Goal: Task Accomplishment & Management: Complete application form

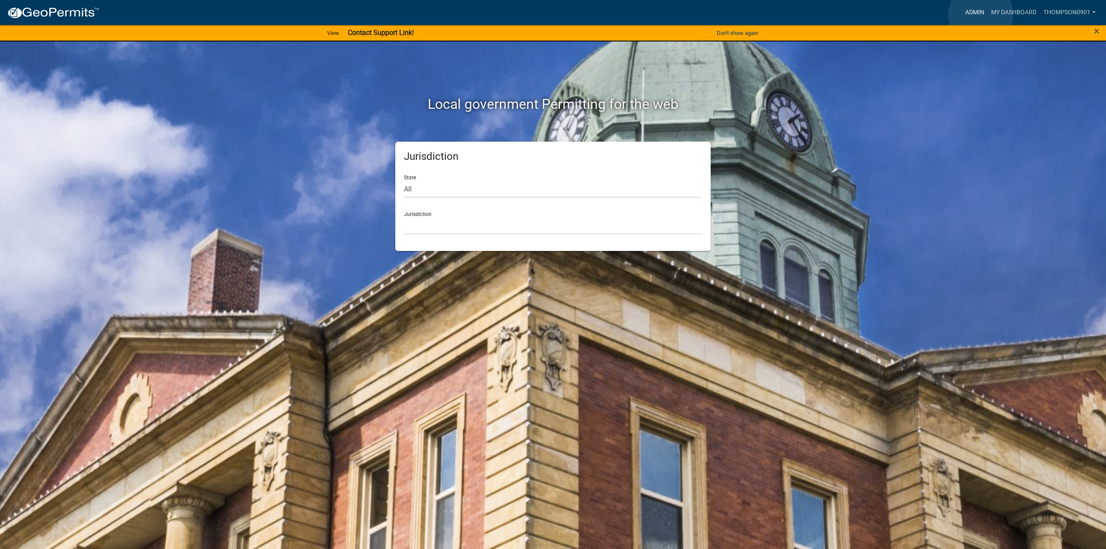
click at [981, 15] on link "Admin" at bounding box center [975, 12] width 26 height 16
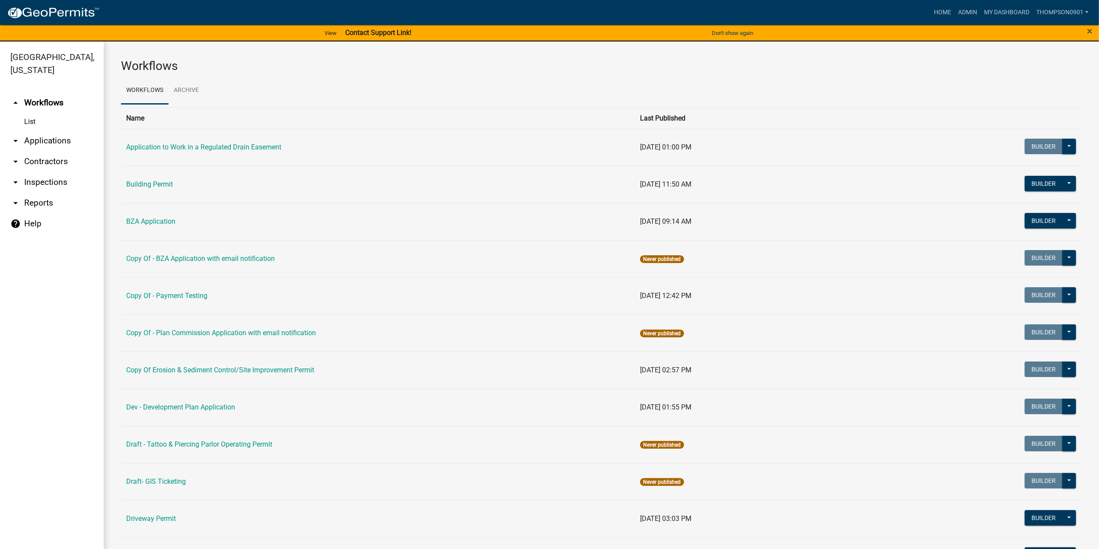
click at [72, 130] on link "arrow_drop_down Applications" at bounding box center [52, 140] width 104 height 21
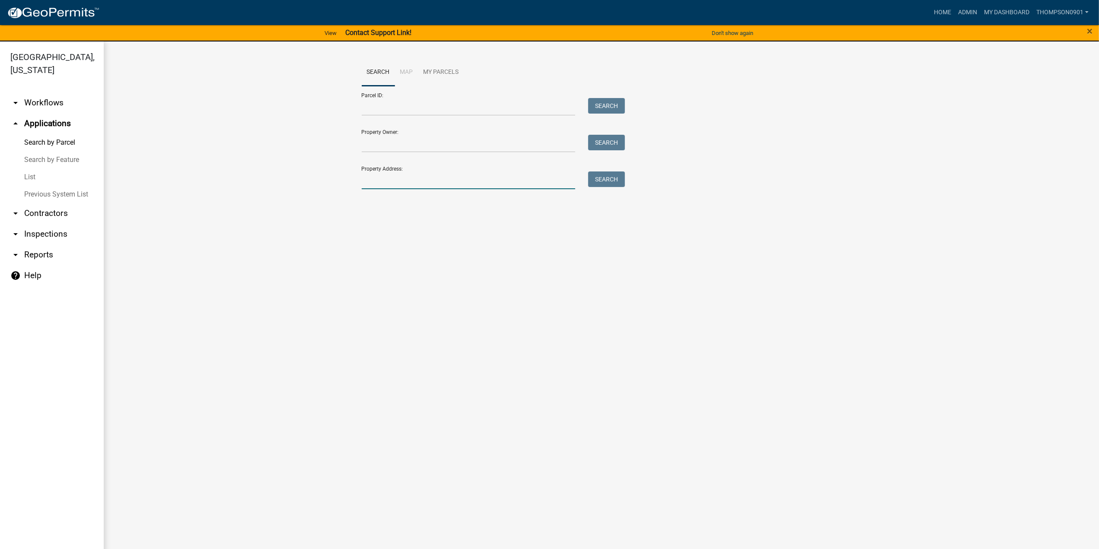
click at [410, 176] on input "Property Address:" at bounding box center [469, 180] width 214 height 18
click at [38, 203] on link "arrow_drop_down Contractors" at bounding box center [52, 213] width 104 height 21
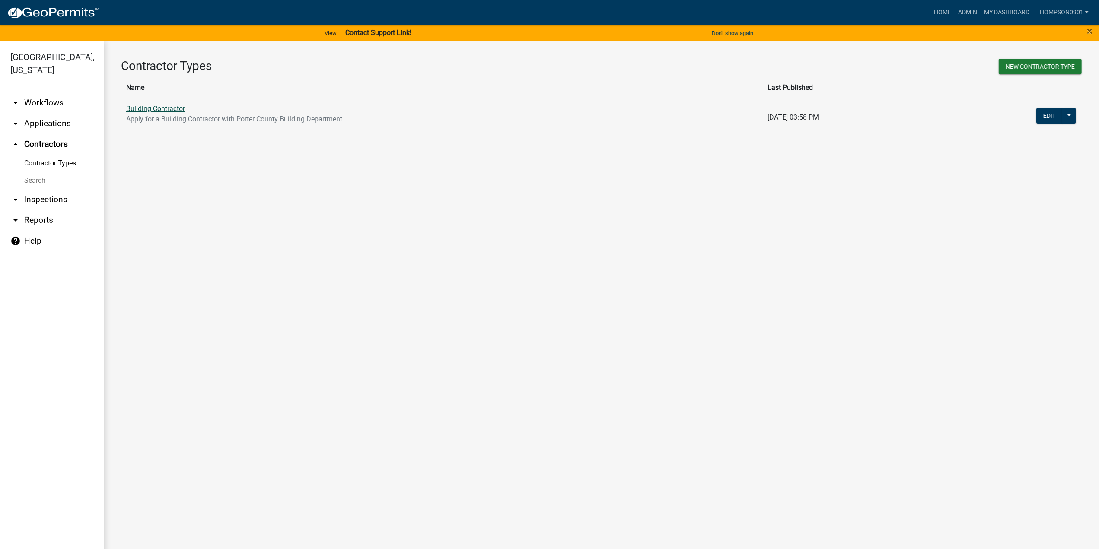
click at [155, 112] on link "Building Contractor" at bounding box center [155, 109] width 59 height 8
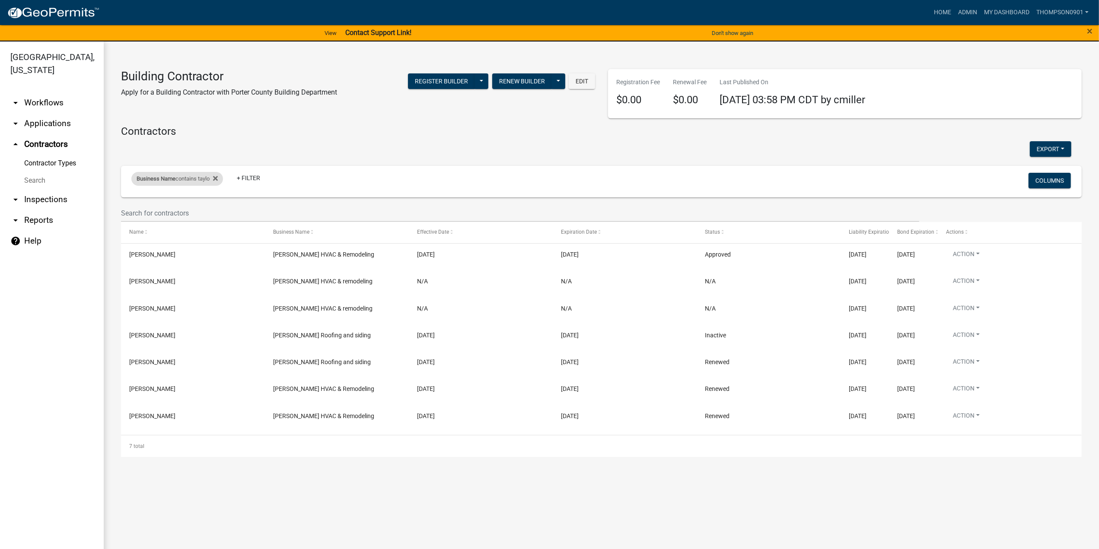
click at [179, 182] on div "Business Name contains taylo" at bounding box center [177, 179] width 92 height 14
drag, startPoint x: 180, startPoint y: 202, endPoint x: 91, endPoint y: 204, distance: 89.0
click at [92, 206] on body "Internet Explorer does NOT work with GeoPermits. Get a new browser for more sec…" at bounding box center [549, 274] width 1099 height 549
type input "t"
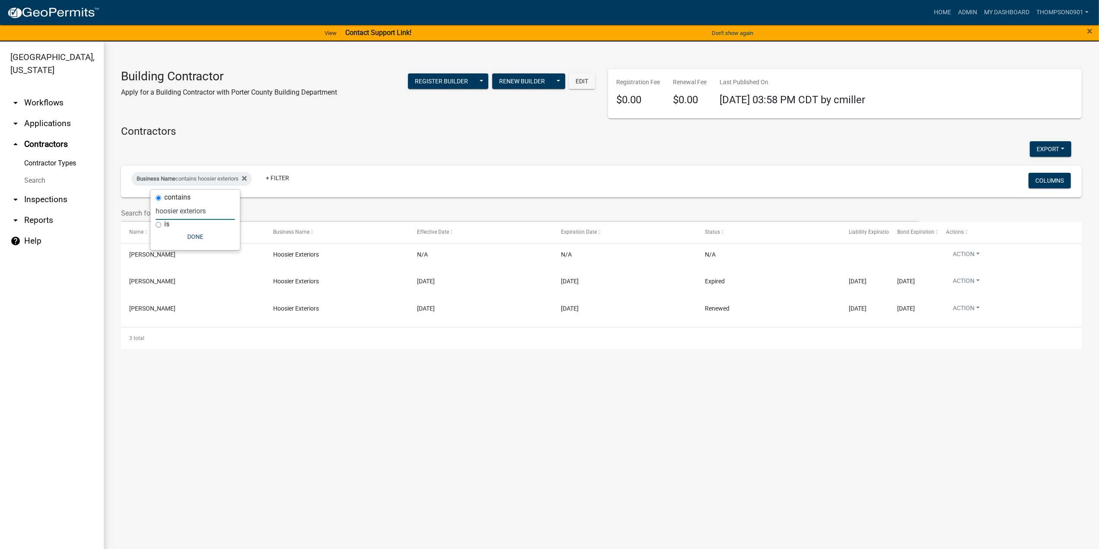
type input "hoosier exteriors"
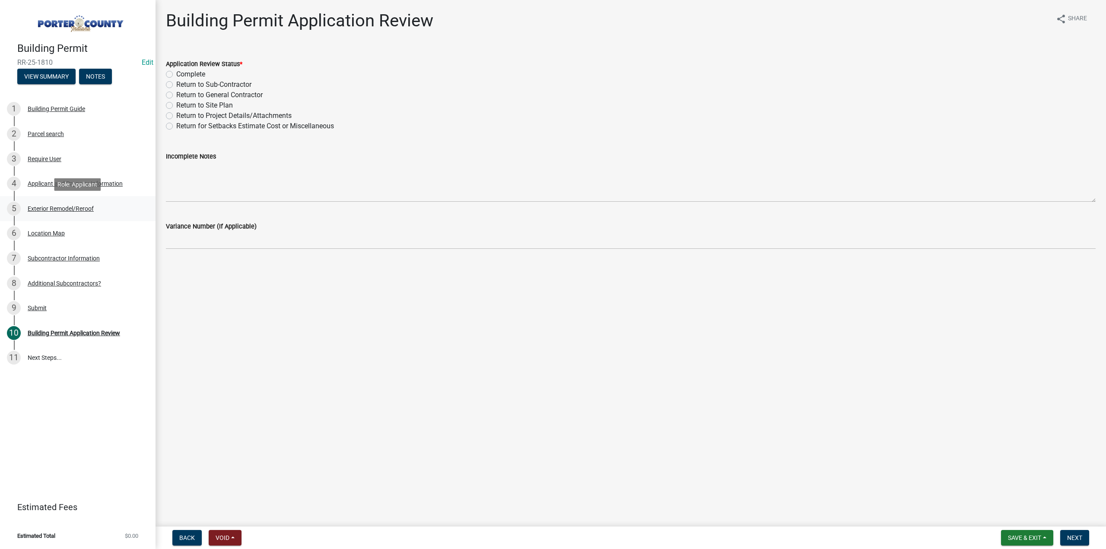
click at [66, 206] on div "Exterior Remodel/Reroof" at bounding box center [61, 209] width 66 height 6
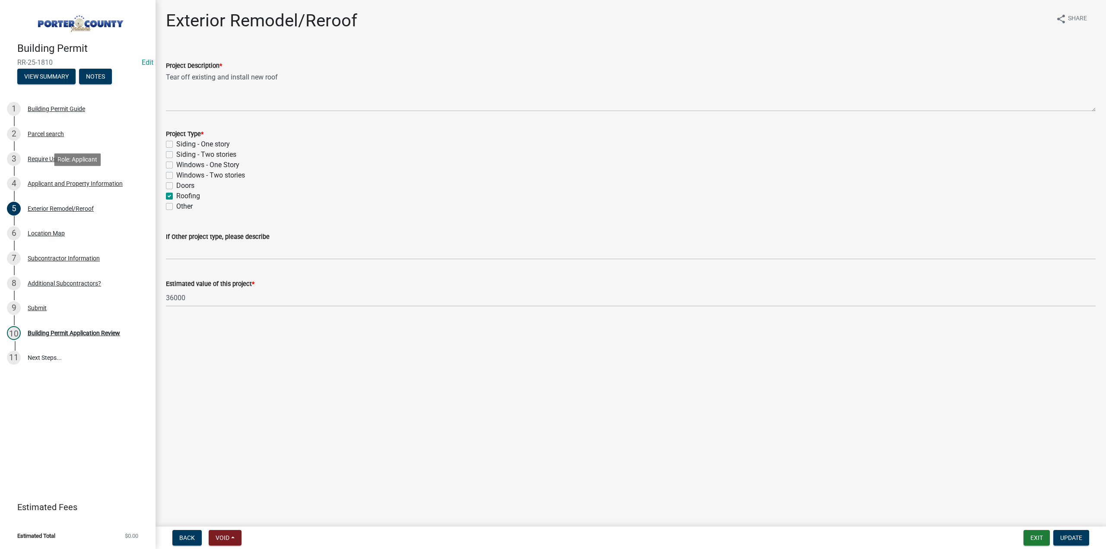
click at [70, 183] on div "Applicant and Property Information" at bounding box center [75, 184] width 95 height 6
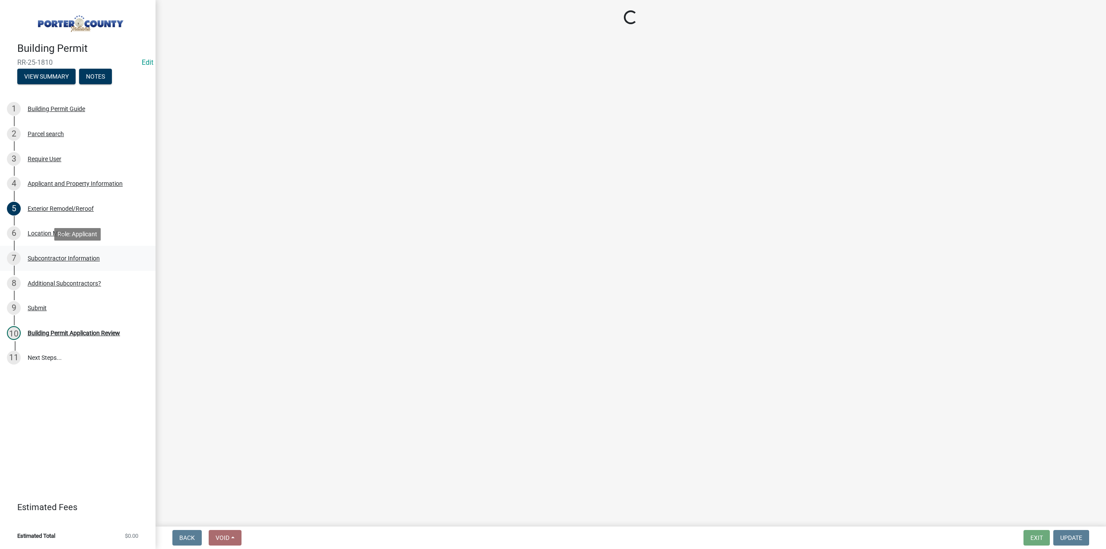
select select "dab8d744-4e32-40c1-942b-b7c1ea7347cb"
select select "ea6751d4-6bf7-4a16-89ee-f7801ab82aa1"
select select "92efe679-05f4-414a-9426-51627fba5de6"
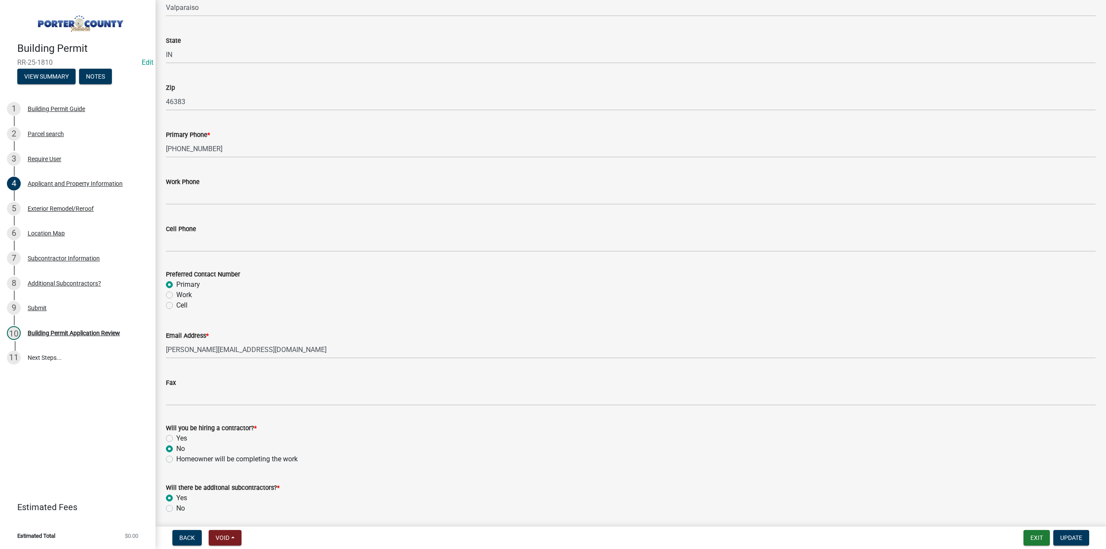
scroll to position [1067, 0]
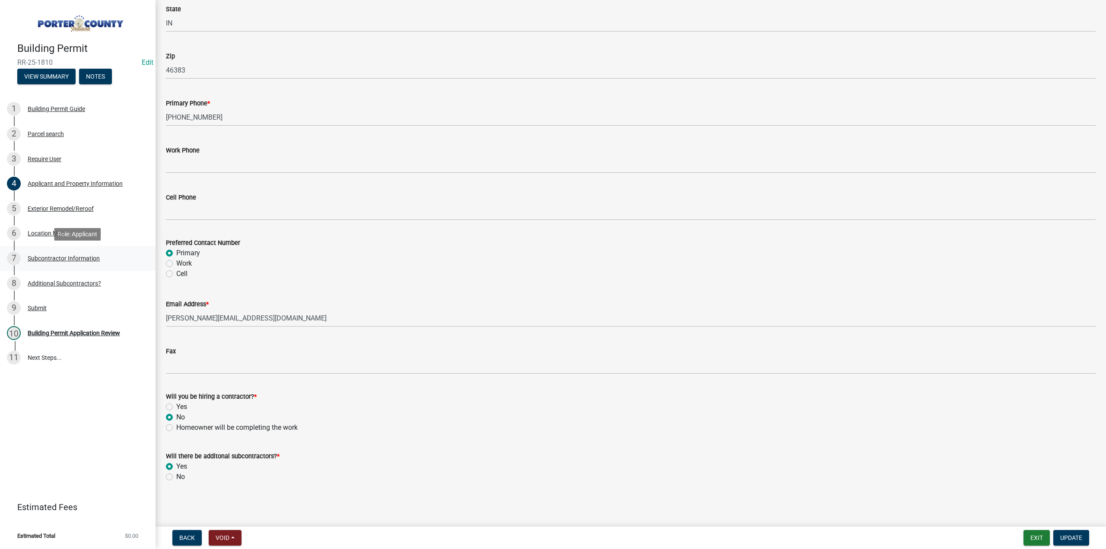
click at [60, 257] on div "Subcontractor Information" at bounding box center [64, 258] width 72 height 6
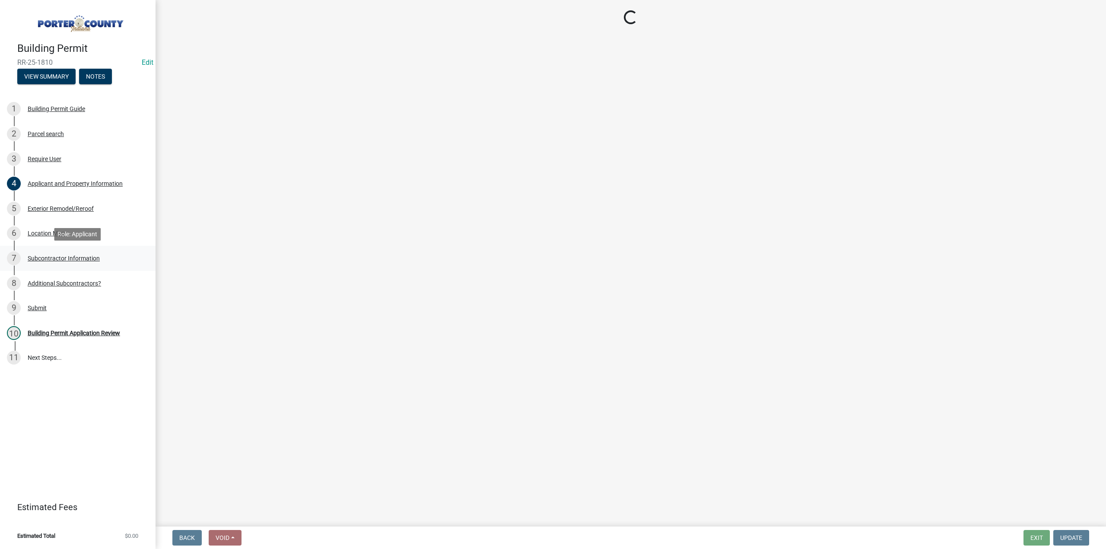
scroll to position [0, 0]
select select "a4a56f35-b615-4329-8274-554788cbedde"
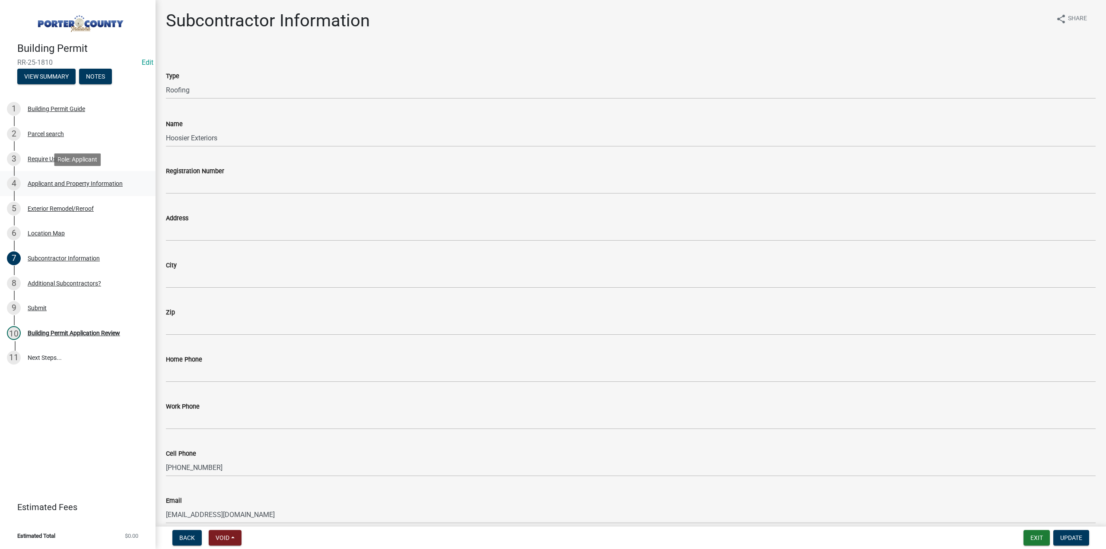
click at [63, 182] on div "Applicant and Property Information" at bounding box center [75, 184] width 95 height 6
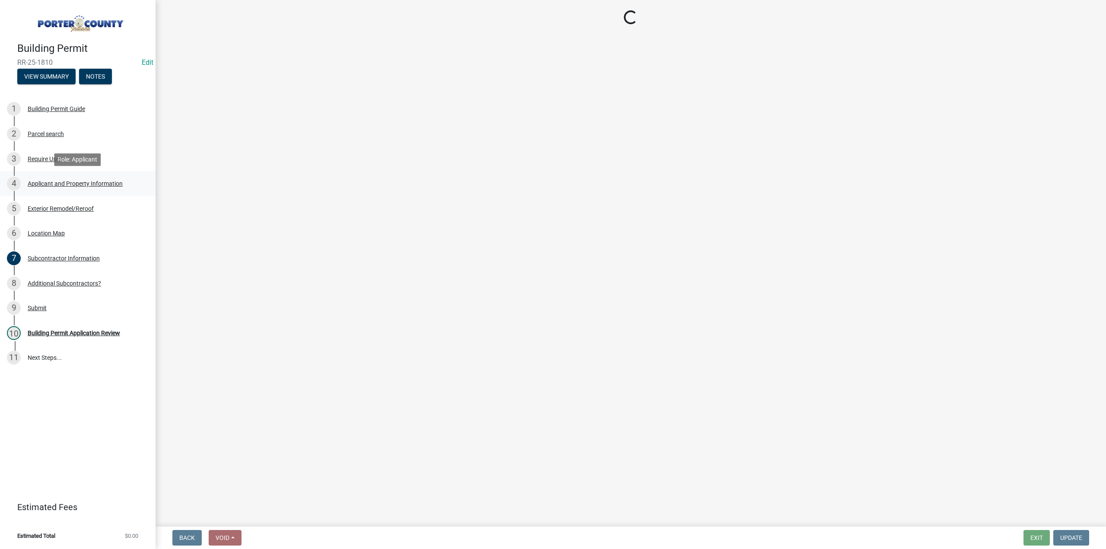
select select "dab8d744-4e32-40c1-942b-b7c1ea7347cb"
select select "ea6751d4-6bf7-4a16-89ee-f7801ab82aa1"
select select "92efe679-05f4-414a-9426-51627fba5de6"
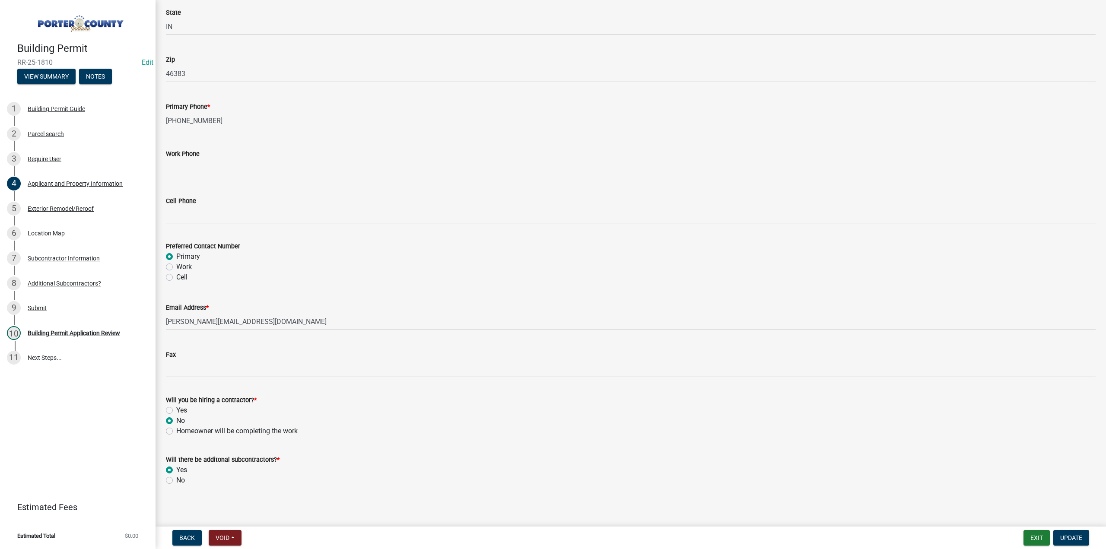
scroll to position [1067, 0]
click at [60, 257] on div "Subcontractor Information" at bounding box center [64, 258] width 72 height 6
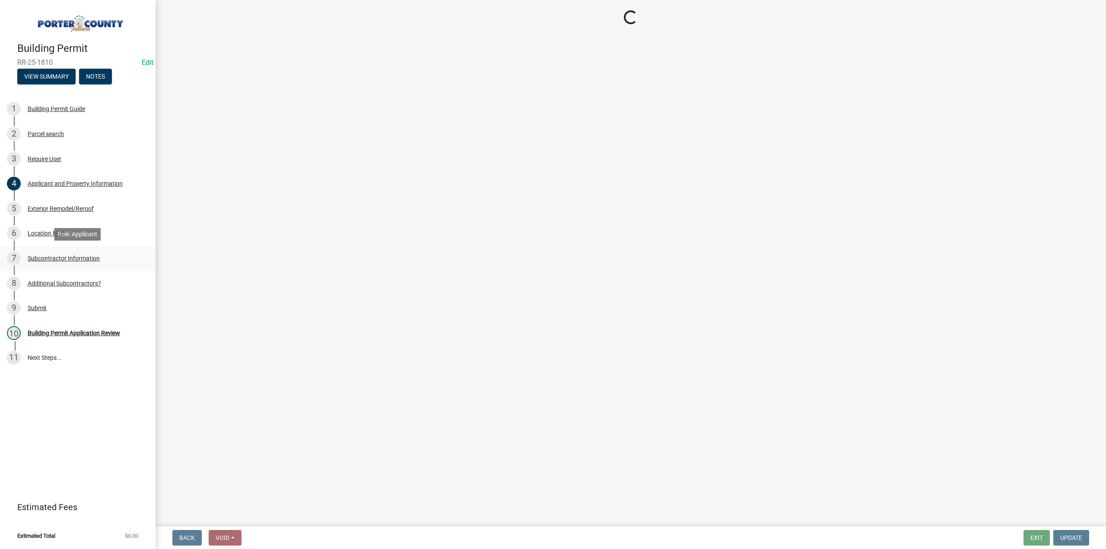
scroll to position [0, 0]
select select "a4a56f35-b615-4329-8274-554788cbedde"
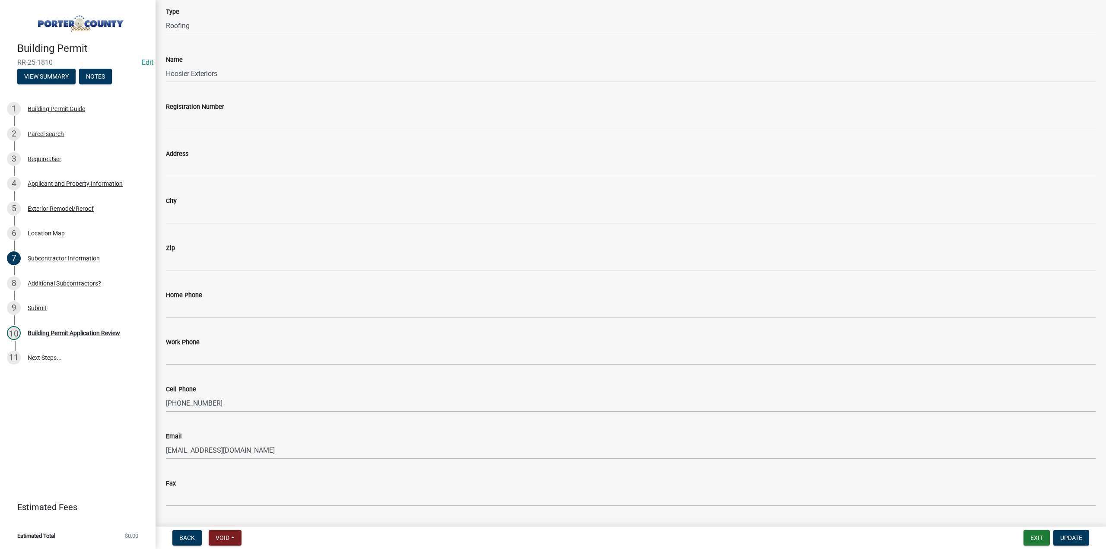
scroll to position [45, 0]
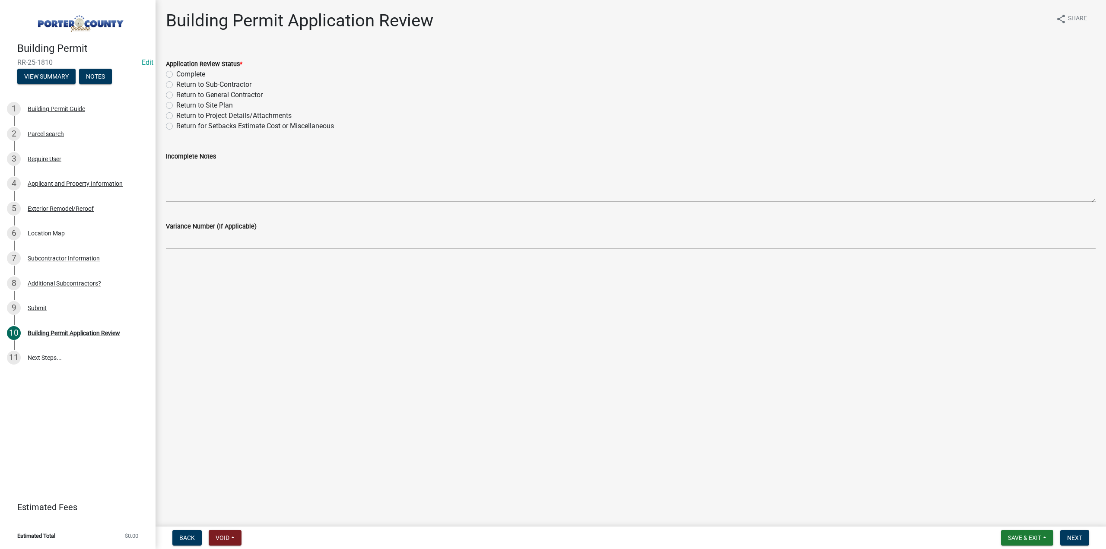
click at [176, 95] on label "Return to General Contractor" at bounding box center [219, 95] width 86 height 10
click at [176, 95] on input "Return to General Contractor" at bounding box center [179, 93] width 6 height 6
radio input "true"
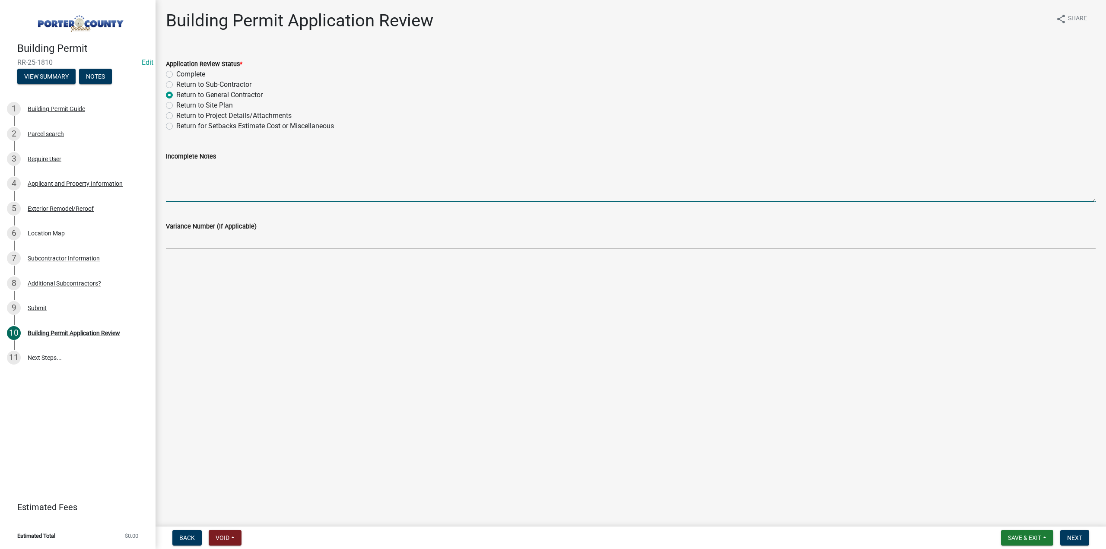
click at [212, 172] on textarea "Incomplete Notes" at bounding box center [631, 182] width 930 height 41
type textarea "Hoosier Exteriors needs to Register for 2025"
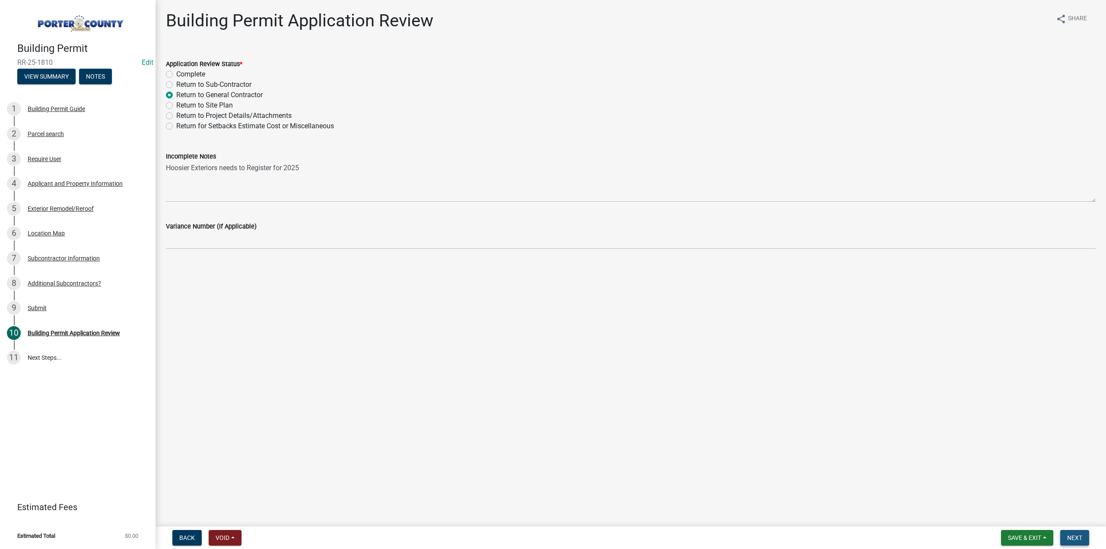
click at [1075, 538] on span "Next" at bounding box center [1074, 537] width 15 height 7
click at [54, 211] on div "Residential Solar Panel" at bounding box center [58, 209] width 61 height 6
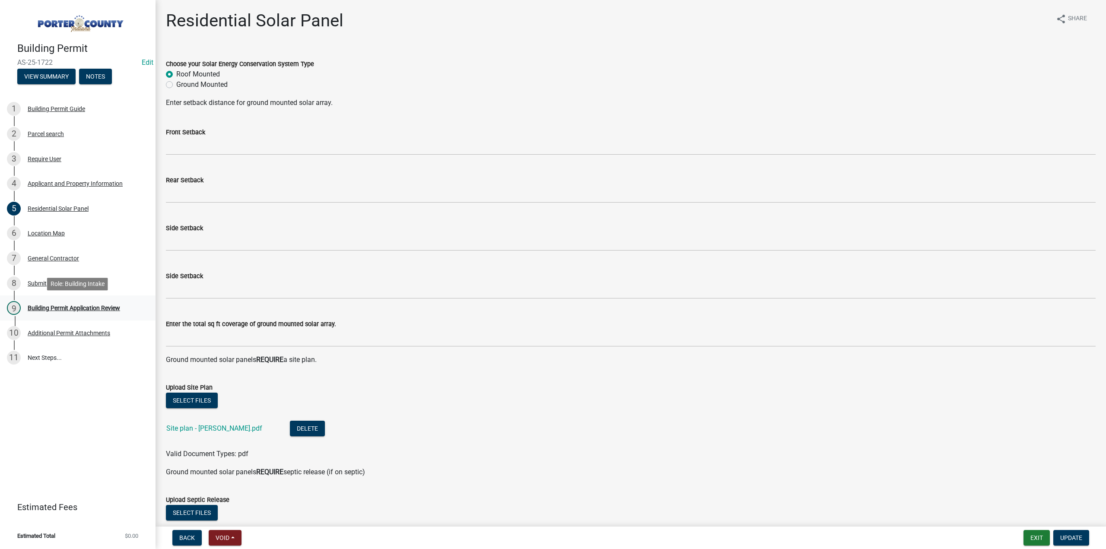
click at [58, 309] on div "Building Permit Application Review" at bounding box center [74, 308] width 92 height 6
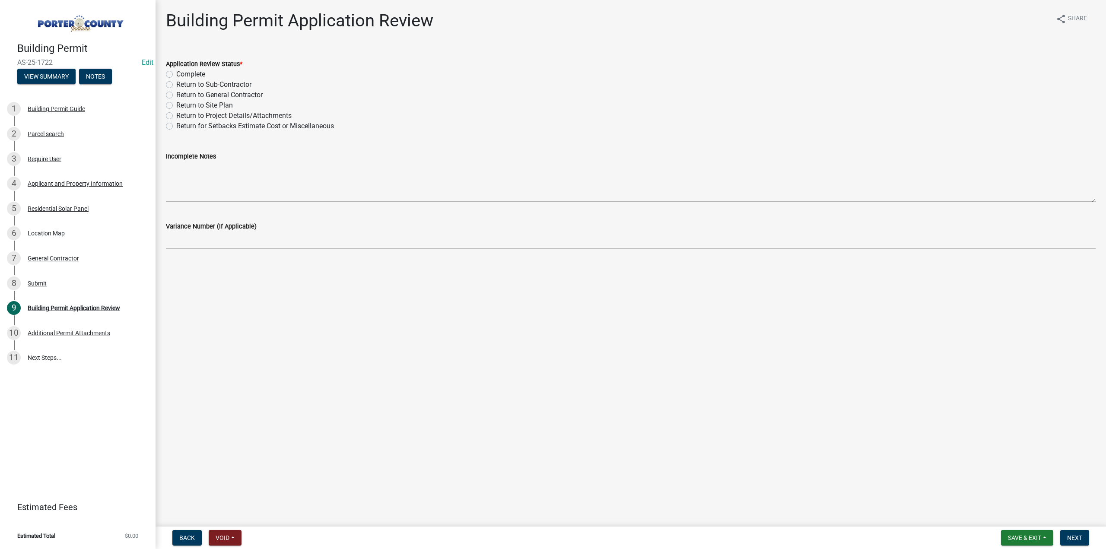
click at [176, 74] on label "Complete" at bounding box center [190, 74] width 29 height 10
click at [176, 74] on input "Complete" at bounding box center [179, 72] width 6 height 6
radio input "true"
click at [1073, 540] on span "Next" at bounding box center [1074, 537] width 15 height 7
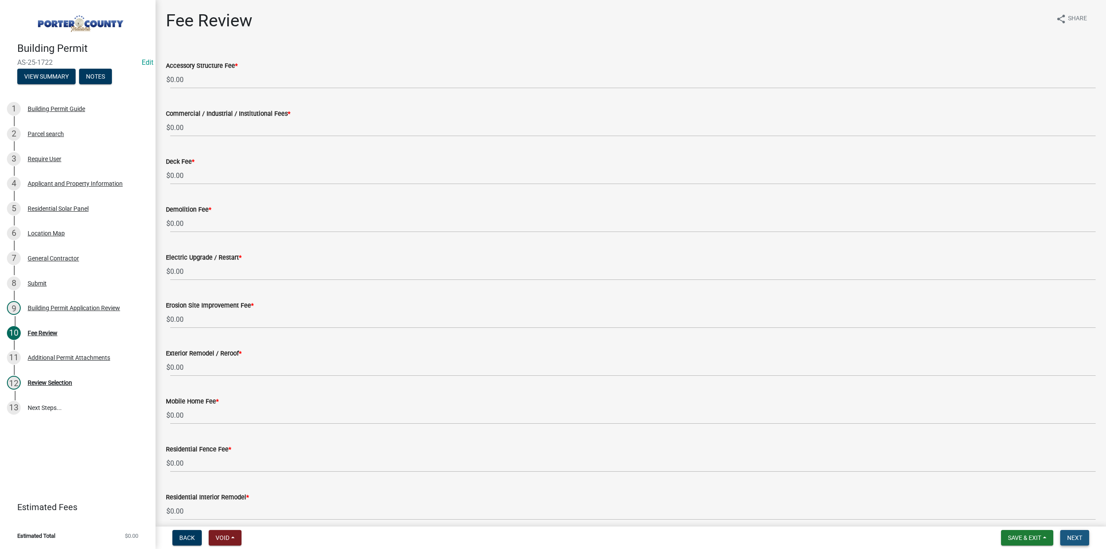
click at [1067, 537] on span "Next" at bounding box center [1074, 537] width 15 height 7
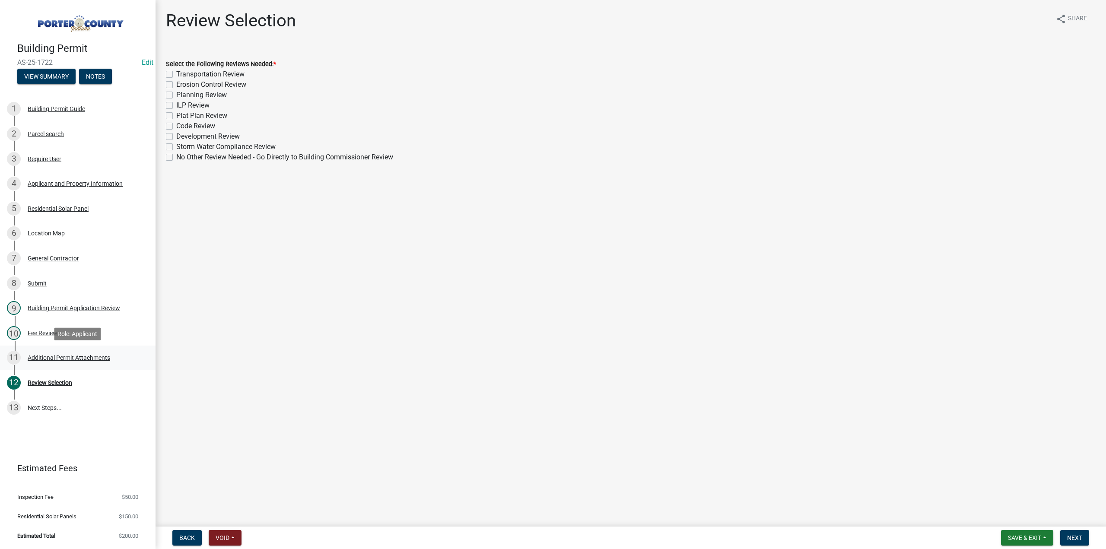
click at [65, 356] on div "Additional Permit Attachments" at bounding box center [69, 358] width 83 height 6
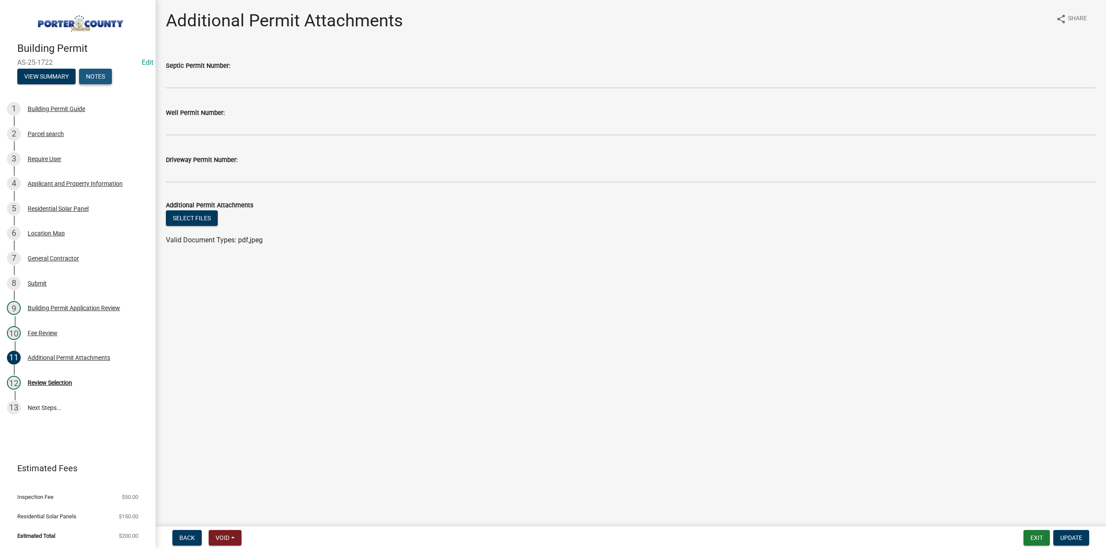
click at [101, 71] on button "Notes" at bounding box center [95, 77] width 33 height 16
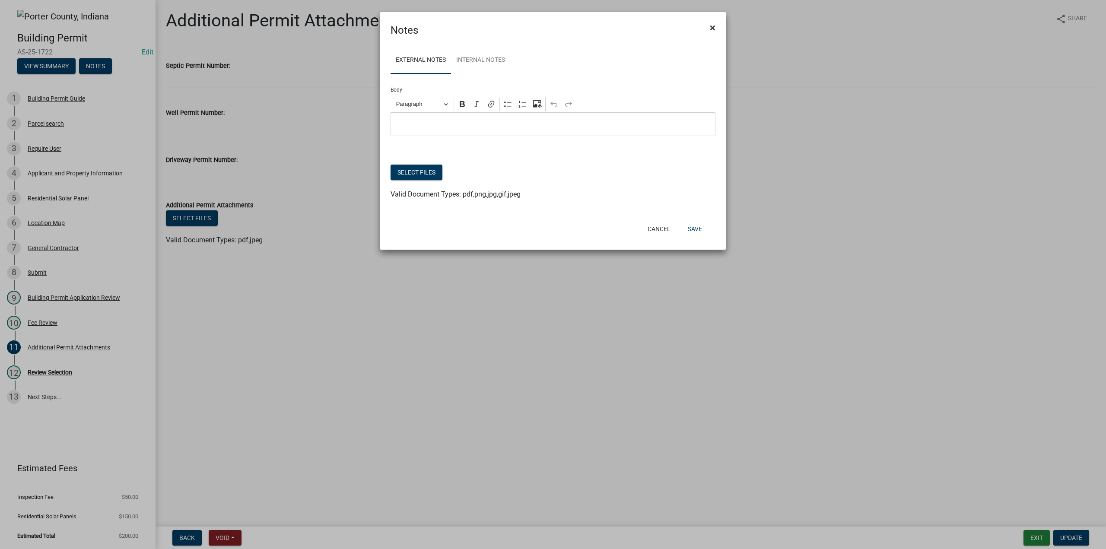
click at [711, 27] on span "×" at bounding box center [713, 28] width 6 height 12
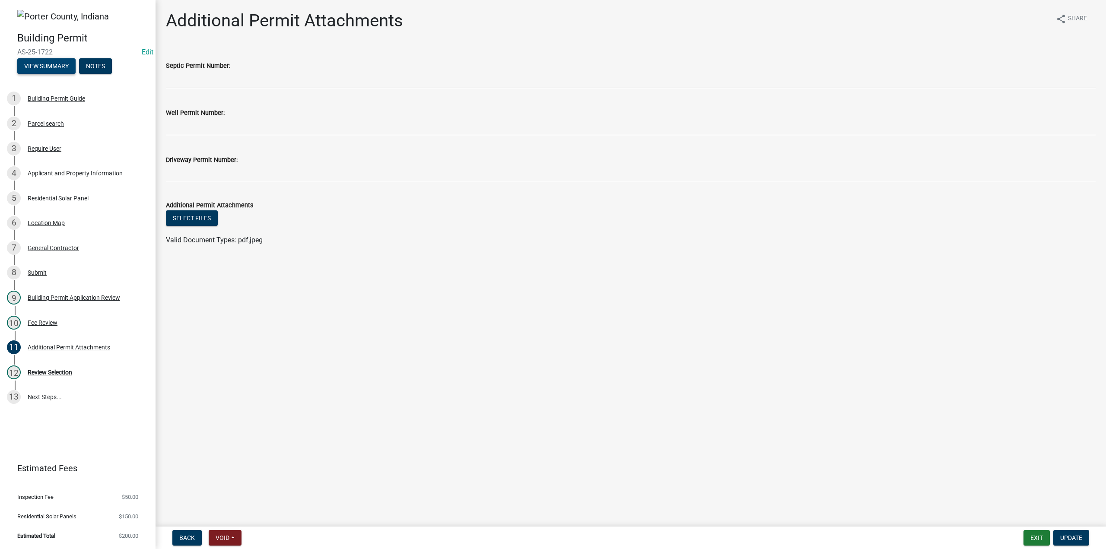
click at [39, 64] on button "View Summary" at bounding box center [46, 66] width 58 height 16
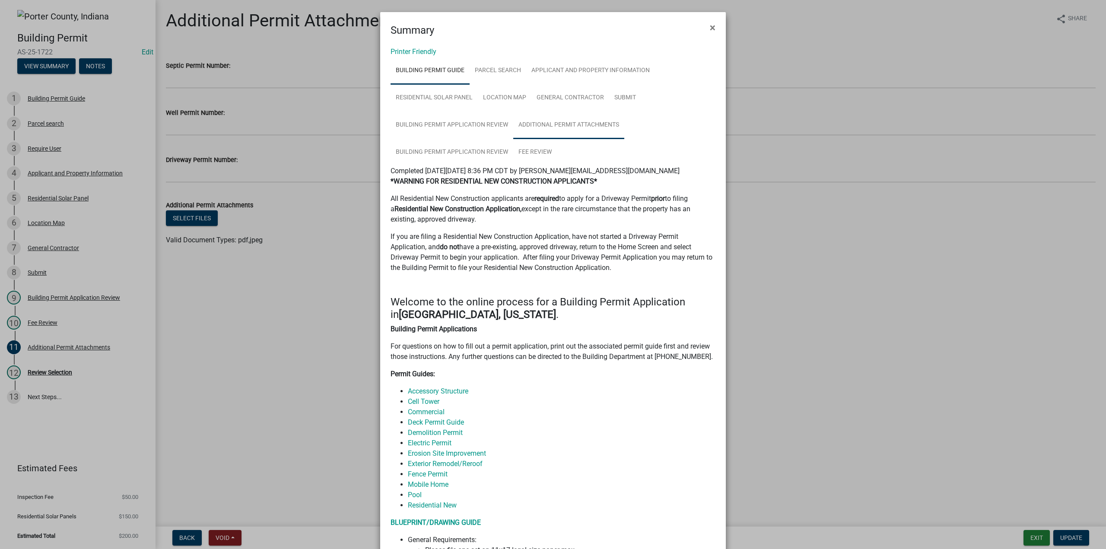
click at [560, 123] on link "Additional Permit Attachments" at bounding box center [568, 125] width 111 height 28
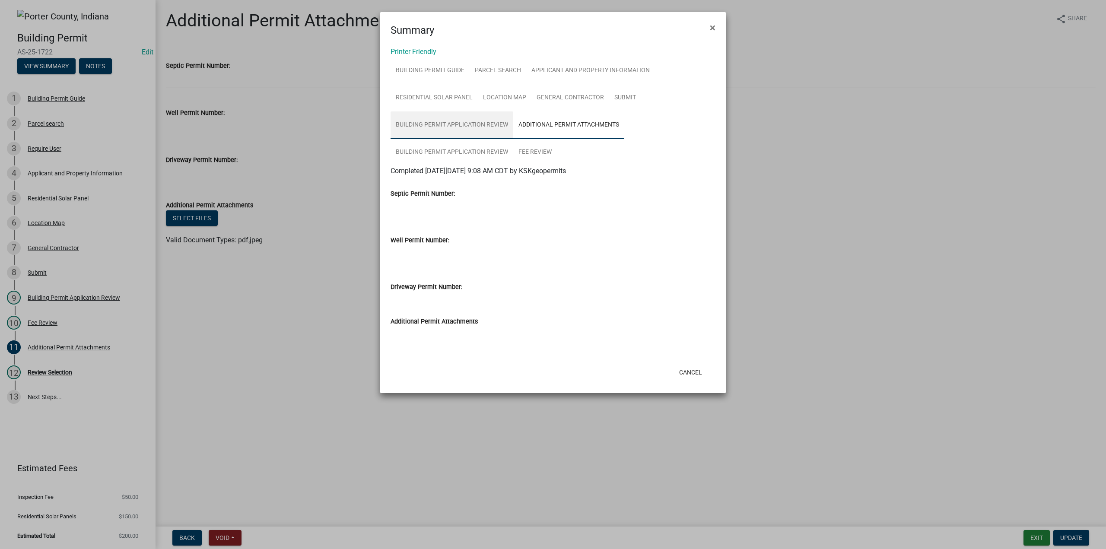
click at [473, 125] on link "Building Permit Application Review" at bounding box center [452, 125] width 123 height 28
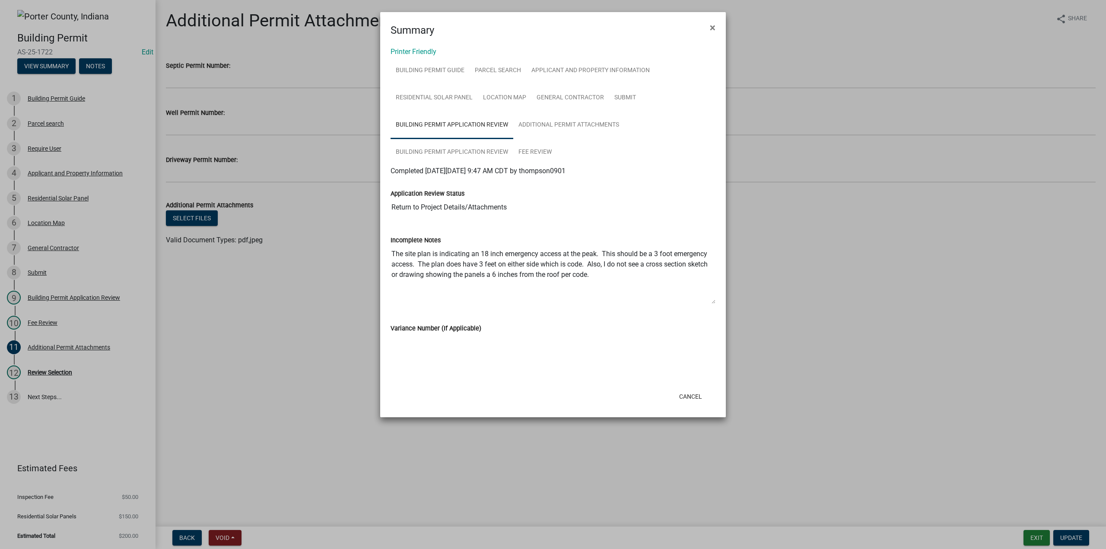
drag, startPoint x: 600, startPoint y: 278, endPoint x: 392, endPoint y: 253, distance: 208.9
click at [392, 253] on textarea "The site plan is indicating an 18 inch emergency access at the peak. This shoul…" at bounding box center [553, 274] width 325 height 59
click at [715, 29] on span "×" at bounding box center [713, 28] width 6 height 12
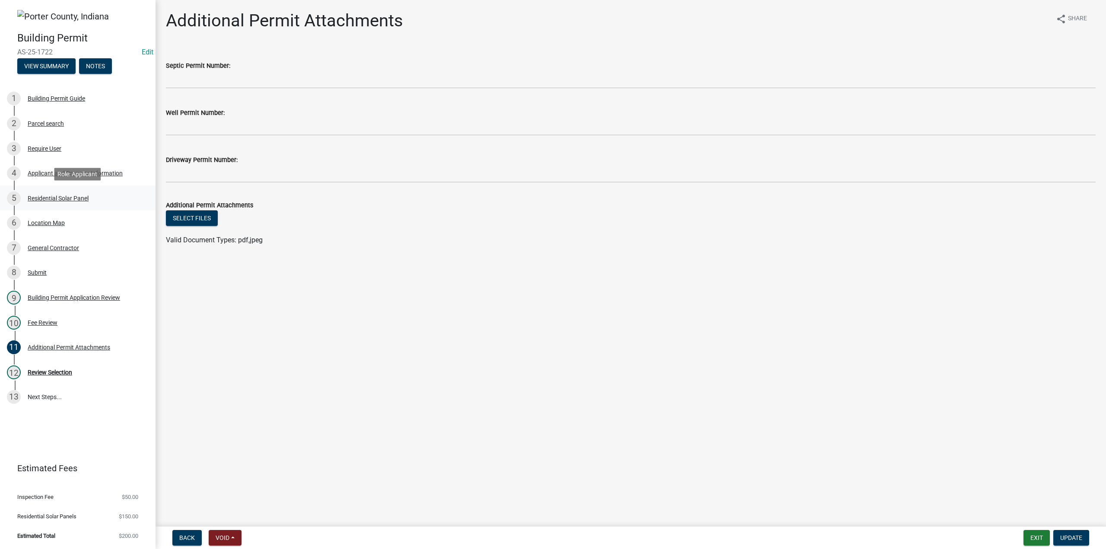
click at [54, 197] on div "Residential Solar Panel" at bounding box center [58, 198] width 61 height 6
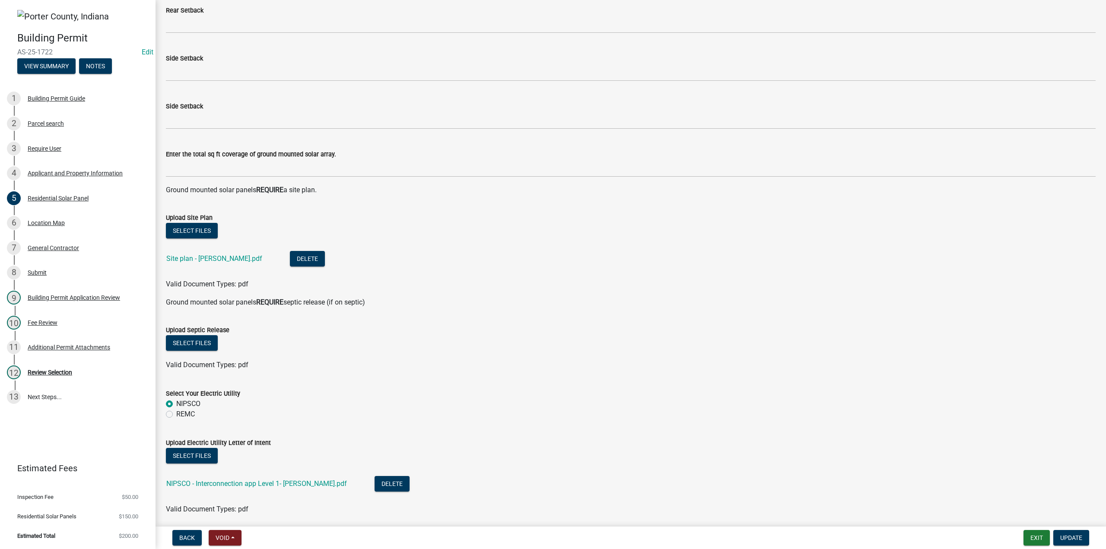
scroll to position [168, 0]
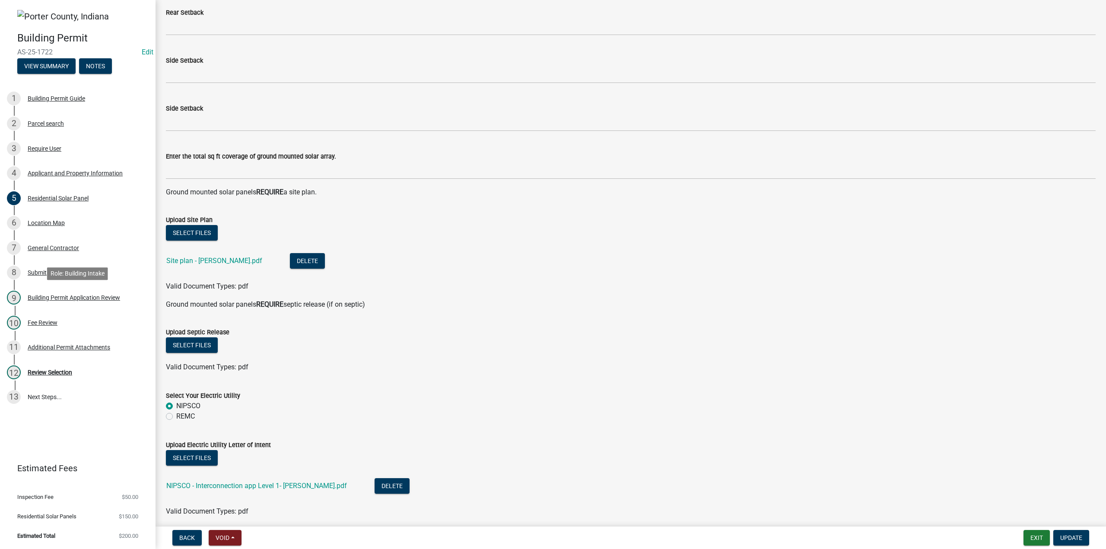
click at [52, 299] on div "Building Permit Application Review" at bounding box center [74, 298] width 92 height 6
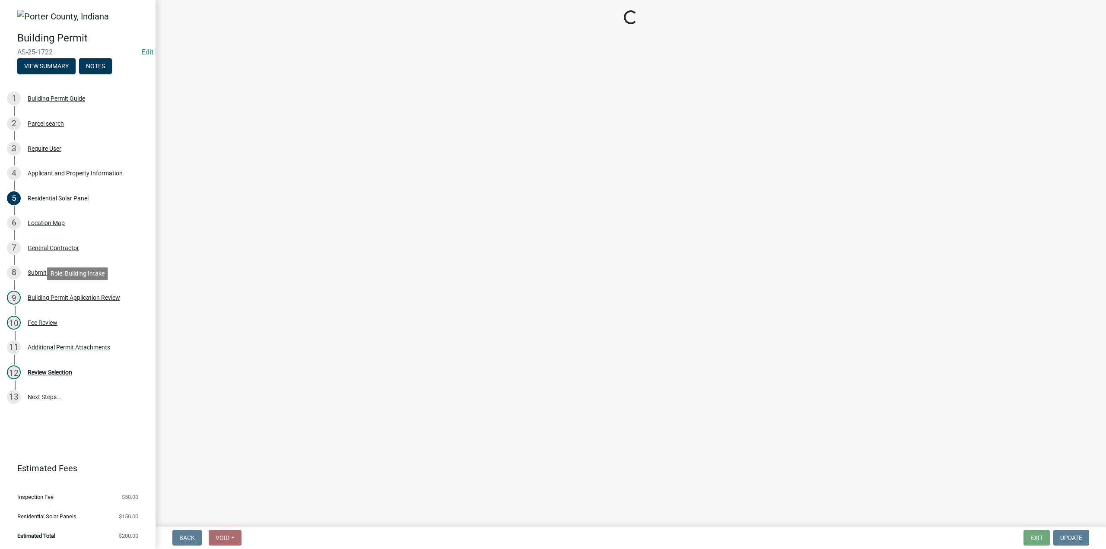
scroll to position [0, 0]
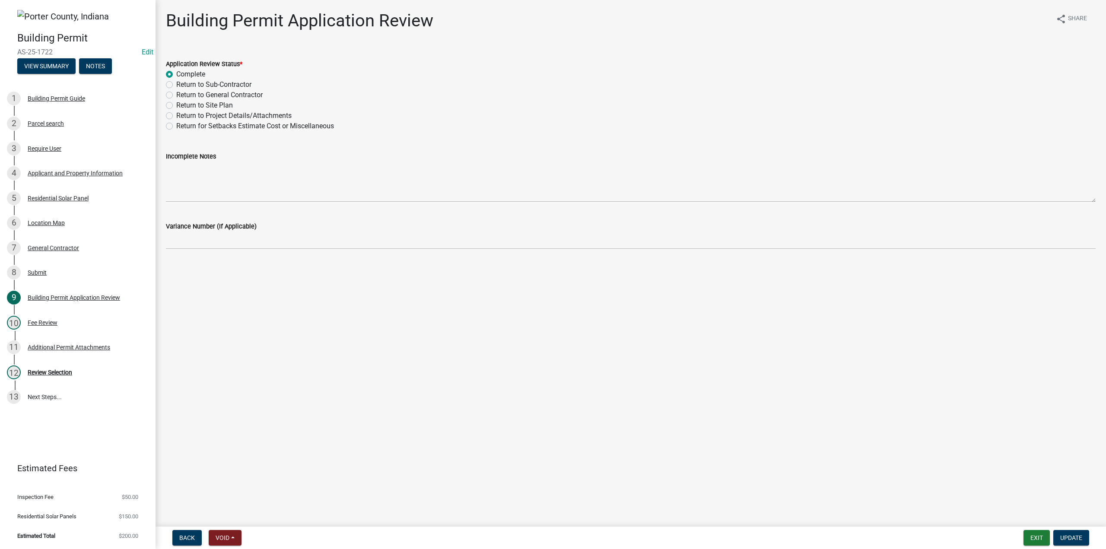
click at [176, 114] on label "Return to Project Details/Attachments" at bounding box center [233, 116] width 115 height 10
click at [176, 114] on input "Return to Project Details/Attachments" at bounding box center [179, 114] width 6 height 6
radio input "true"
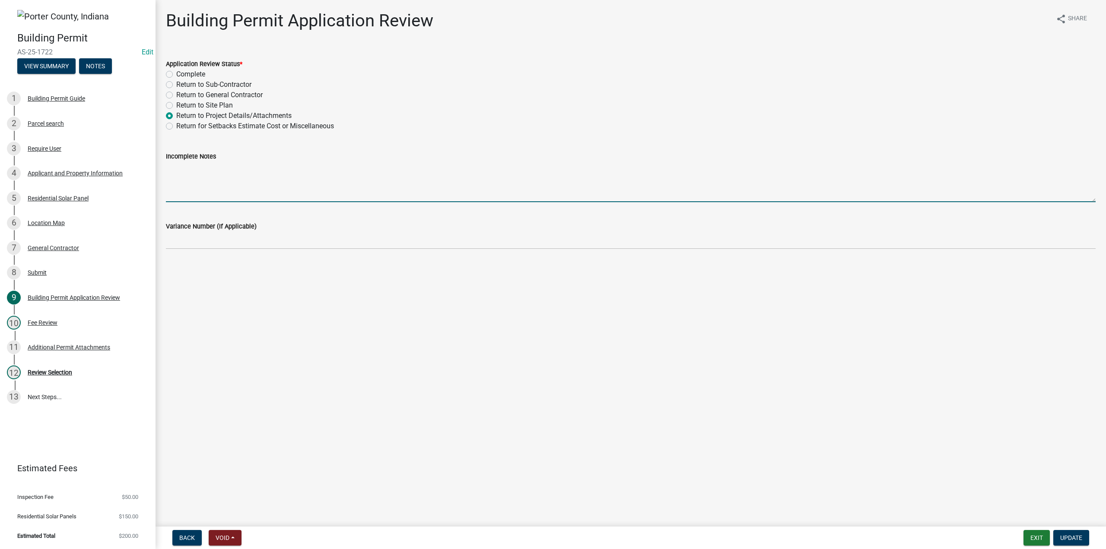
click at [201, 176] on textarea "Incomplete Notes" at bounding box center [631, 182] width 930 height 41
paste textarea "The site plan is indicating an 18 inch emergency access at the peak. This shoul…"
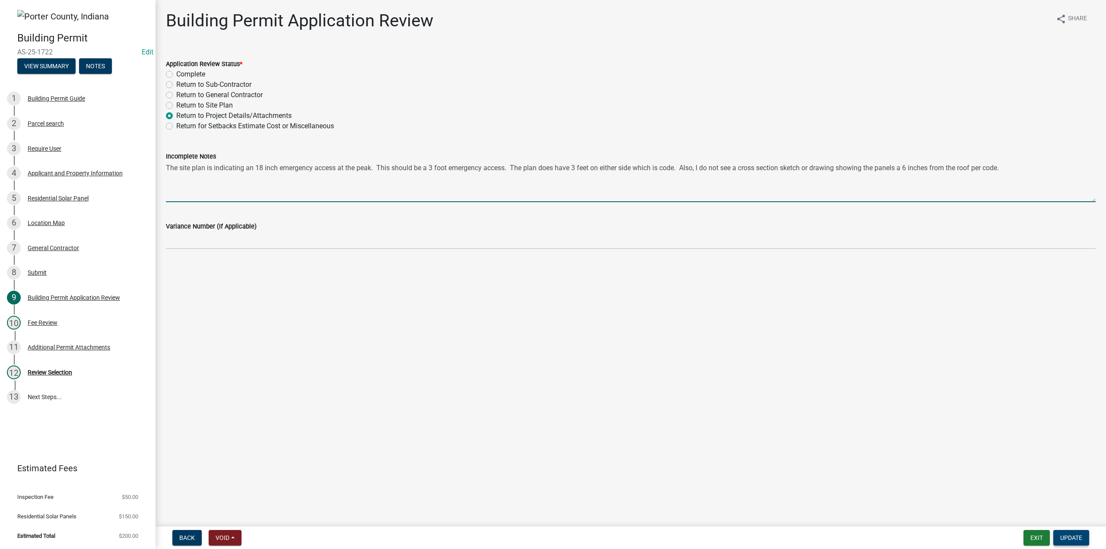
type textarea "The site plan is indicating an 18 inch emergency access at the peak. This shoul…"
click at [1066, 539] on span "Update" at bounding box center [1071, 537] width 22 height 7
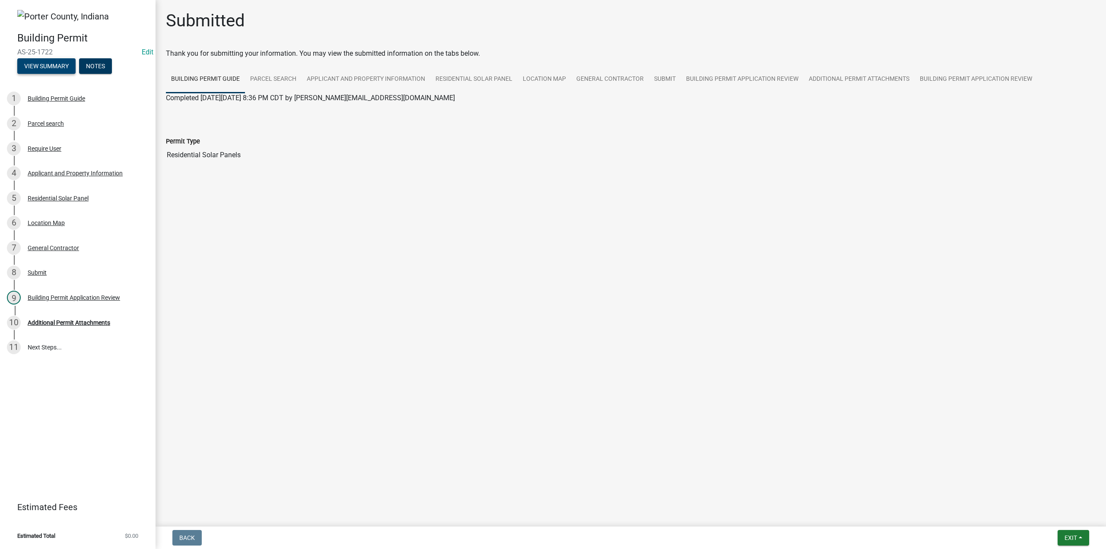
click at [30, 66] on button "View Summary" at bounding box center [46, 66] width 58 height 16
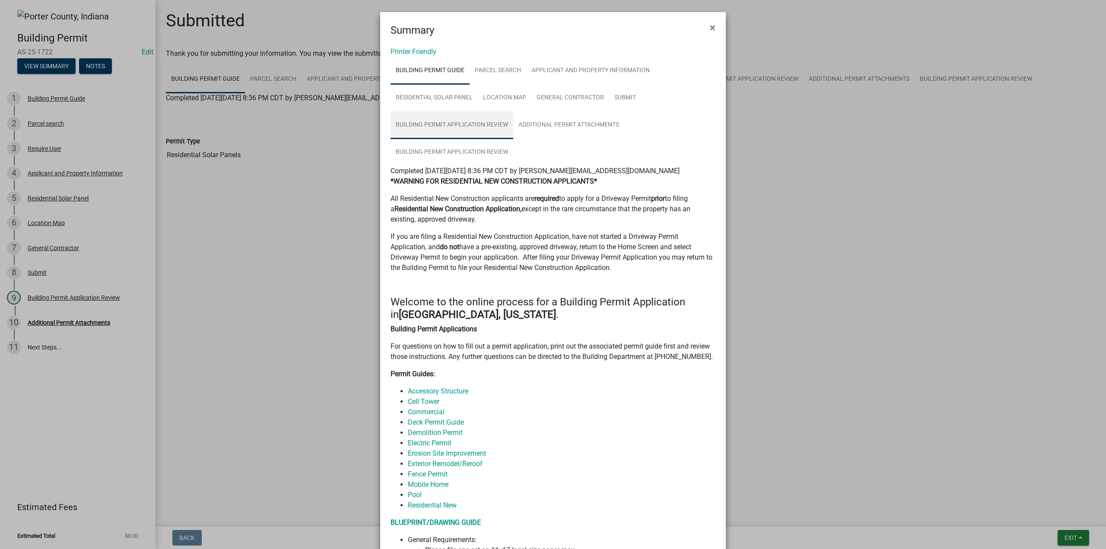
click at [458, 120] on link "Building Permit Application Review" at bounding box center [452, 125] width 123 height 28
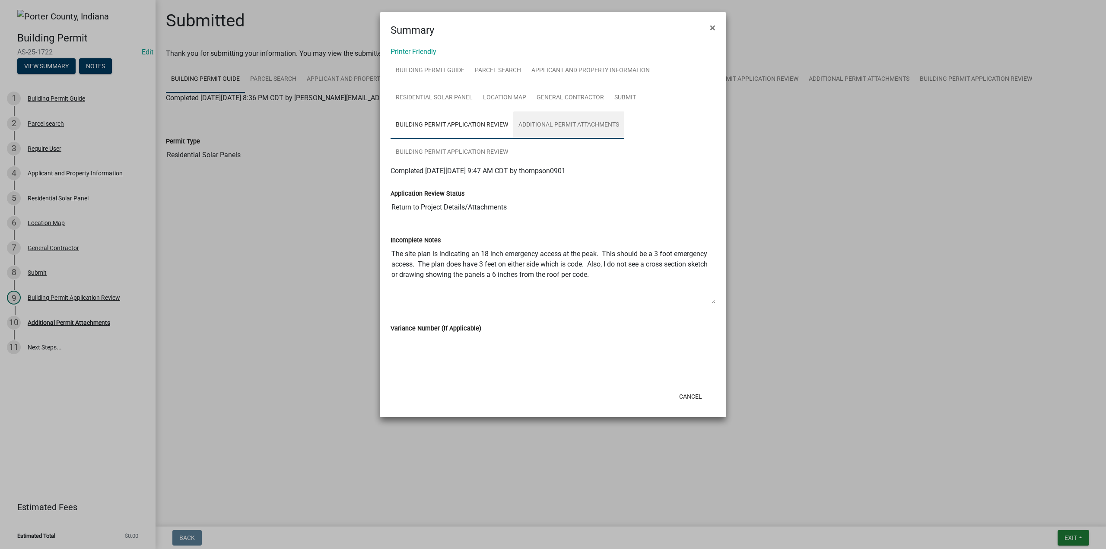
click at [565, 121] on link "Additional Permit Attachments" at bounding box center [568, 125] width 111 height 28
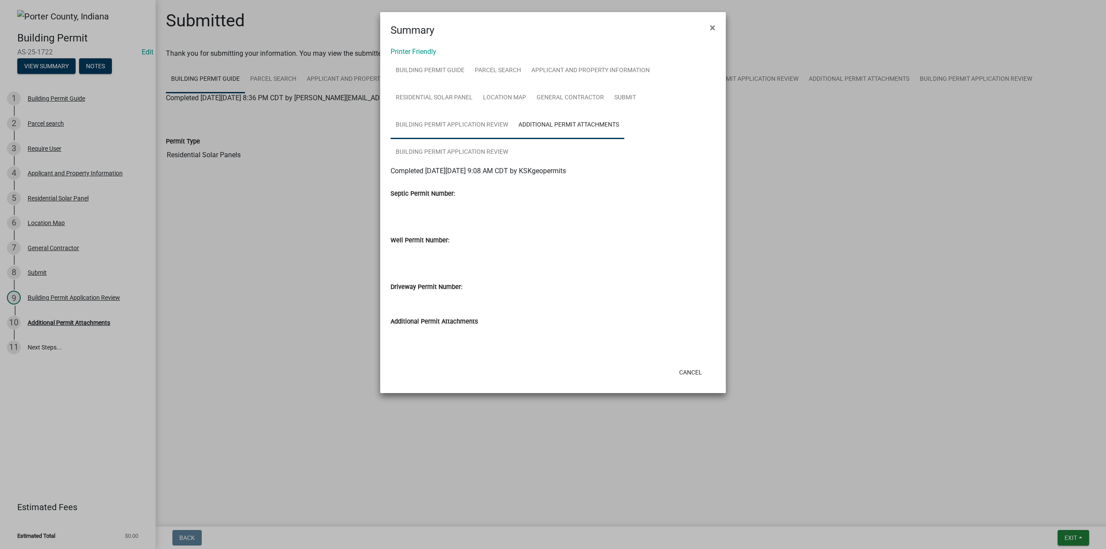
click at [421, 129] on link "Building Permit Application Review" at bounding box center [452, 125] width 123 height 28
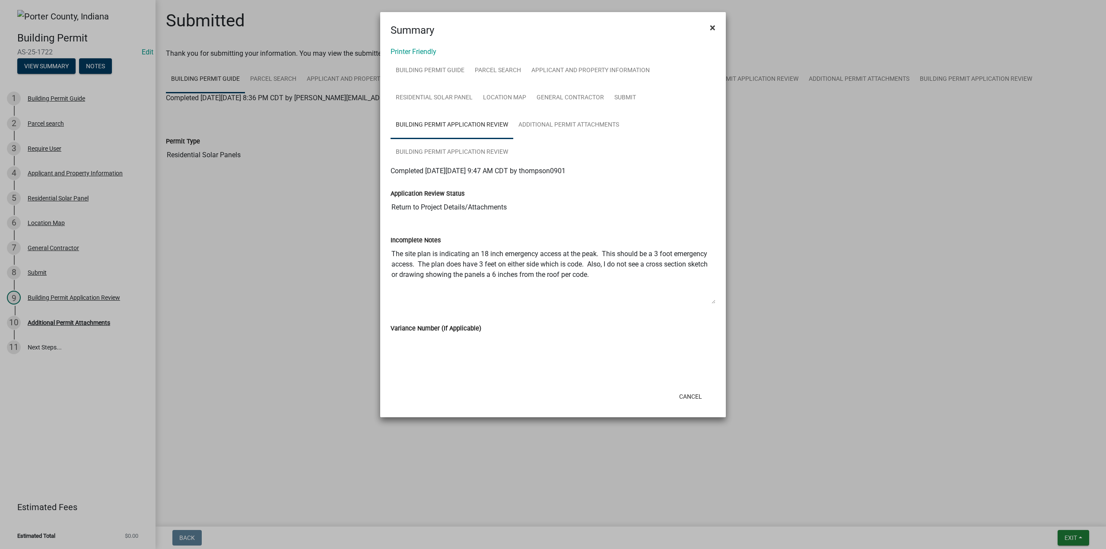
click at [711, 30] on span "×" at bounding box center [713, 28] width 6 height 12
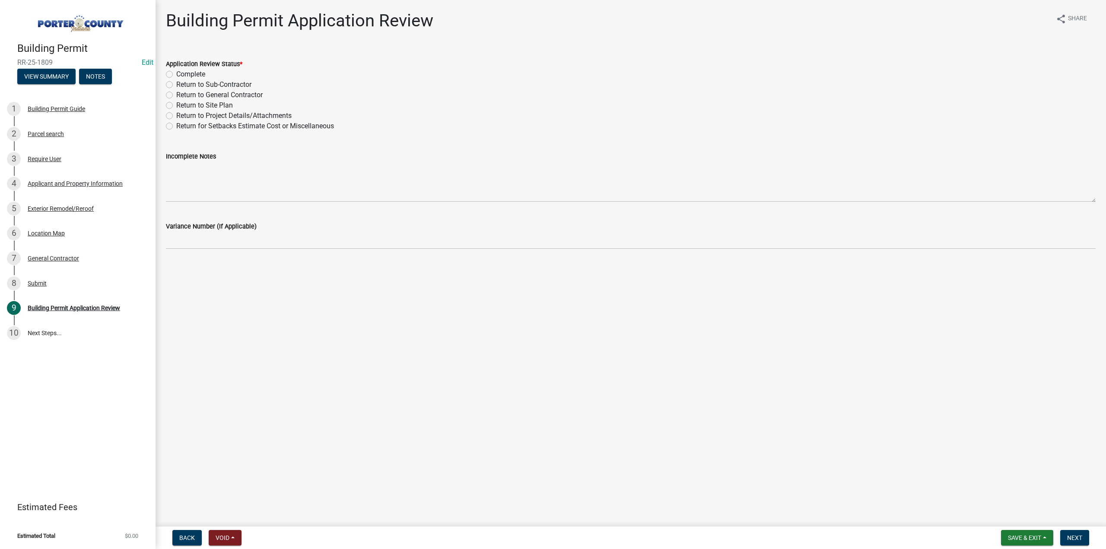
click at [176, 73] on label "Complete" at bounding box center [190, 74] width 29 height 10
click at [176, 73] on input "Complete" at bounding box center [179, 72] width 6 height 6
radio input "true"
drag, startPoint x: 1081, startPoint y: 539, endPoint x: 1031, endPoint y: 527, distance: 51.4
click at [1080, 539] on span "Next" at bounding box center [1074, 537] width 15 height 7
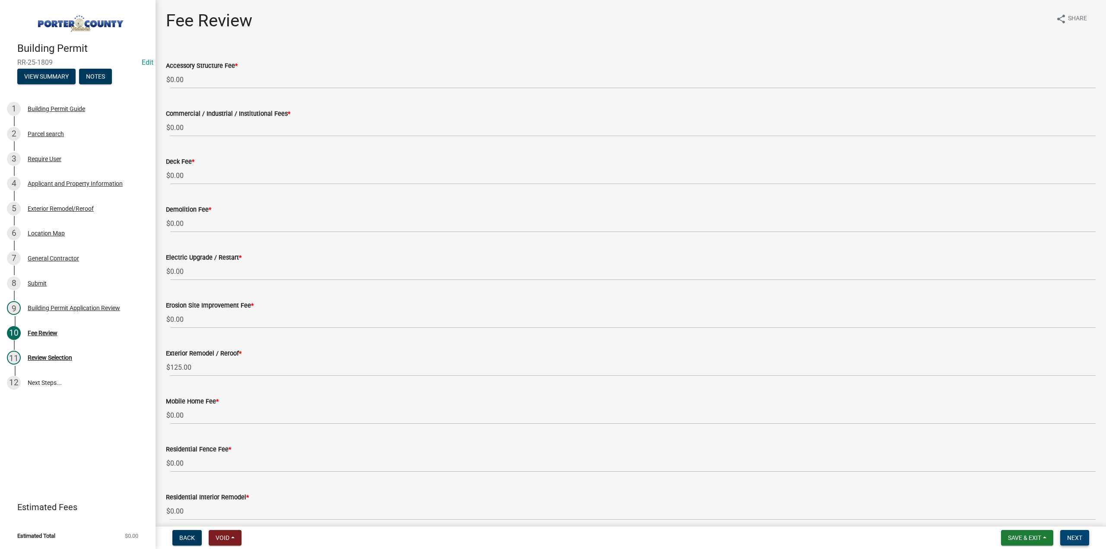
click at [1077, 538] on span "Next" at bounding box center [1074, 537] width 15 height 7
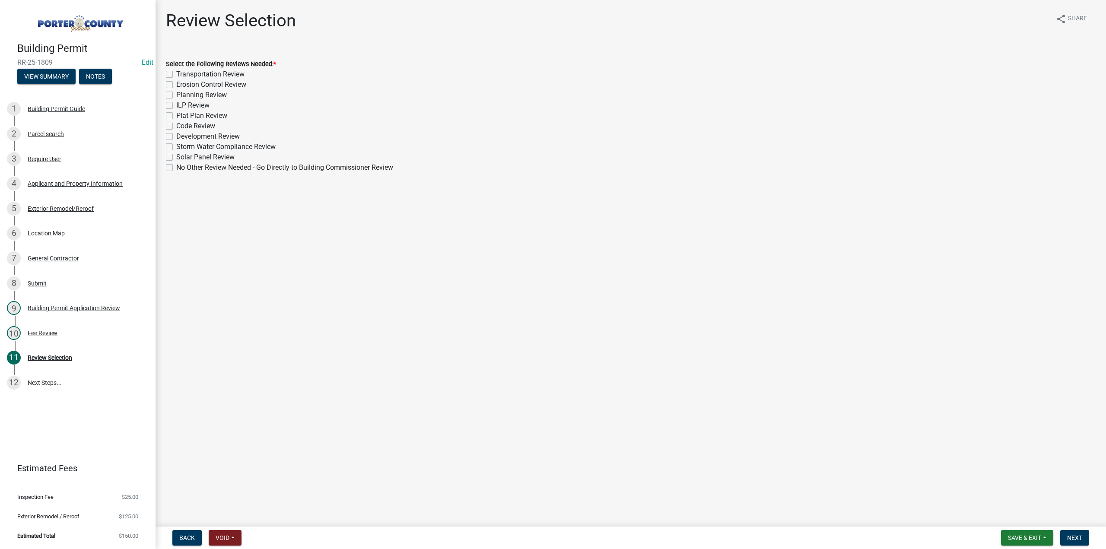
click at [176, 169] on label "No Other Review Needed - Go Directly to Building Commissioner Review" at bounding box center [284, 167] width 217 height 10
click at [176, 168] on input "No Other Review Needed - Go Directly to Building Commissioner Review" at bounding box center [179, 165] width 6 height 6
checkbox input "true"
checkbox input "false"
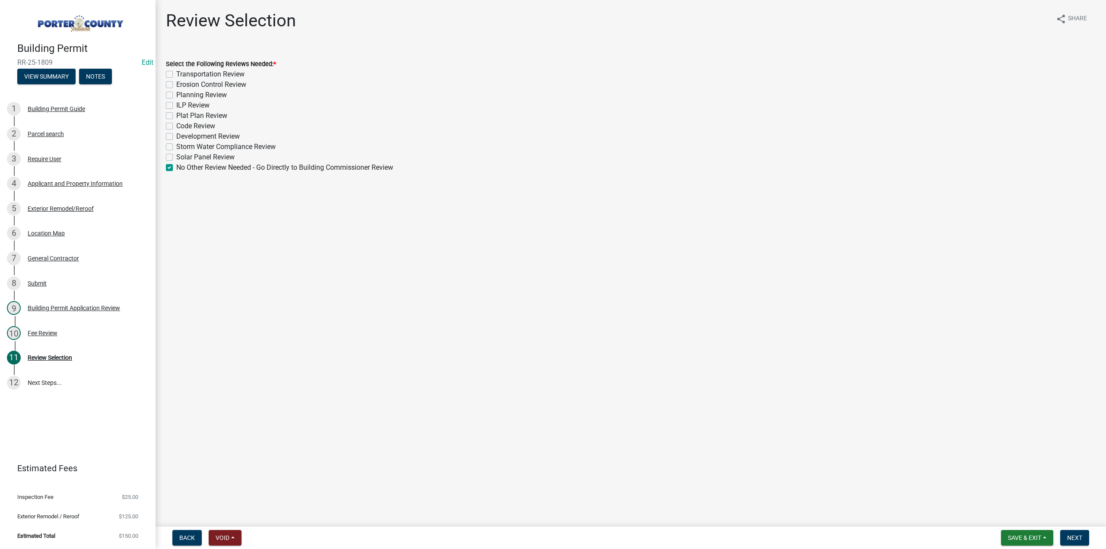
checkbox input "false"
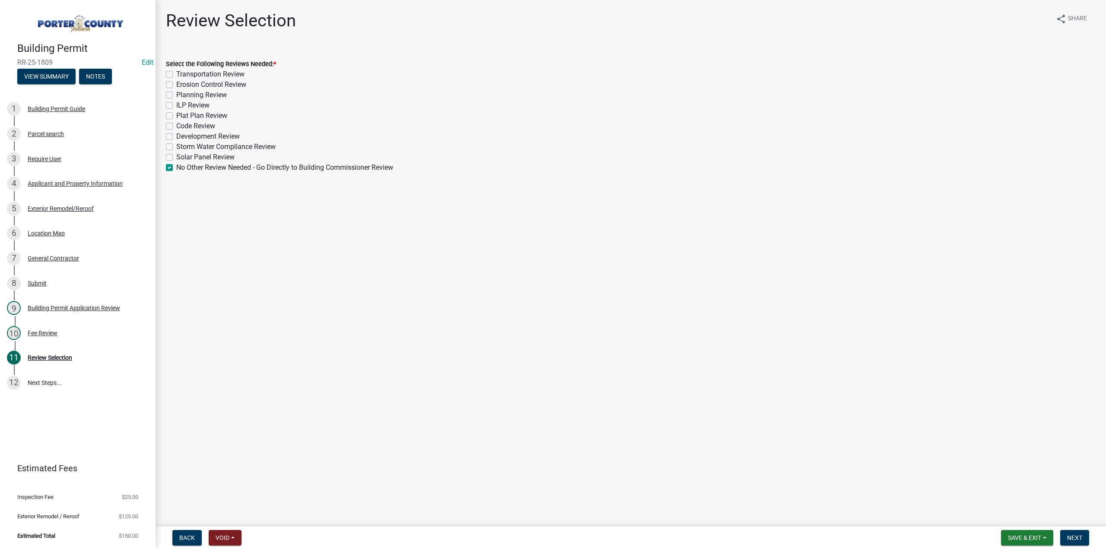
checkbox input "false"
checkbox input "true"
click at [1072, 538] on span "Next" at bounding box center [1074, 537] width 15 height 7
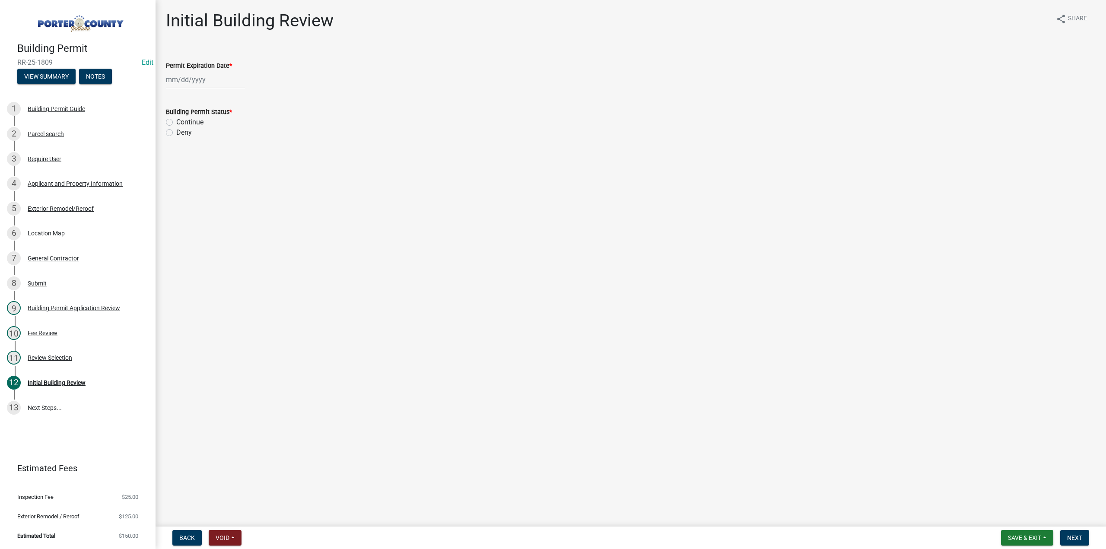
click at [209, 76] on div at bounding box center [205, 80] width 79 height 18
select select "9"
click at [227, 99] on select "1525 1526 1527 1528 1529 1530 1531 1532 1533 1534 1535 1536 1537 1538 1539 1540…" at bounding box center [233, 98] width 31 height 13
select select "2026"
click at [218, 92] on select "1525 1526 1527 1528 1529 1530 1531 1532 1533 1534 1535 1536 1537 1538 1539 1540…" at bounding box center [233, 98] width 31 height 13
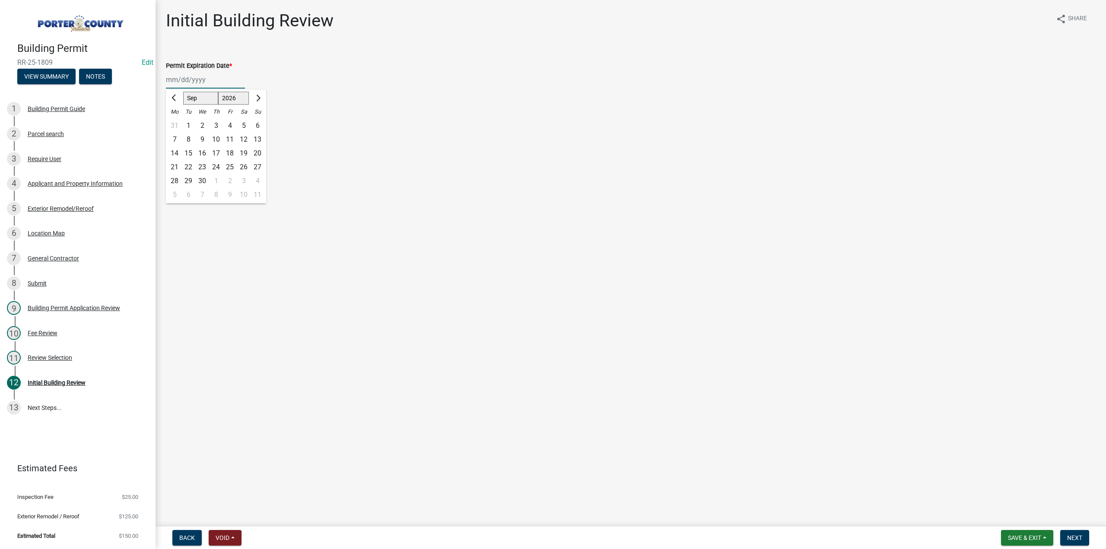
click at [219, 152] on div "17" at bounding box center [216, 153] width 14 height 14
type input "09/17/2026"
drag, startPoint x: 170, startPoint y: 122, endPoint x: 172, endPoint y: 128, distance: 5.9
click at [176, 122] on label "Continue" at bounding box center [189, 122] width 27 height 10
click at [176, 122] on input "Continue" at bounding box center [179, 120] width 6 height 6
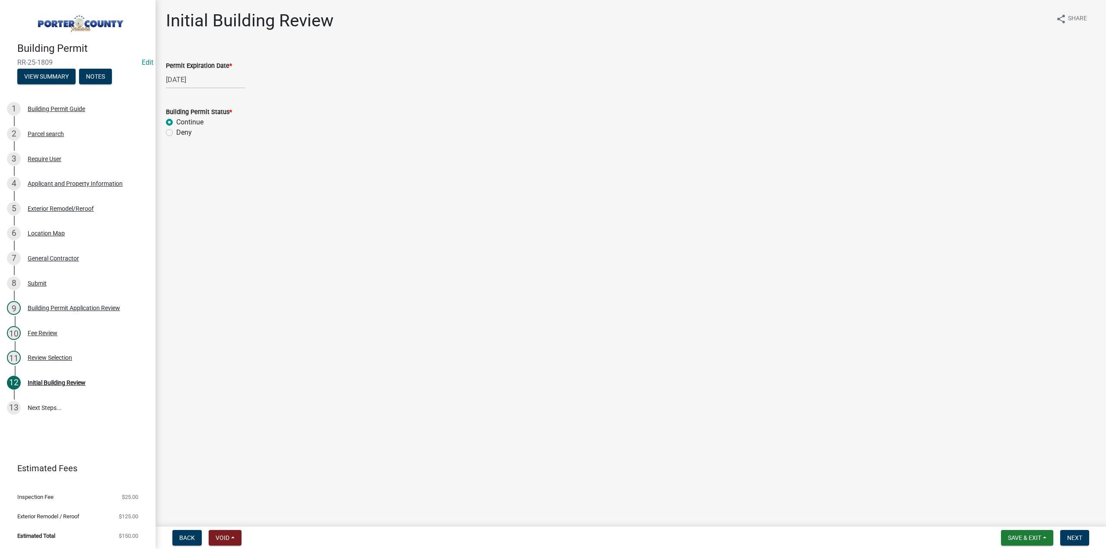
radio input "true"
click at [1075, 539] on span "Next" at bounding box center [1074, 537] width 15 height 7
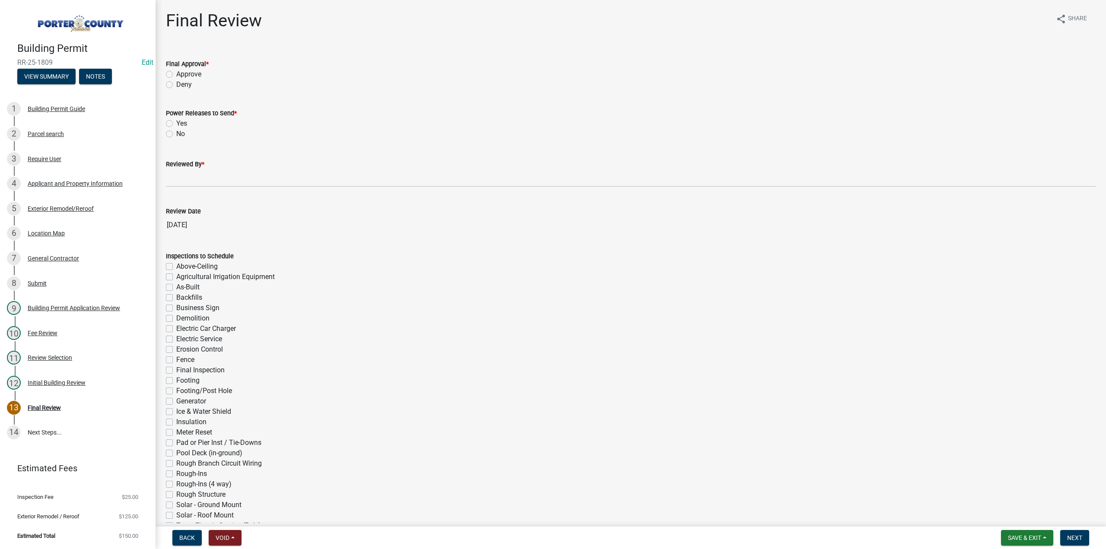
click at [176, 77] on label "Approve" at bounding box center [188, 74] width 25 height 10
click at [176, 75] on input "Approve" at bounding box center [179, 72] width 6 height 6
radio input "true"
drag, startPoint x: 168, startPoint y: 133, endPoint x: 179, endPoint y: 159, distance: 27.9
click at [176, 136] on label "No" at bounding box center [180, 134] width 9 height 10
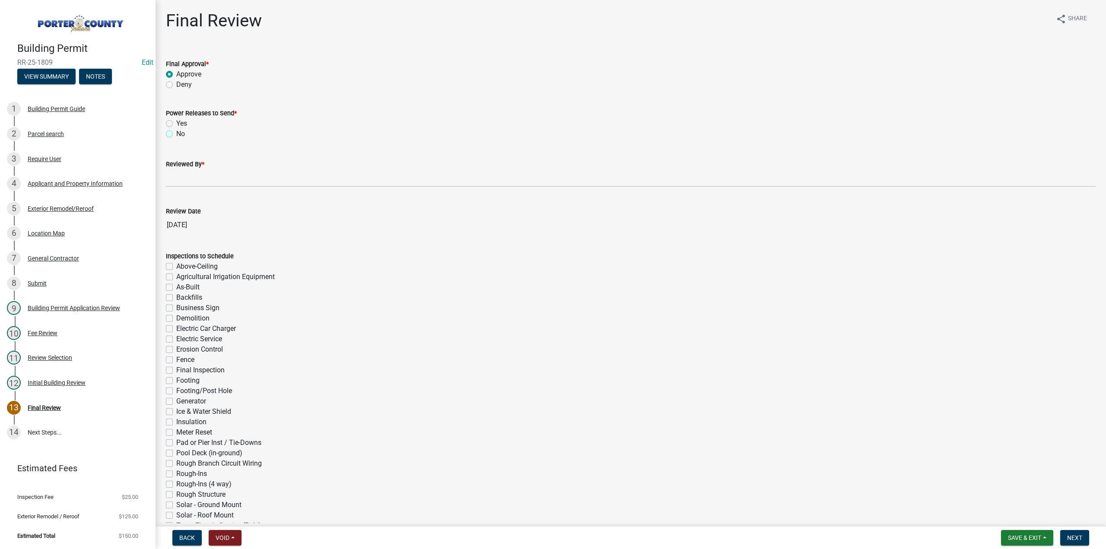
click at [176, 134] on input "No" at bounding box center [179, 132] width 6 height 6
radio input "true"
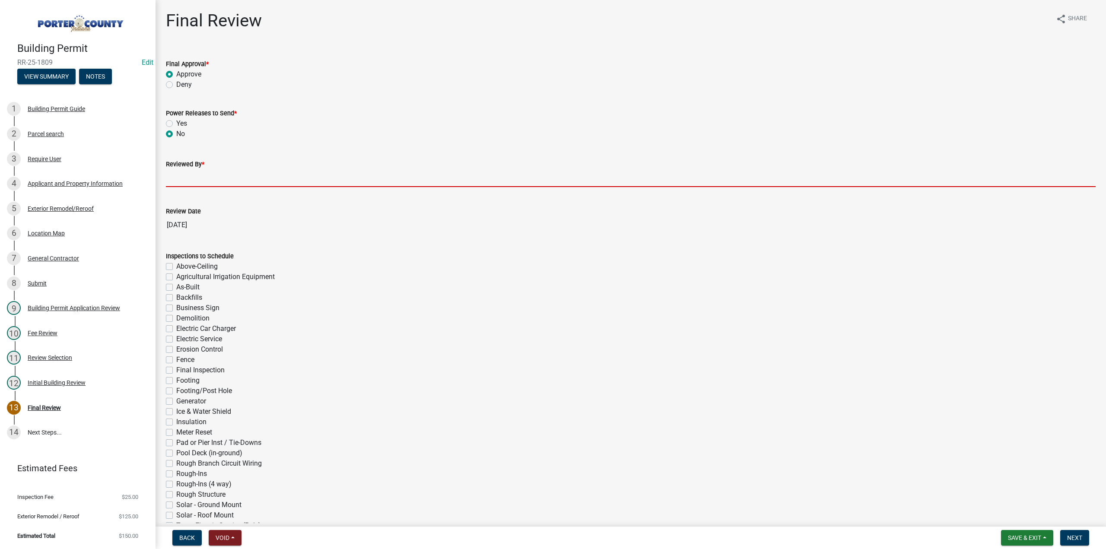
click at [191, 176] on input "Reviewed By *" at bounding box center [631, 178] width 930 height 18
type input "TT"
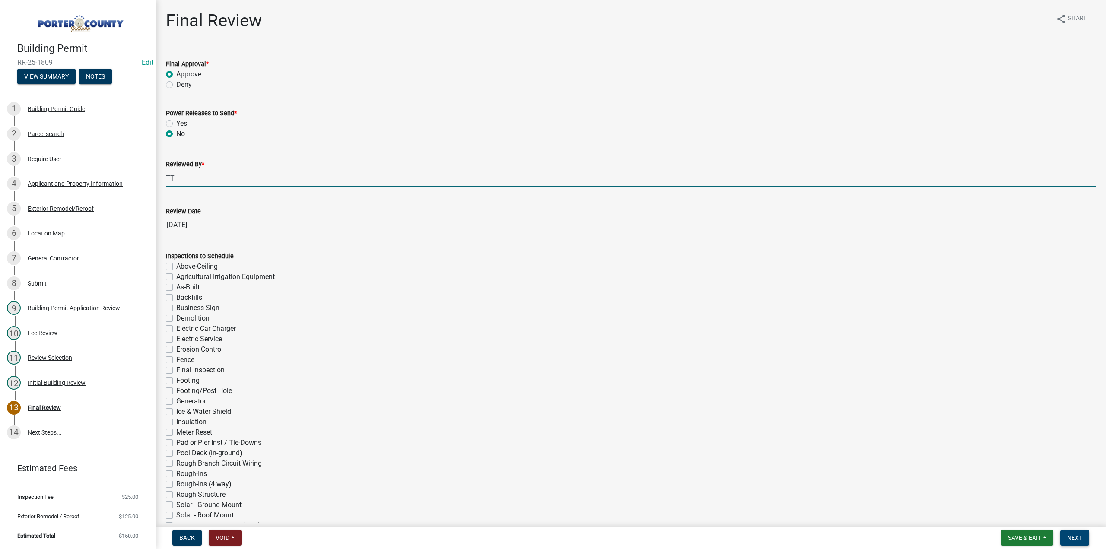
click at [1079, 536] on span "Next" at bounding box center [1074, 537] width 15 height 7
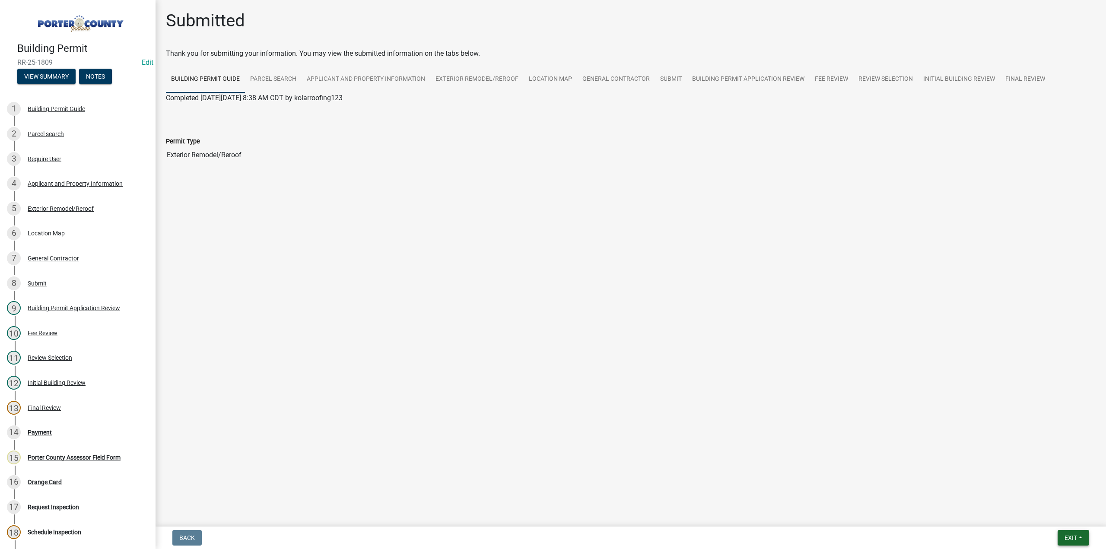
click at [1064, 537] on span "Exit" at bounding box center [1070, 537] width 13 height 7
click at [1058, 517] on button "Save & Exit" at bounding box center [1054, 515] width 69 height 21
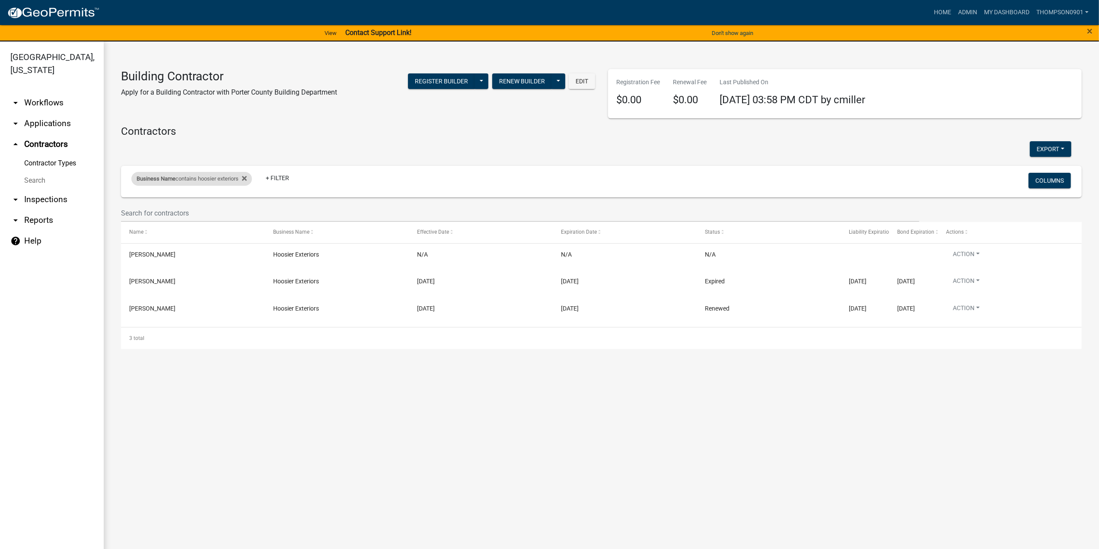
click at [191, 178] on div "Business Name contains hoosier exteriors" at bounding box center [191, 179] width 121 height 14
drag, startPoint x: 220, startPoint y: 214, endPoint x: 15, endPoint y: 172, distance: 209.3
click at [15, 172] on body "Internet Explorer does NOT work with GeoPermits. Get a new browser for more sec…" at bounding box center [549, 274] width 1099 height 549
type input "h"
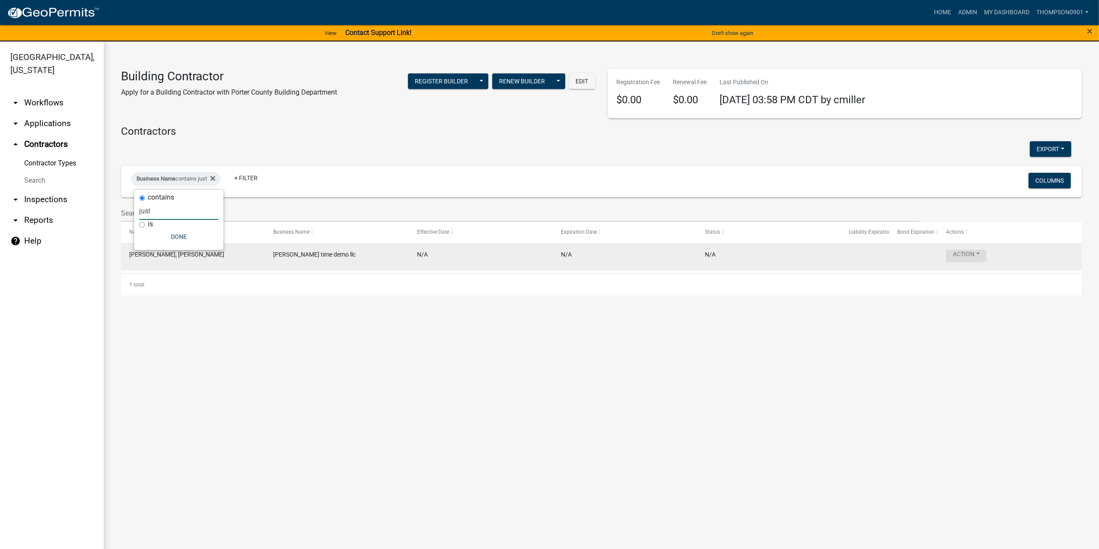
type input "just"
click at [982, 257] on button "Action" at bounding box center [966, 256] width 41 height 13
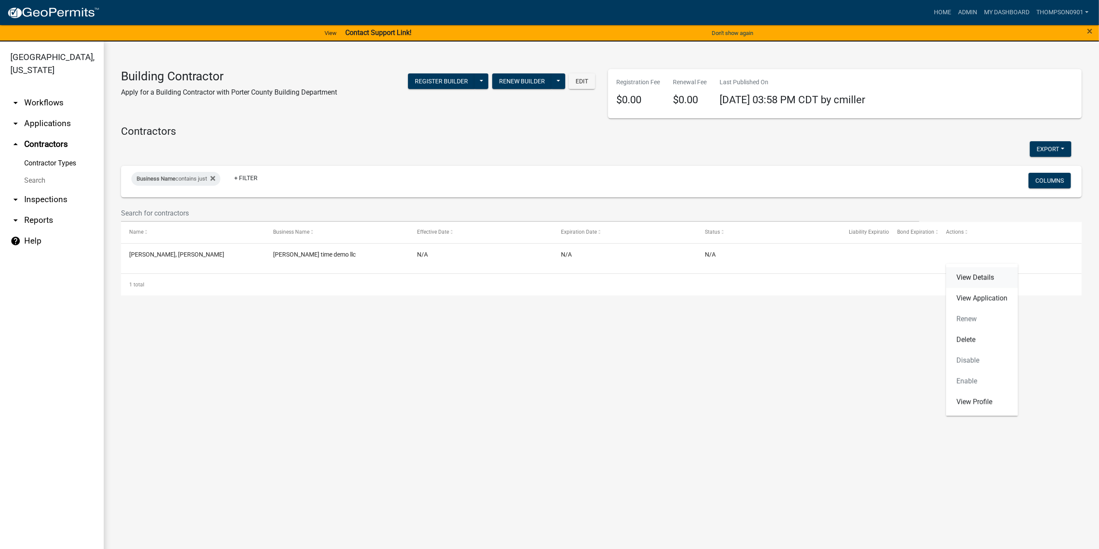
click at [981, 280] on link "View Details" at bounding box center [982, 277] width 72 height 21
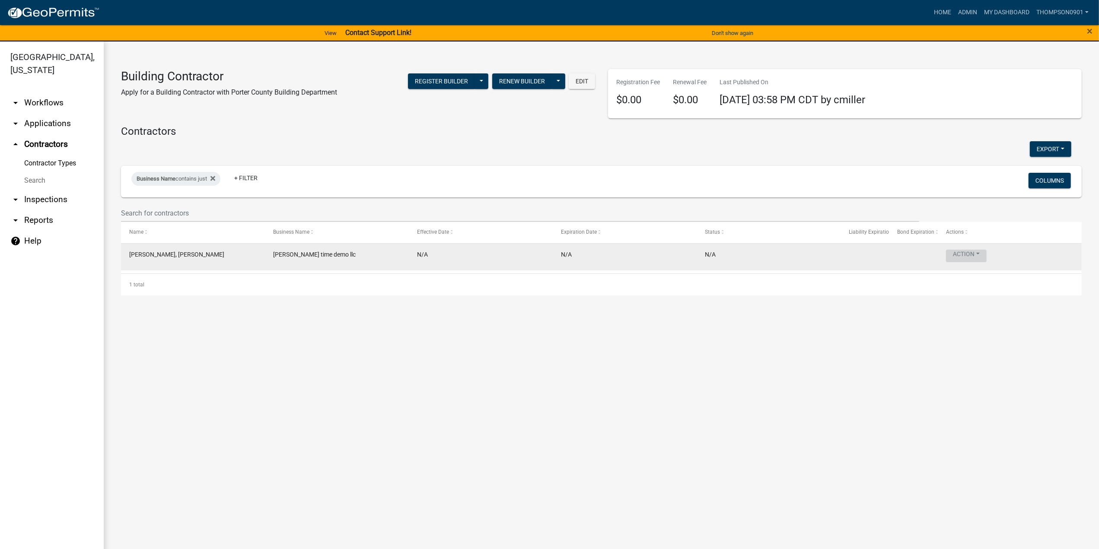
click at [981, 254] on button "Action" at bounding box center [966, 256] width 41 height 13
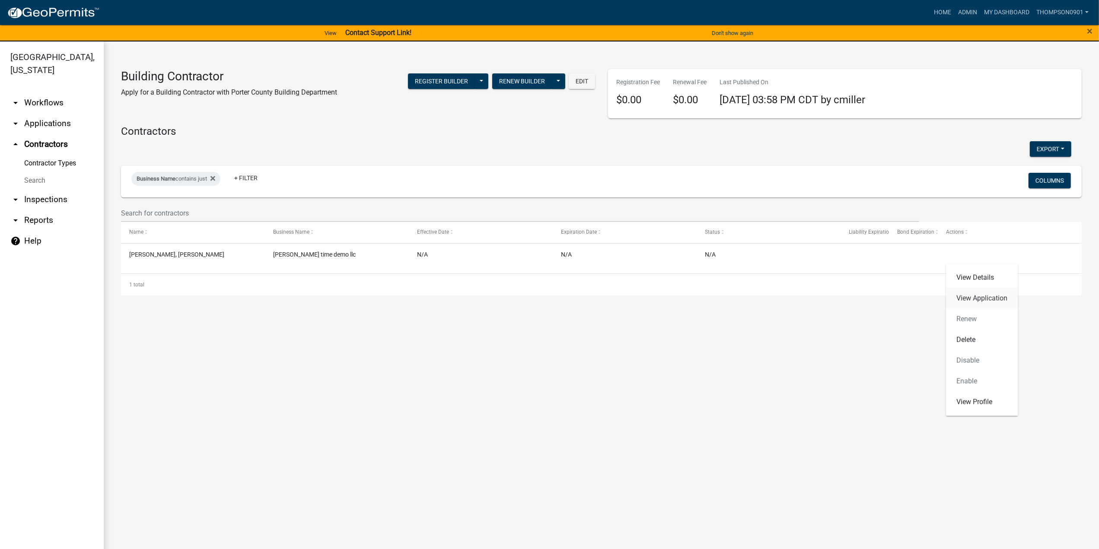
click at [983, 301] on link "View Application" at bounding box center [982, 298] width 72 height 21
click at [59, 113] on link "arrow_drop_down Applications" at bounding box center [52, 123] width 104 height 21
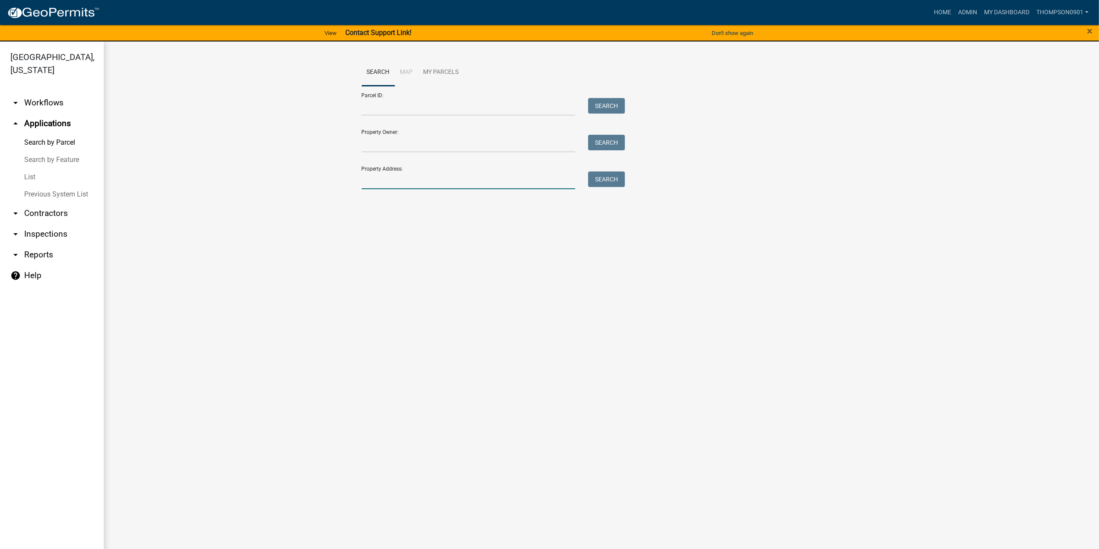
drag, startPoint x: 419, startPoint y: 180, endPoint x: 429, endPoint y: 182, distance: 9.3
click at [423, 180] on input "Property Address:" at bounding box center [469, 180] width 214 height 18
click at [495, 236] on td "640823476013000019" at bounding box center [470, 238] width 127 height 21
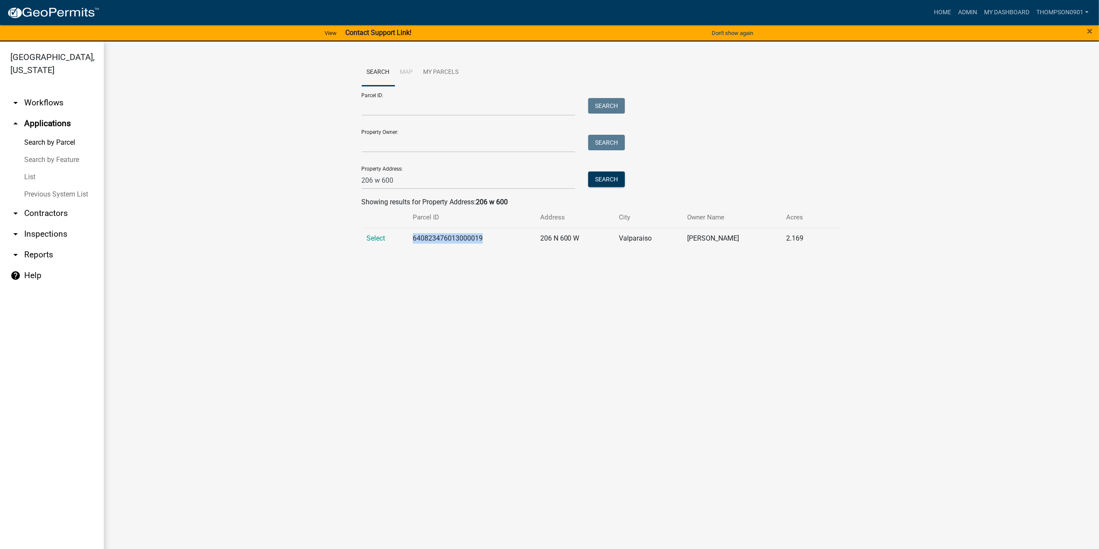
drag, startPoint x: 495, startPoint y: 236, endPoint x: 413, endPoint y: 238, distance: 81.7
click at [413, 238] on td "640823476013000019" at bounding box center [470, 238] width 127 height 21
copy td "640823476013000019"
drag, startPoint x: 372, startPoint y: 178, endPoint x: 386, endPoint y: 178, distance: 14.3
click at [372, 178] on input "206 w 600" at bounding box center [469, 180] width 214 height 18
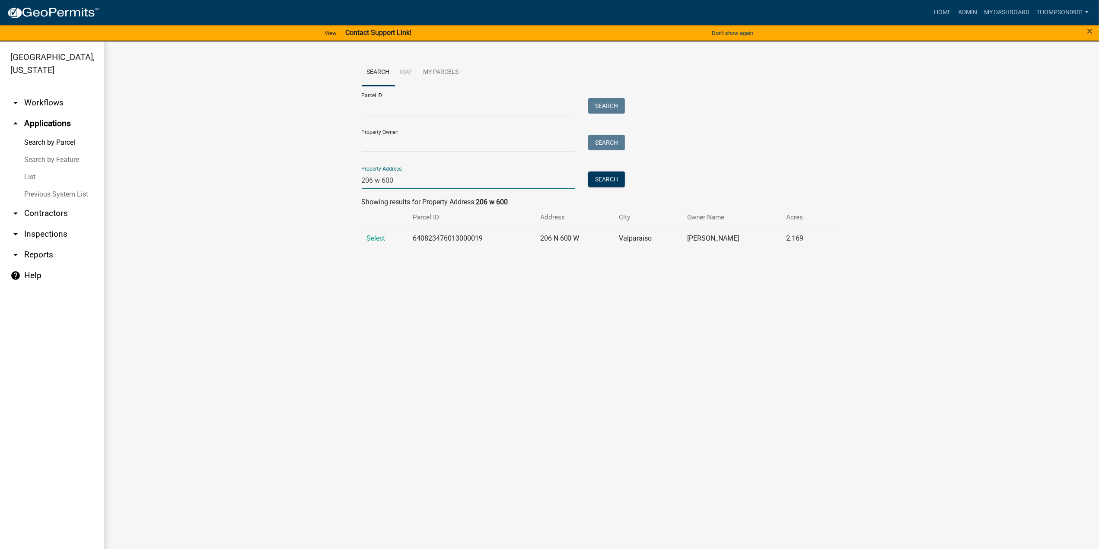
click at [382, 179] on input "206 w 600" at bounding box center [469, 180] width 214 height 18
click at [404, 184] on input "27 s 600" at bounding box center [469, 180] width 214 height 18
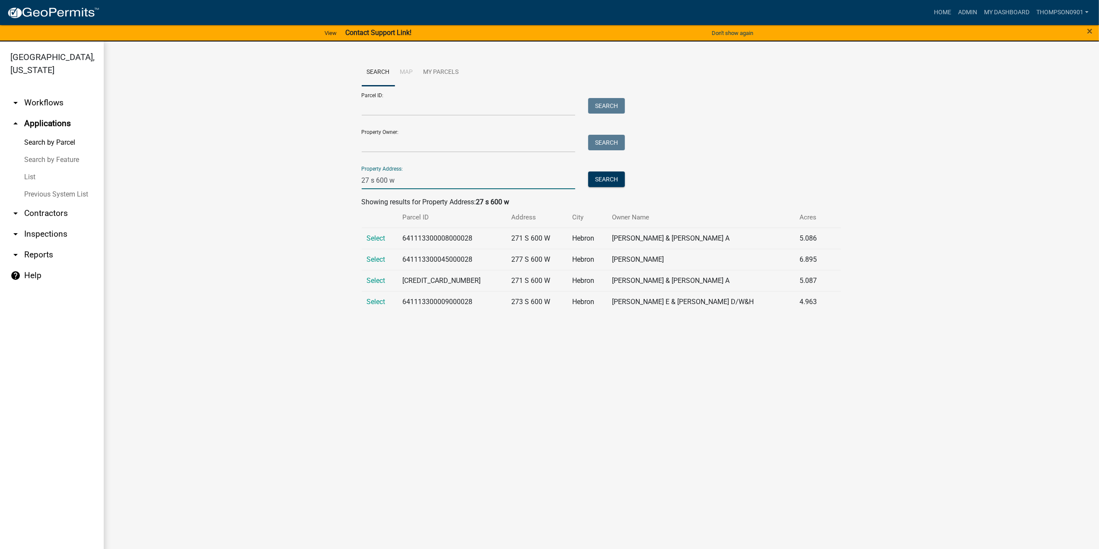
click at [366, 177] on input "27 s 600 w" at bounding box center [469, 180] width 214 height 18
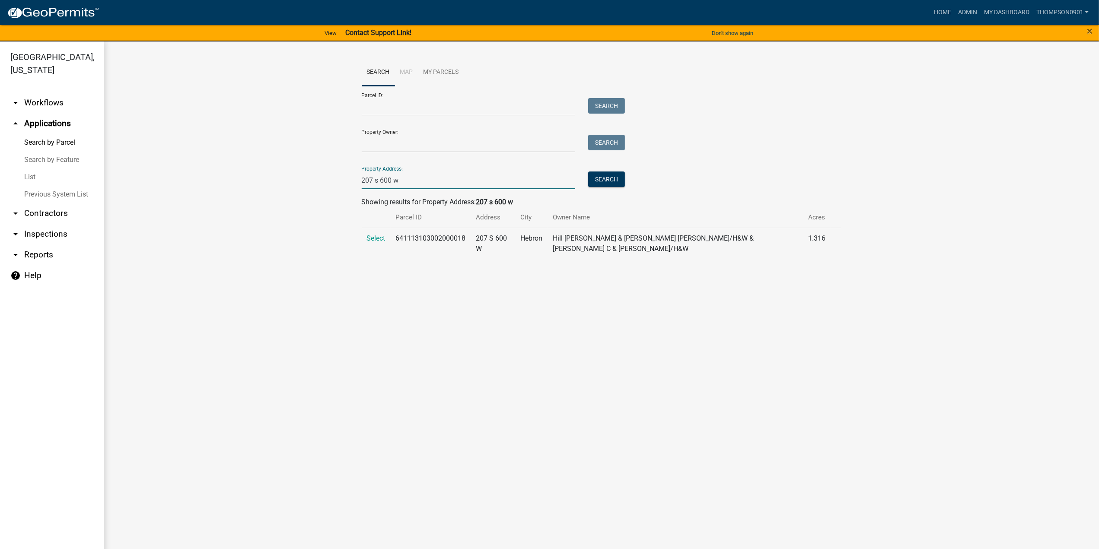
type input "207 s 600 w"
drag, startPoint x: 468, startPoint y: 237, endPoint x: 395, endPoint y: 238, distance: 73.4
click at [395, 238] on td "641113103002000018" at bounding box center [431, 244] width 80 height 32
copy td "641113103002000018"
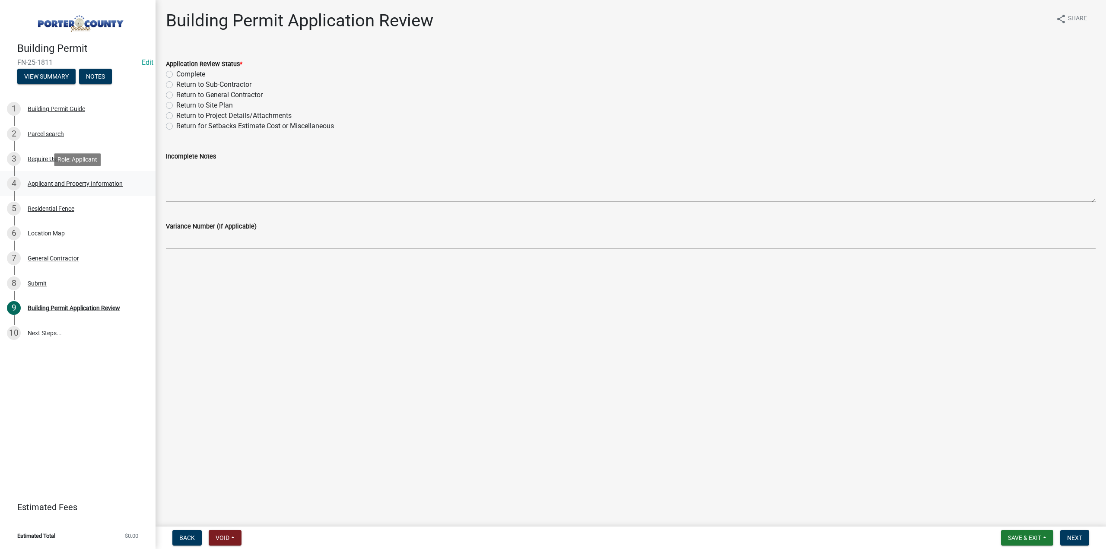
click at [76, 181] on div "Applicant and Property Information" at bounding box center [75, 184] width 95 height 6
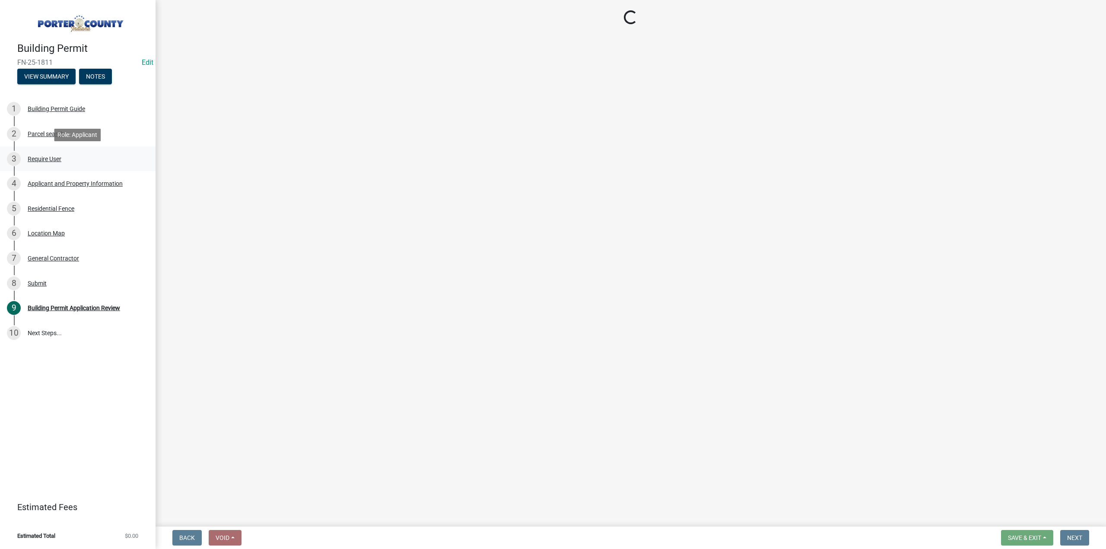
select select "6f5aa9ae-62ac-41bd-979a-9c71eae504cc"
select select "c796f995-08fe-487b-a20e-70ab553361d3"
select select "0d764019-f1ff-4f3b-9299-33f0d080acc7"
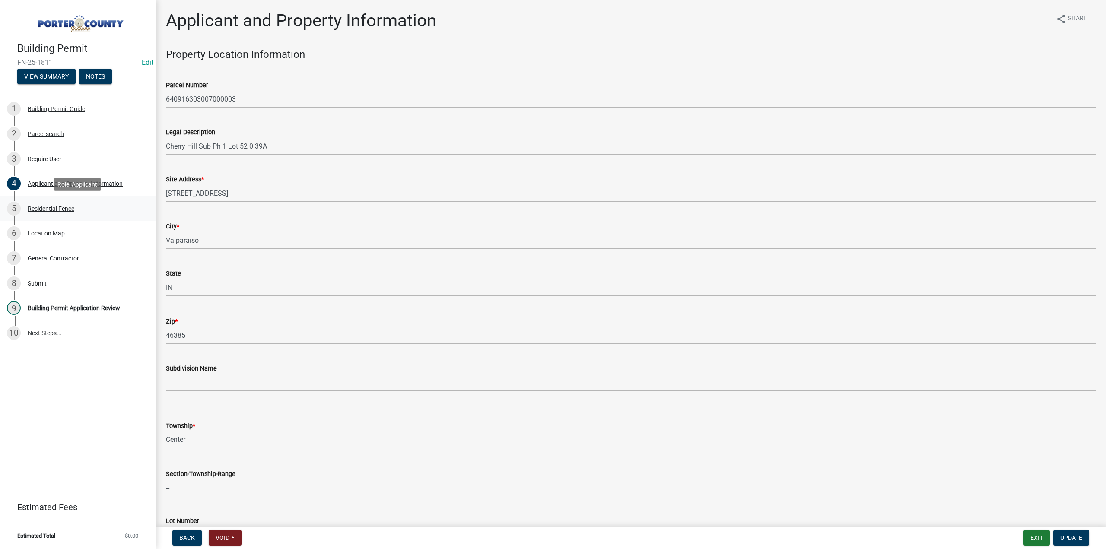
click at [67, 210] on div "Residential Fence" at bounding box center [51, 209] width 47 height 6
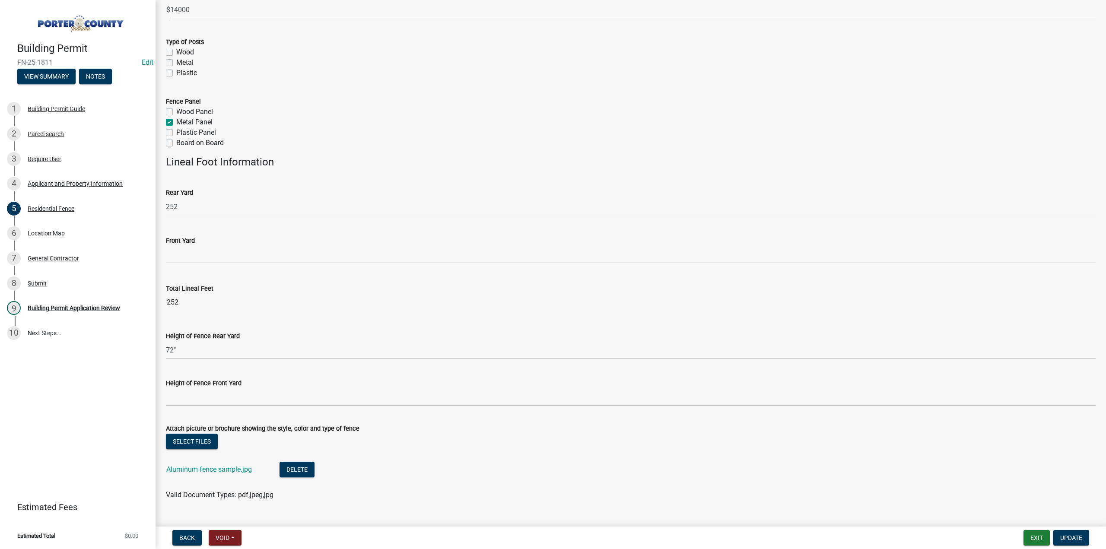
scroll to position [148, 0]
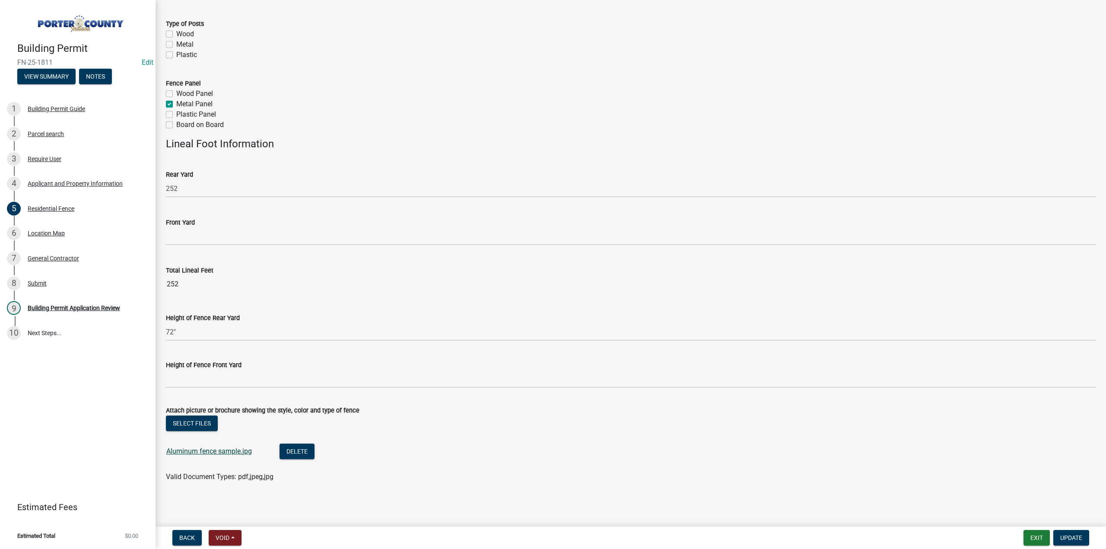
click at [206, 453] on link "Aluminum fence sample.jpg" at bounding box center [209, 451] width 86 height 8
click at [48, 233] on div "Location Map" at bounding box center [46, 233] width 37 height 6
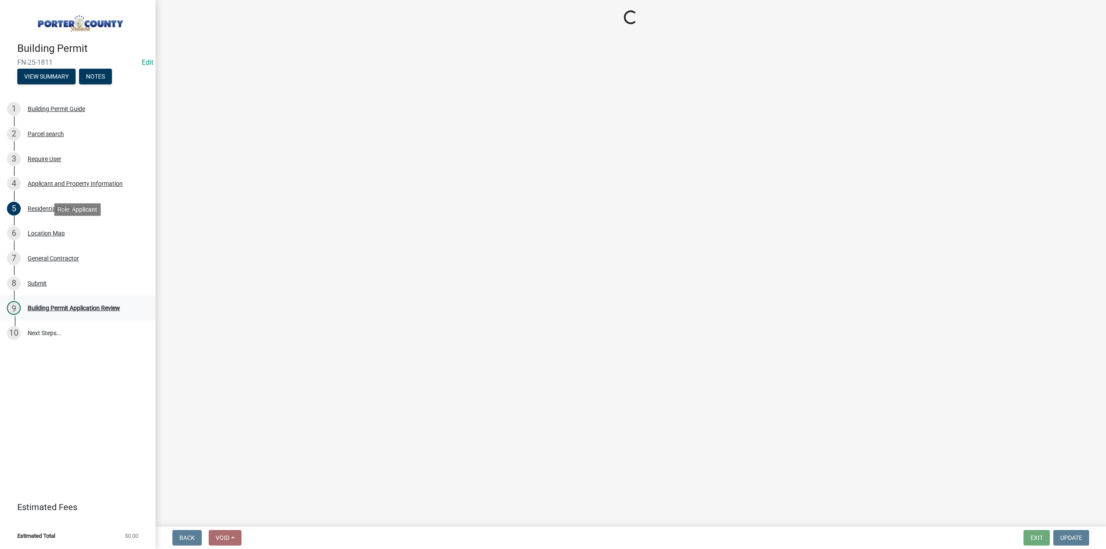
scroll to position [0, 0]
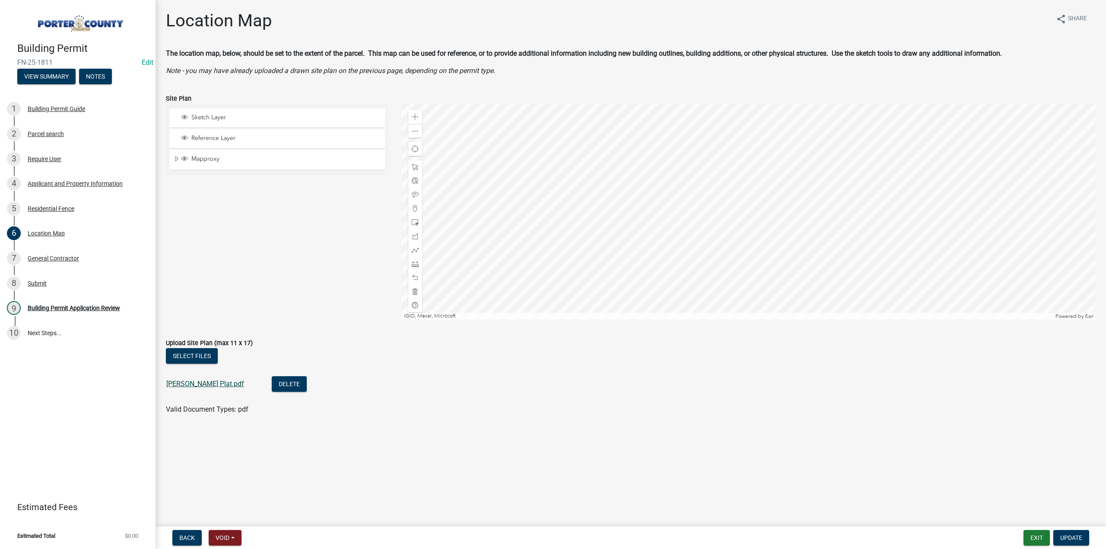
click at [209, 387] on link "David Brennan Plat.pdf" at bounding box center [205, 384] width 78 height 8
click at [65, 186] on div "Applicant and Property Information" at bounding box center [75, 184] width 95 height 6
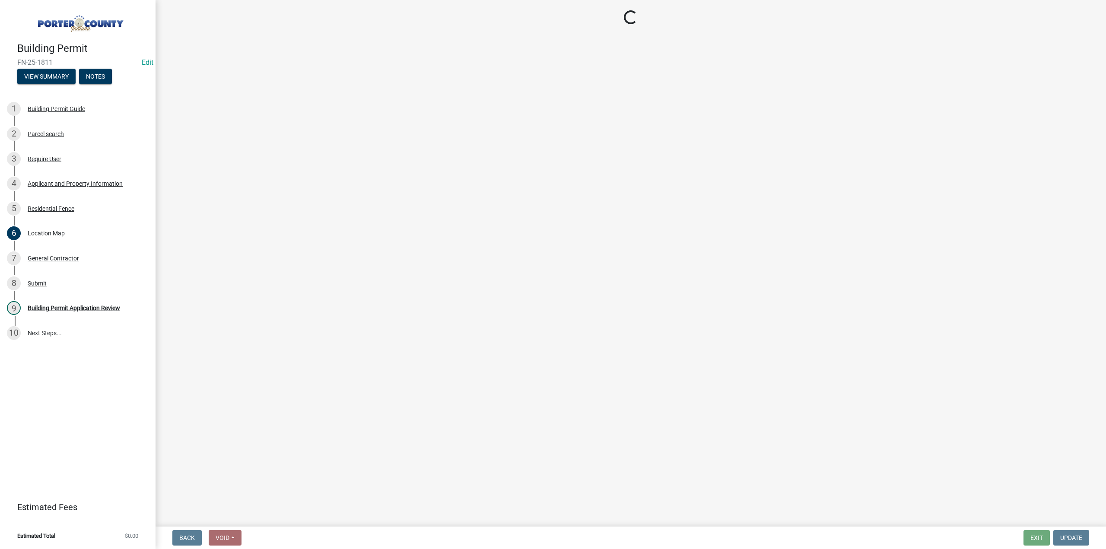
select select "6f5aa9ae-62ac-41bd-979a-9c71eae504cc"
select select "c796f995-08fe-487b-a20e-70ab553361d3"
select select "0d764019-f1ff-4f3b-9299-33f0d080acc7"
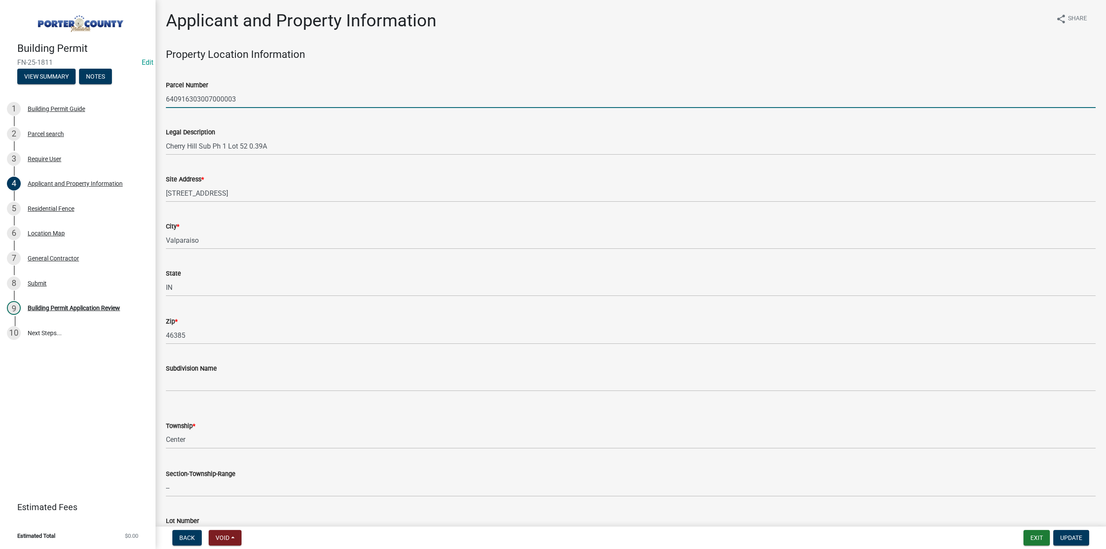
drag, startPoint x: 244, startPoint y: 97, endPoint x: 156, endPoint y: 101, distance: 87.3
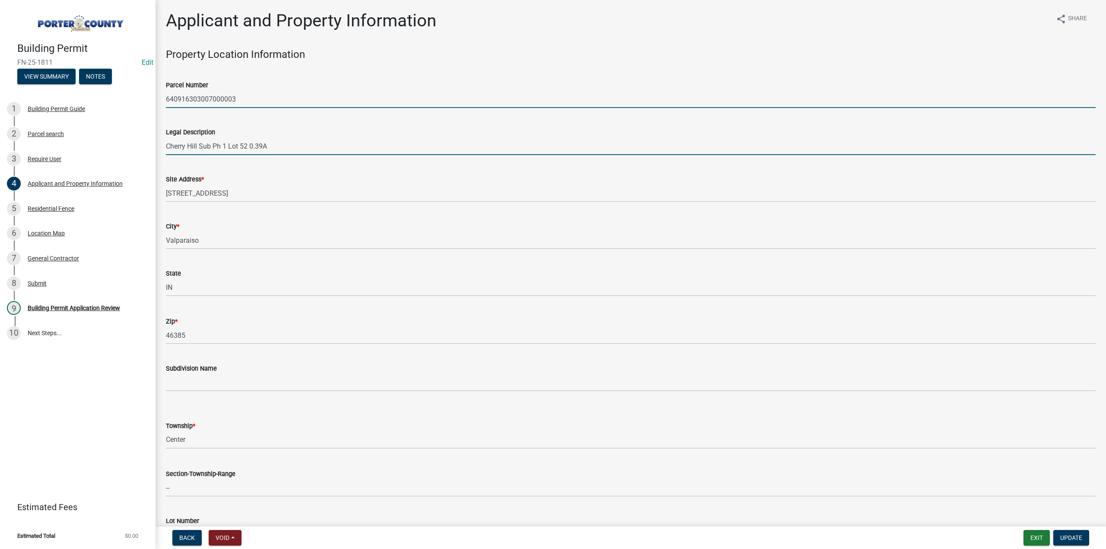
click at [216, 148] on input "Cherry Hill Sub Ph 1 Lot 52 0.39A" at bounding box center [631, 146] width 930 height 18
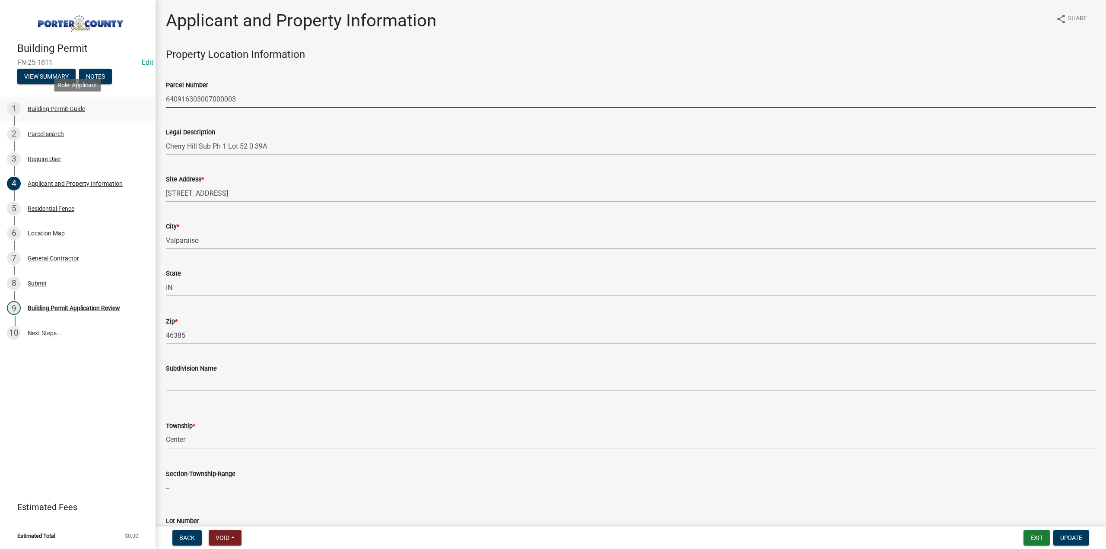
drag, startPoint x: 266, startPoint y: 99, endPoint x: 155, endPoint y: 98, distance: 111.5
click at [154, 99] on div "Building Permit FN-25-1811 Edit View Summary Notes 1 Building Permit Guide 2 Pa…" at bounding box center [553, 274] width 1106 height 549
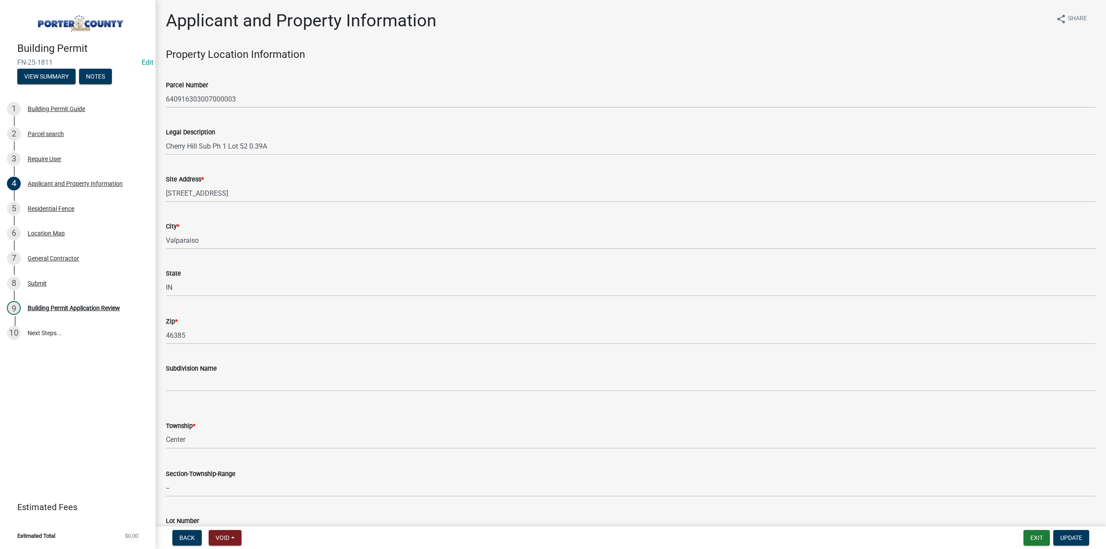
drag, startPoint x: 74, startPoint y: 61, endPoint x: 8, endPoint y: 59, distance: 66.6
click at [8, 59] on div "Building Permit FN-25-1811 Edit View Summary Notes" at bounding box center [78, 60] width 142 height 51
copy span "FN-25-1811"
click at [54, 212] on div "Residential Fence" at bounding box center [51, 209] width 47 height 6
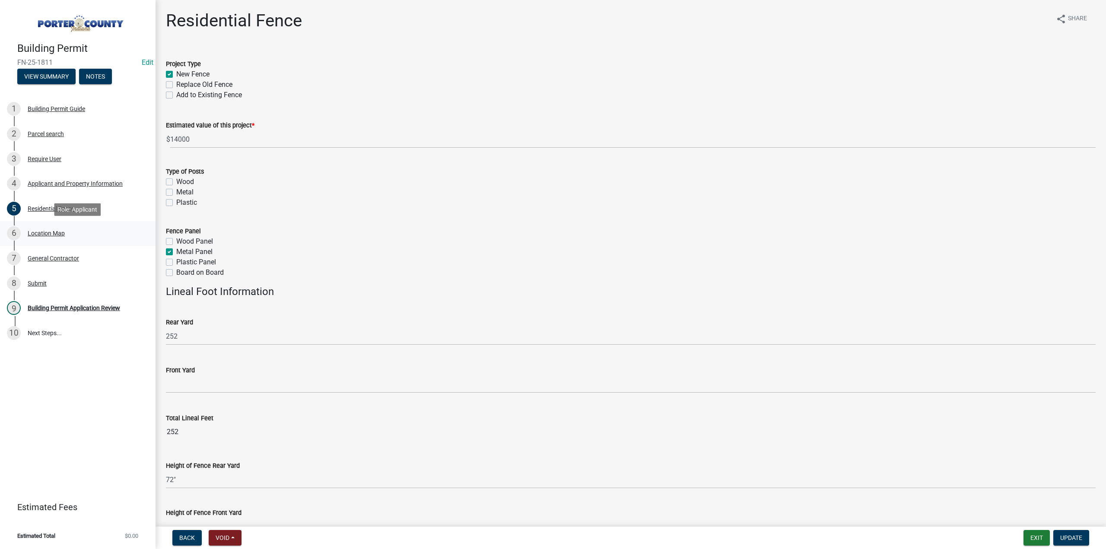
click at [56, 236] on div "Location Map" at bounding box center [46, 233] width 37 height 6
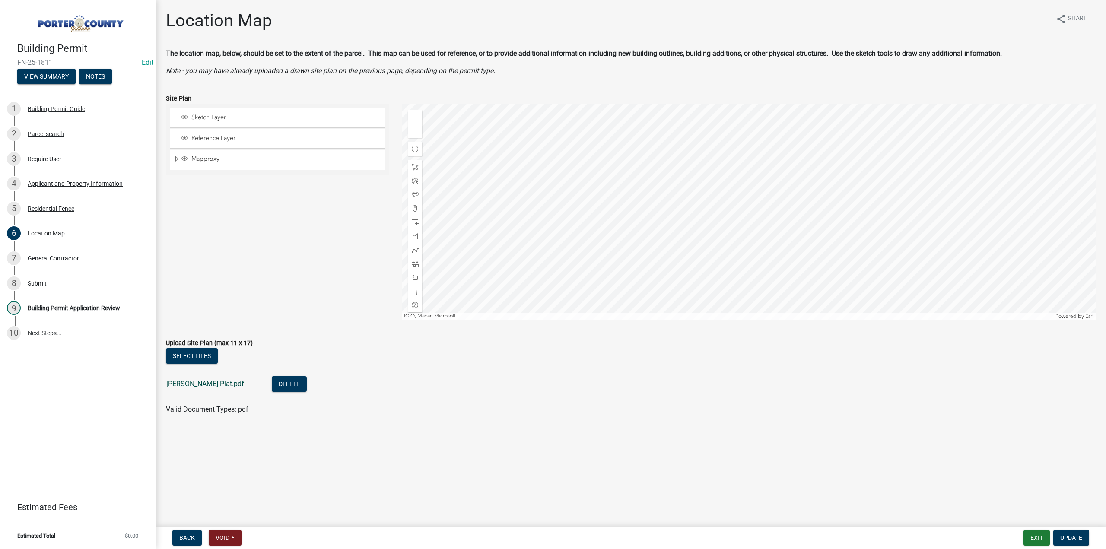
click at [225, 383] on link "David Brennan Plat.pdf" at bounding box center [205, 384] width 78 height 8
click at [72, 304] on div "9 Building Permit Application Review" at bounding box center [74, 308] width 135 height 14
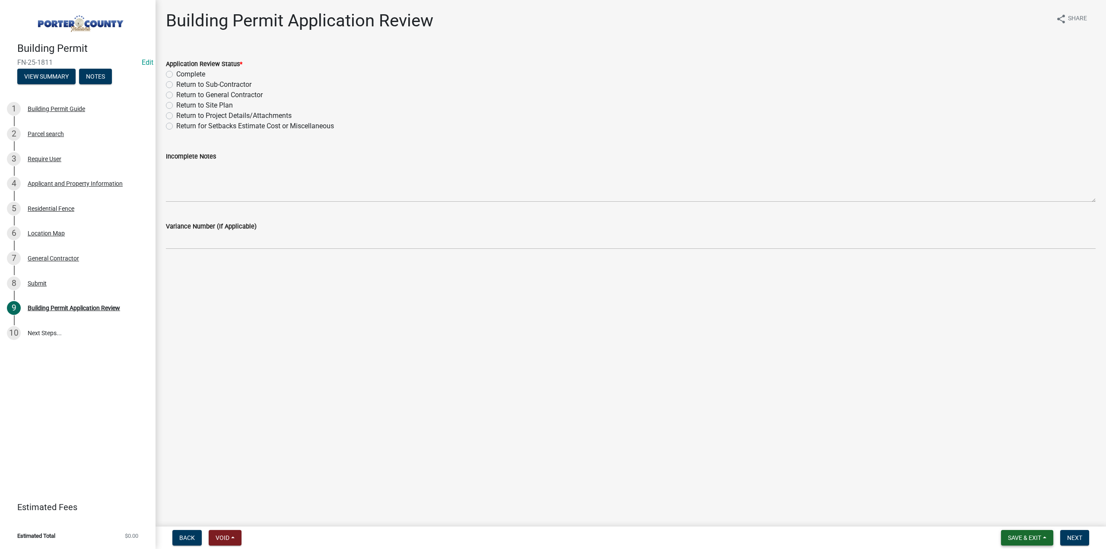
click at [1024, 536] on span "Save & Exit" at bounding box center [1024, 537] width 33 height 7
click at [1015, 512] on button "Save & Exit" at bounding box center [1018, 515] width 69 height 21
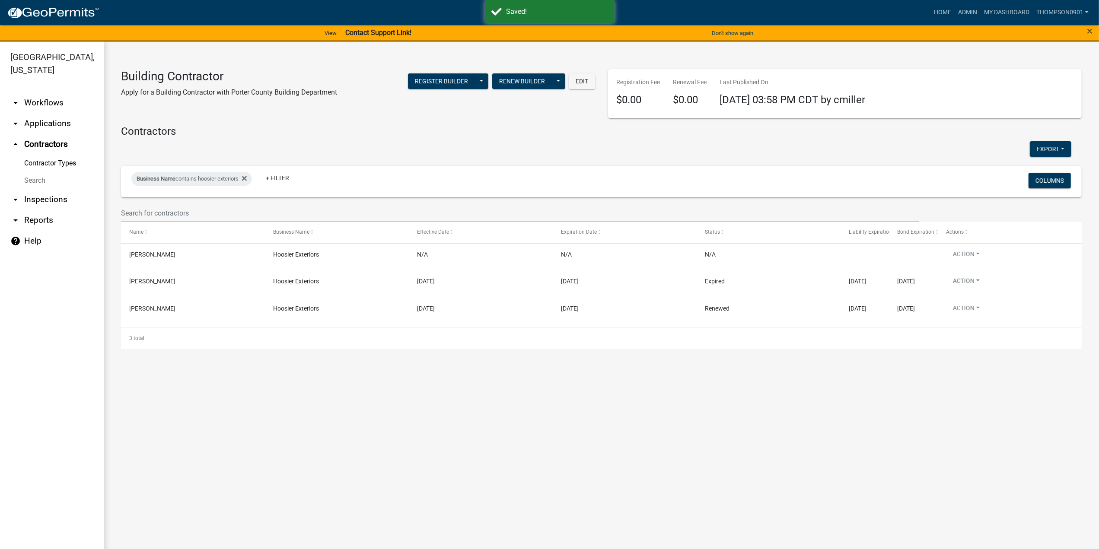
click at [62, 113] on link "arrow_drop_down Applications" at bounding box center [52, 123] width 104 height 21
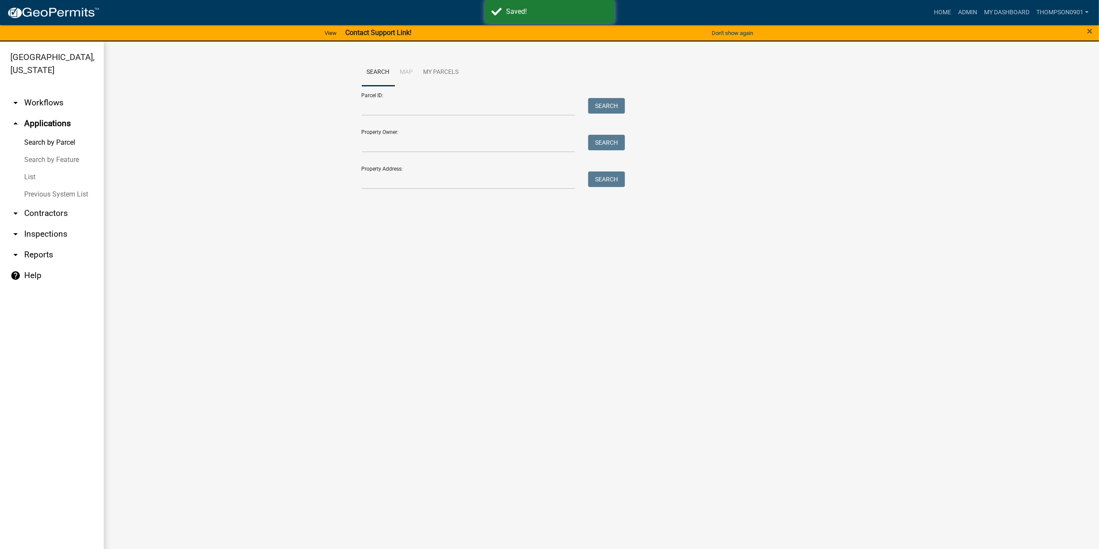
click at [36, 168] on link "List" at bounding box center [52, 176] width 104 height 17
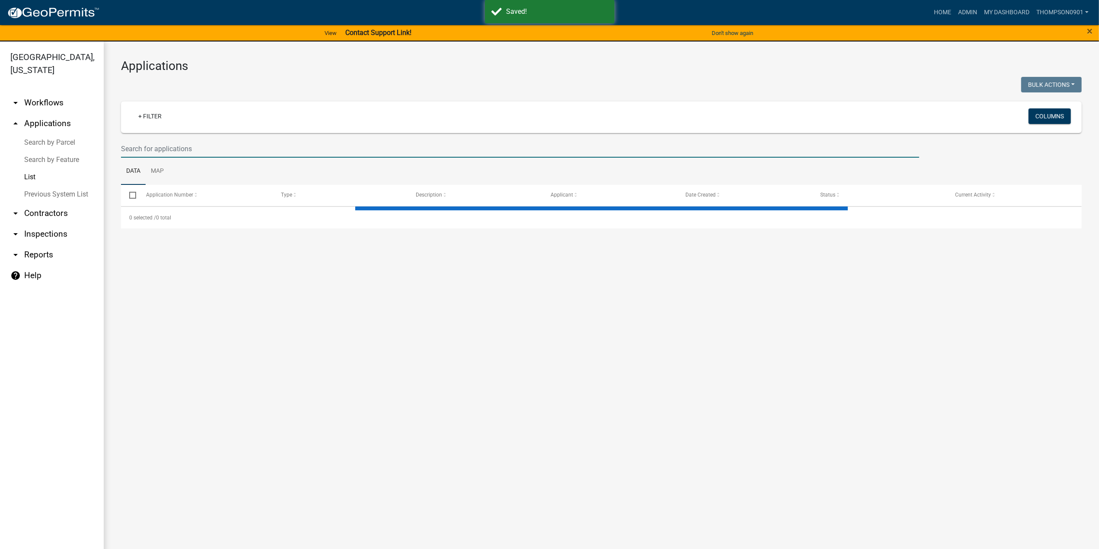
click at [191, 143] on input "text" at bounding box center [520, 149] width 798 height 18
select select "3: 100"
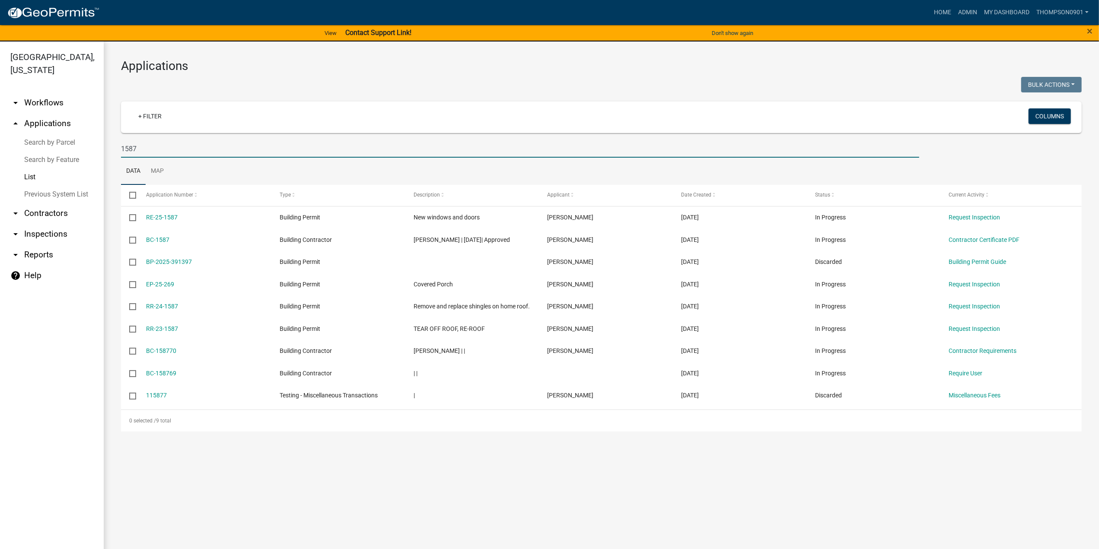
click at [153, 147] on input "1587" at bounding box center [520, 149] width 798 height 18
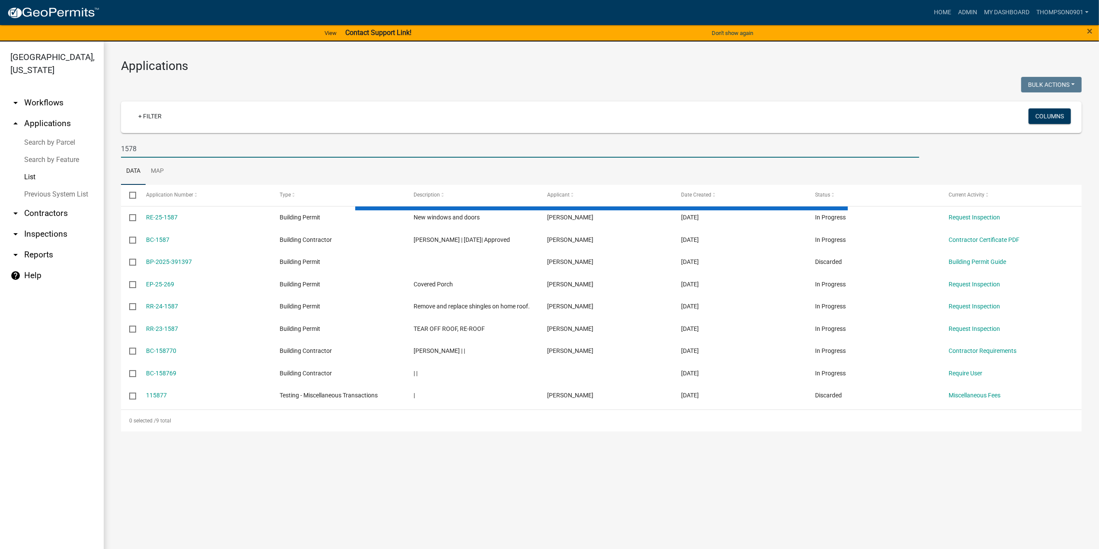
type input "1578"
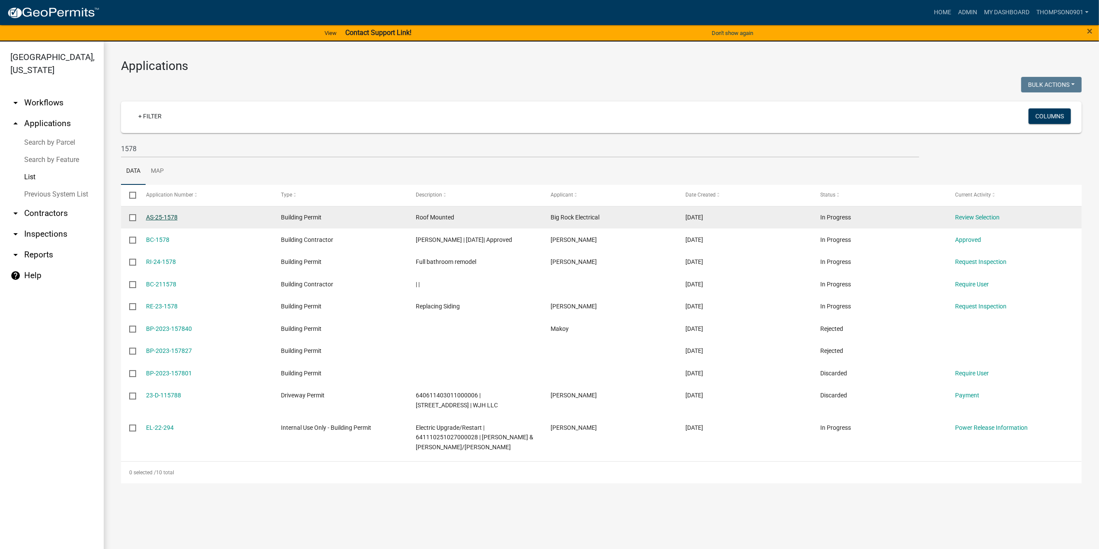
click at [171, 217] on link "AS-25-1578" at bounding box center [162, 217] width 32 height 7
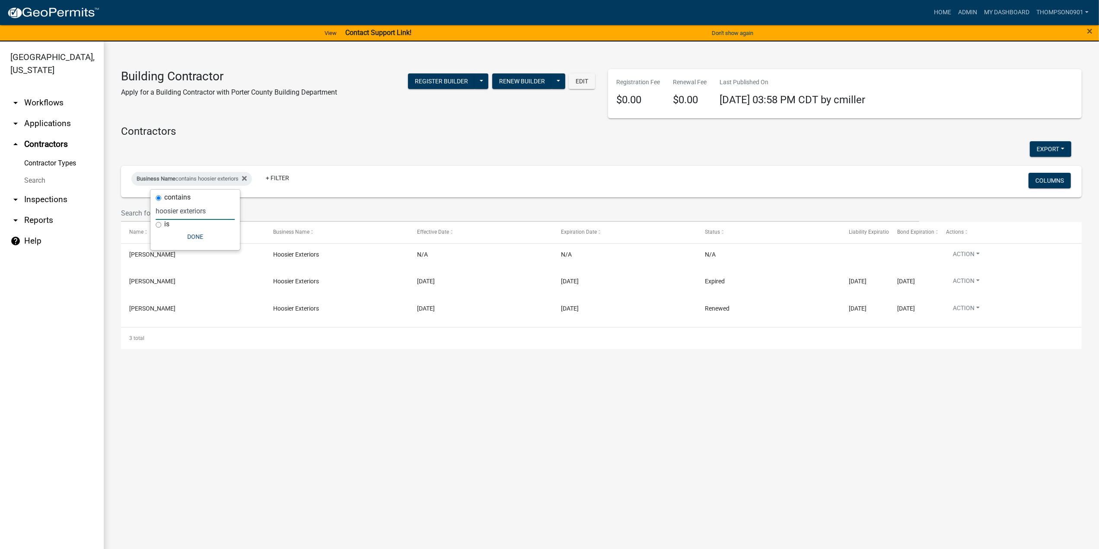
drag, startPoint x: 215, startPoint y: 211, endPoint x: 0, endPoint y: 211, distance: 215.1
click at [0, 211] on body "Internet Explorer does NOT work with GeoPermits. Get a new browser for more sec…" at bounding box center [549, 274] width 1099 height 549
click at [210, 211] on input "hoosier exteriors" at bounding box center [195, 211] width 79 height 18
drag, startPoint x: 210, startPoint y: 212, endPoint x: 83, endPoint y: 217, distance: 127.5
click at [84, 217] on body "Internet Explorer does NOT work with GeoPermits. Get a new browser for more sec…" at bounding box center [549, 274] width 1099 height 549
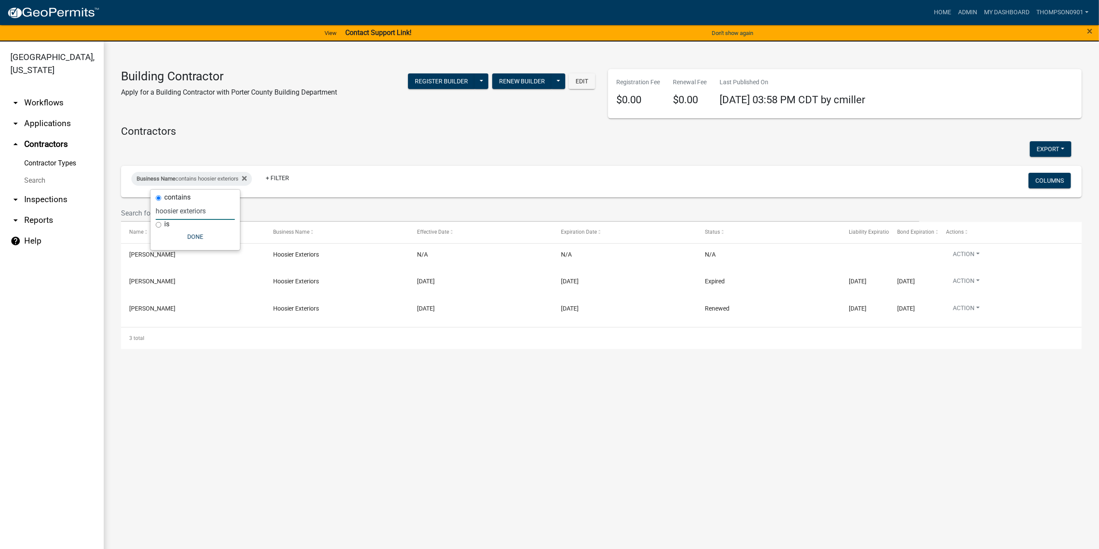
drag, startPoint x: 213, startPoint y: 213, endPoint x: 0, endPoint y: 212, distance: 212.5
click at [0, 212] on body "Internet Explorer does NOT work with GeoPermits. Get a new browser for more sec…" at bounding box center [549, 274] width 1099 height 549
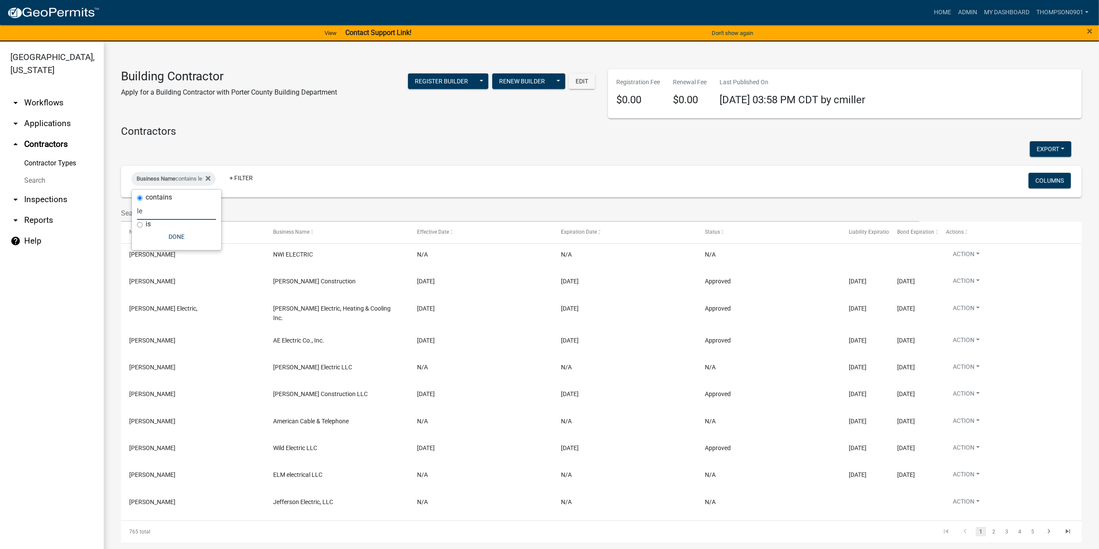
type input "l"
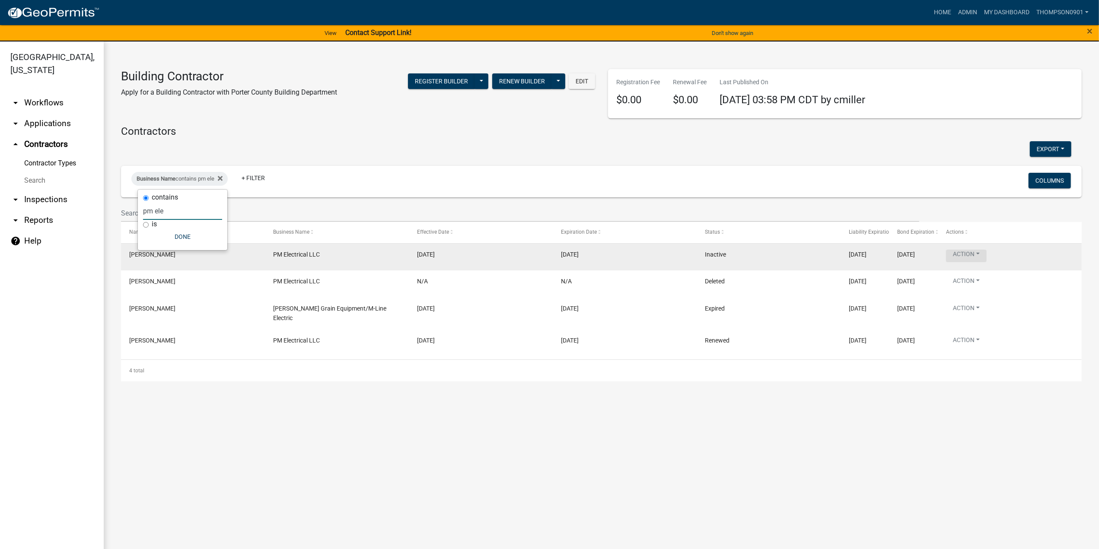
type input "pm ele"
click at [981, 255] on button "Action" at bounding box center [966, 256] width 41 height 13
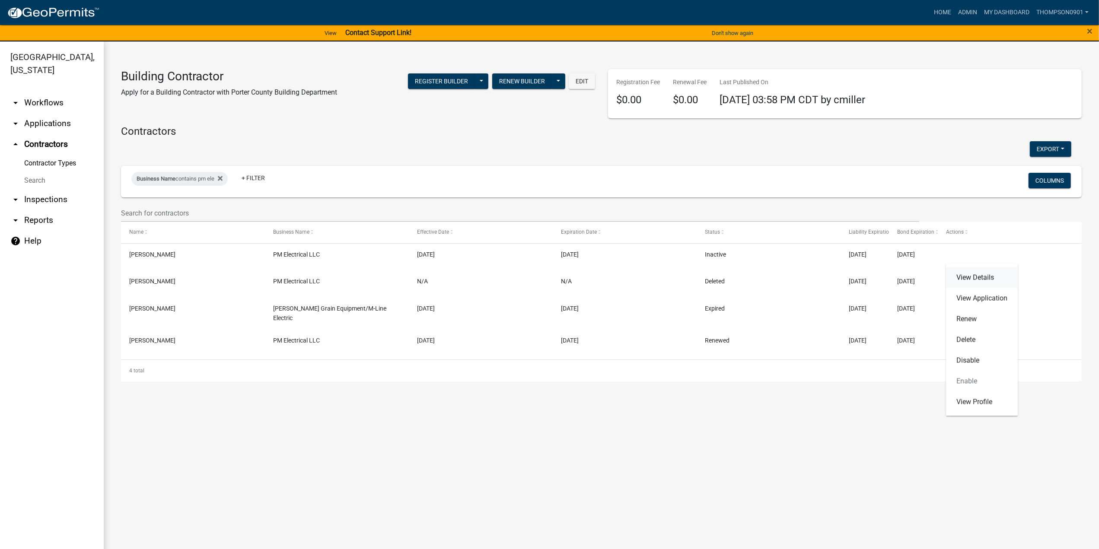
click at [978, 277] on link "View Details" at bounding box center [982, 277] width 72 height 21
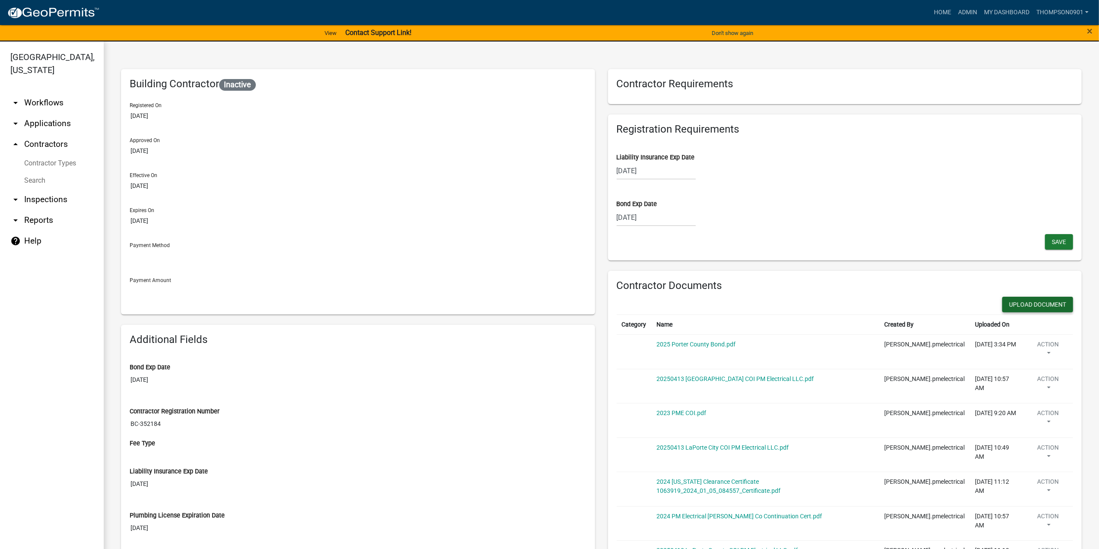
click at [1033, 302] on button "Upload Document" at bounding box center [1037, 305] width 71 height 16
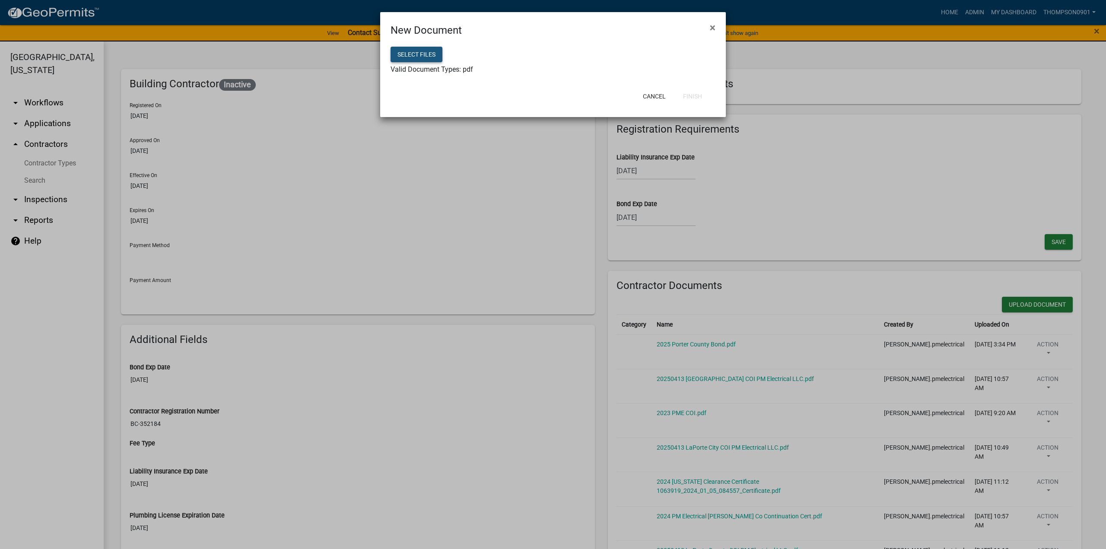
click at [427, 52] on button "Select files" at bounding box center [417, 55] width 52 height 16
click at [691, 95] on button "Finish" at bounding box center [692, 97] width 33 height 16
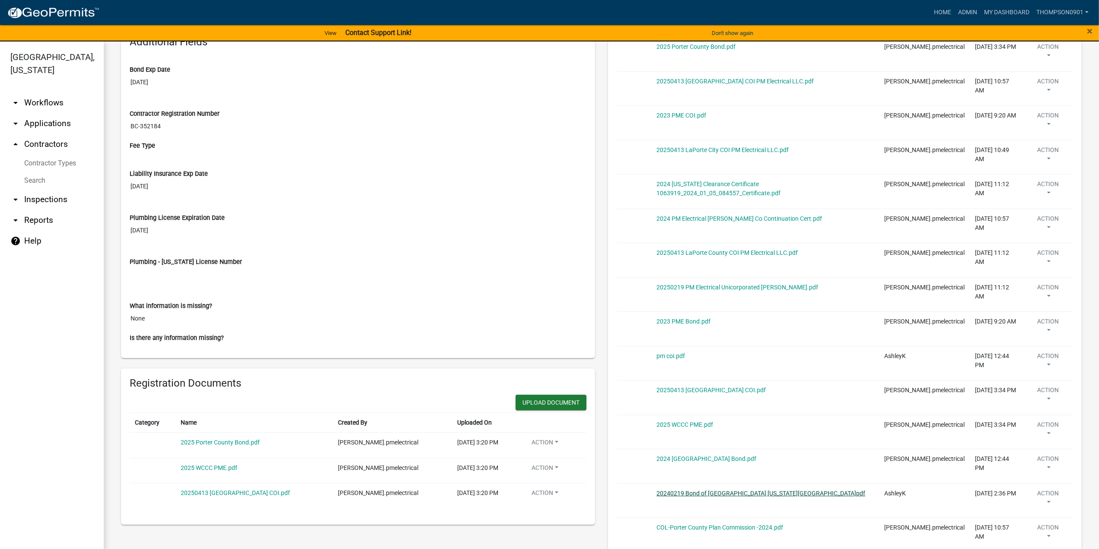
scroll to position [346, 0]
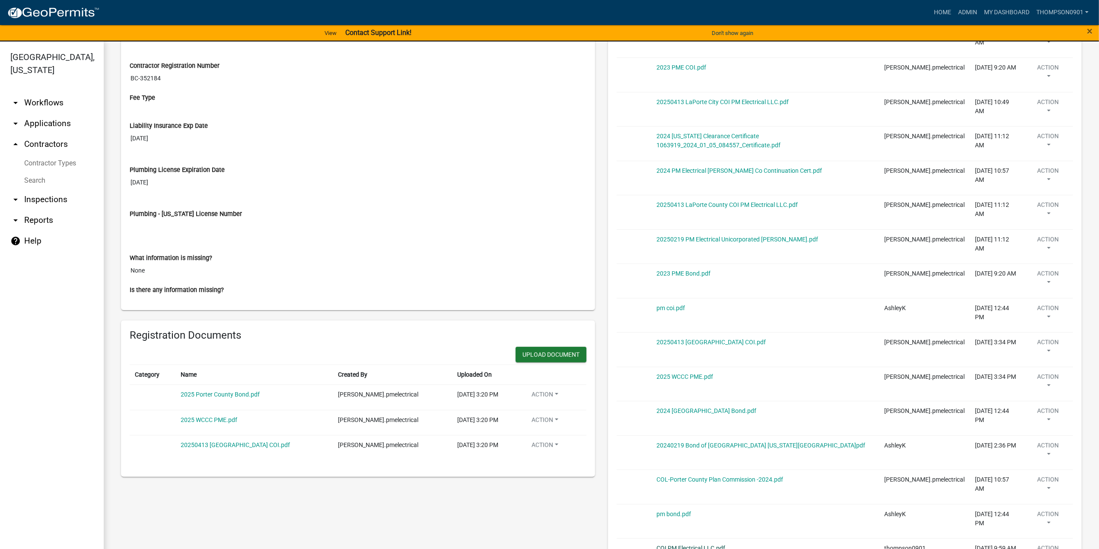
click at [669, 545] on link "COI PM Electrical LLC.pdf" at bounding box center [691, 548] width 69 height 7
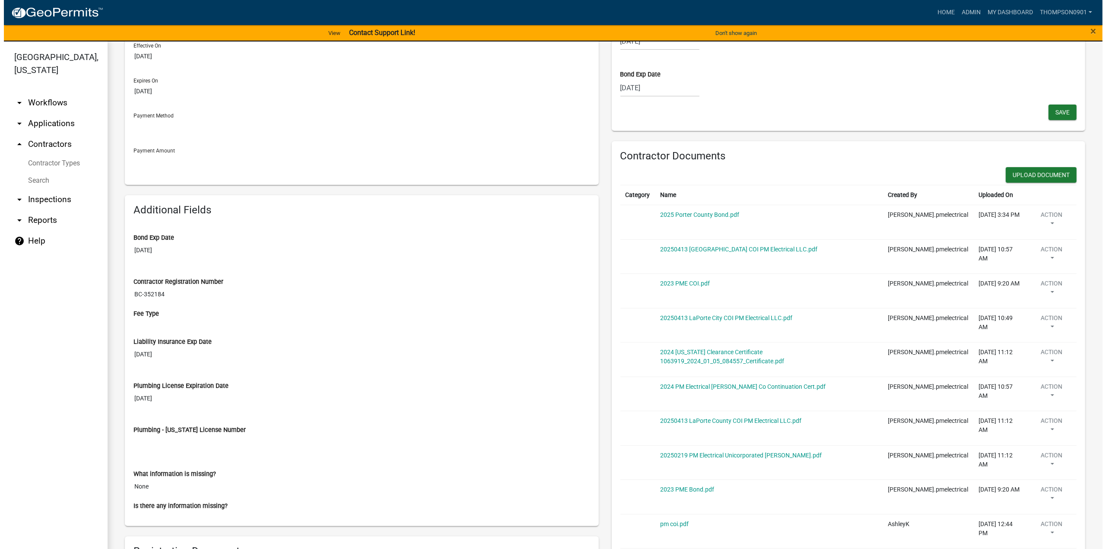
scroll to position [0, 0]
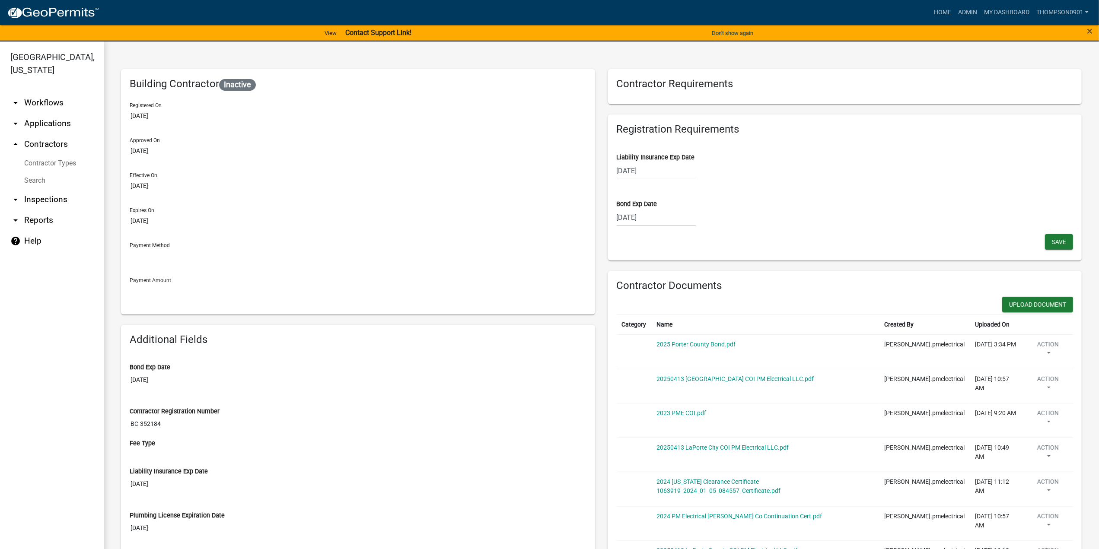
click at [664, 165] on div "[DATE]" at bounding box center [655, 171] width 79 height 18
click at [678, 190] on select "2025 2026 2027 2028 2029 2030 2031 2032 2033 2034 2035 2036 2037 2038 2039 2040…" at bounding box center [682, 189] width 35 height 13
select select "2026"
click at [665, 183] on select "2025 2026 2027 2028 2029 2030 2031 2032 2033 2034 2035 2036 2037 2038 2039 2040…" at bounding box center [682, 189] width 35 height 13
click at [652, 190] on select "Jan Feb Mar Apr May Jun [DATE] Aug Sep Oct Nov Dec" at bounding box center [651, 189] width 35 height 13
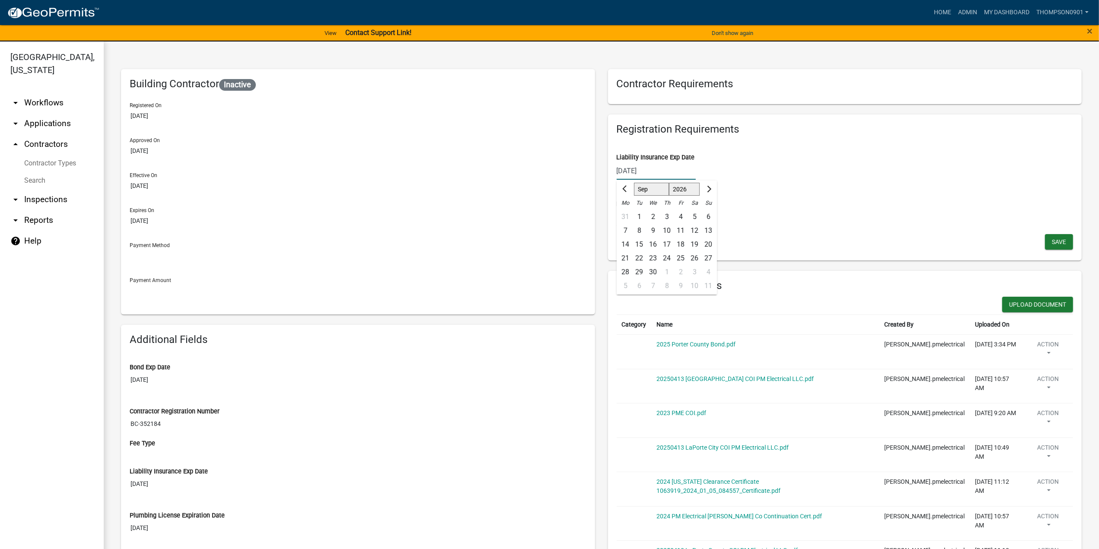
select select "4"
click at [634, 183] on select "Jan Feb Mar Apr May Jun [DATE] Aug Sep Oct Nov Dec" at bounding box center [651, 189] width 35 height 13
click at [626, 243] on div "13" at bounding box center [625, 245] width 14 height 14
type input "[DATE]"
click at [1051, 243] on span "Save" at bounding box center [1058, 241] width 14 height 7
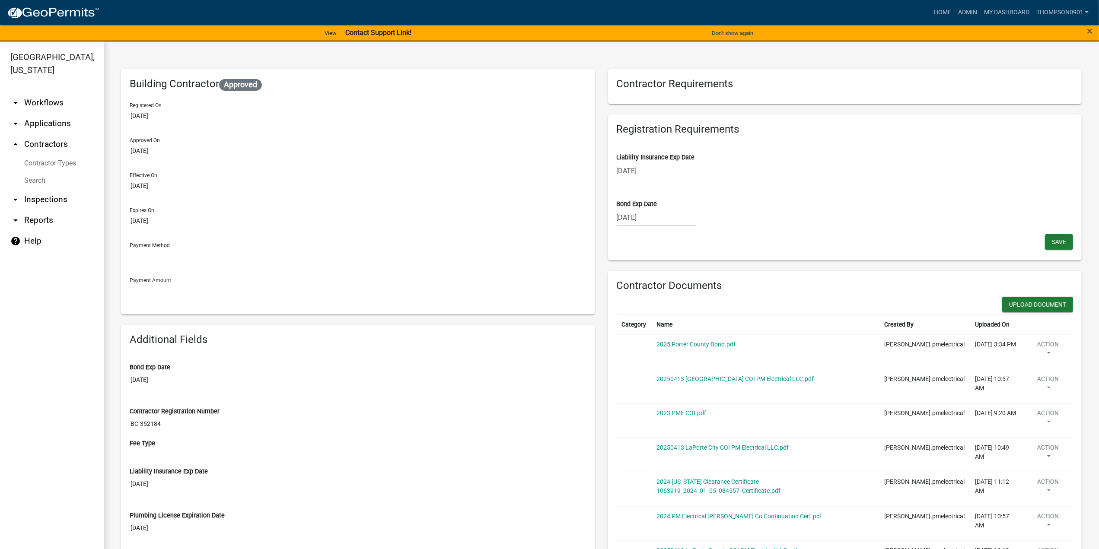
click at [48, 113] on link "arrow_drop_down Applications" at bounding box center [52, 123] width 104 height 21
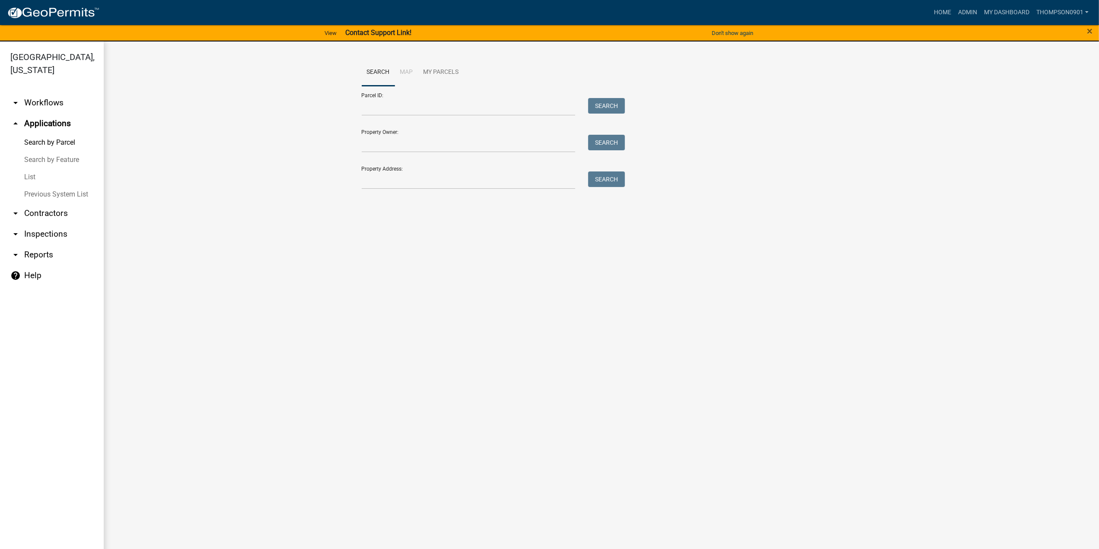
click at [24, 168] on link "List" at bounding box center [52, 176] width 104 height 17
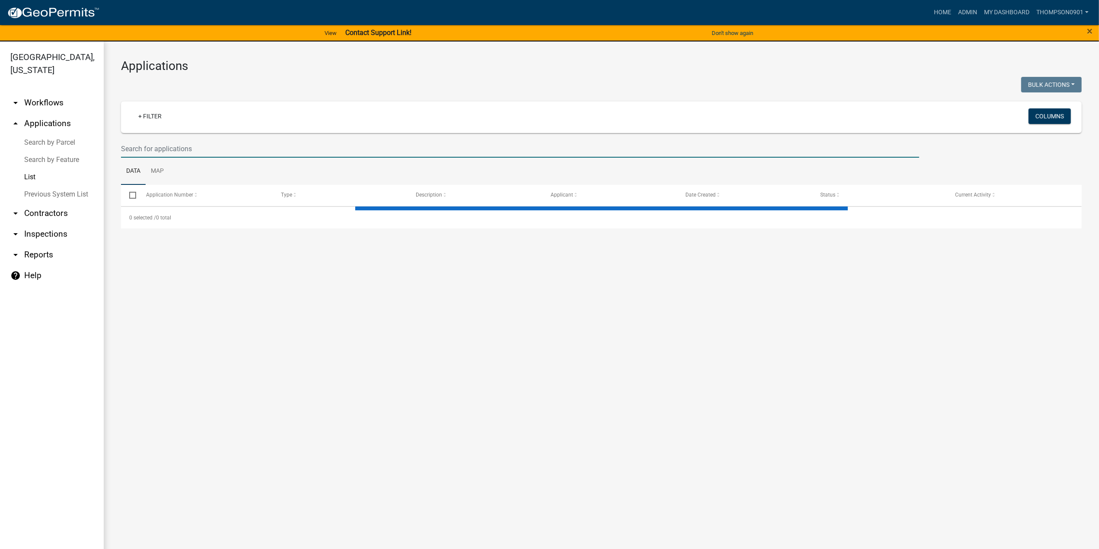
drag, startPoint x: 216, startPoint y: 147, endPoint x: 213, endPoint y: 150, distance: 4.6
click at [216, 149] on input "text" at bounding box center [520, 149] width 798 height 18
select select "3: 100"
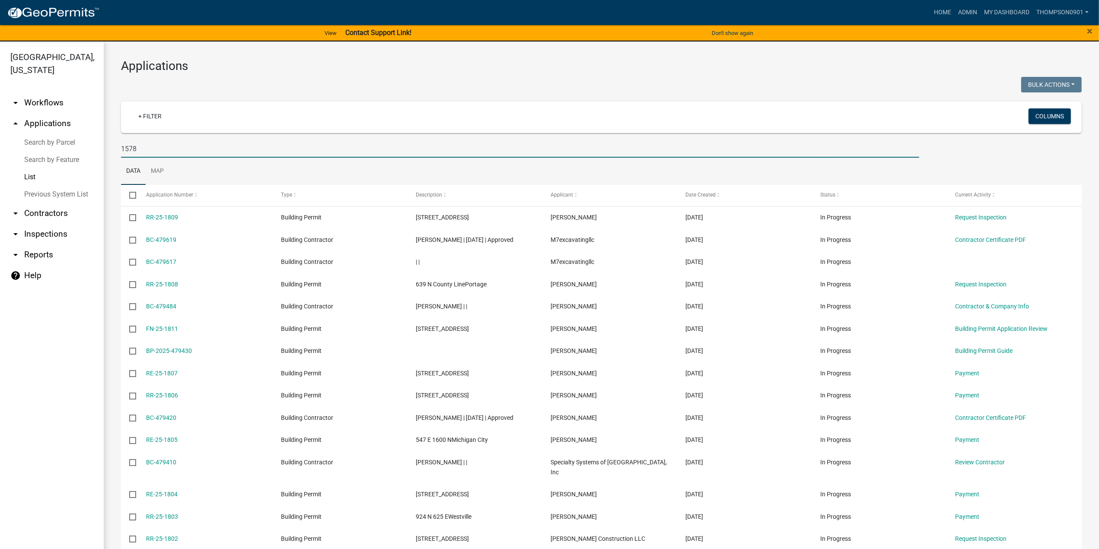
type input "1578"
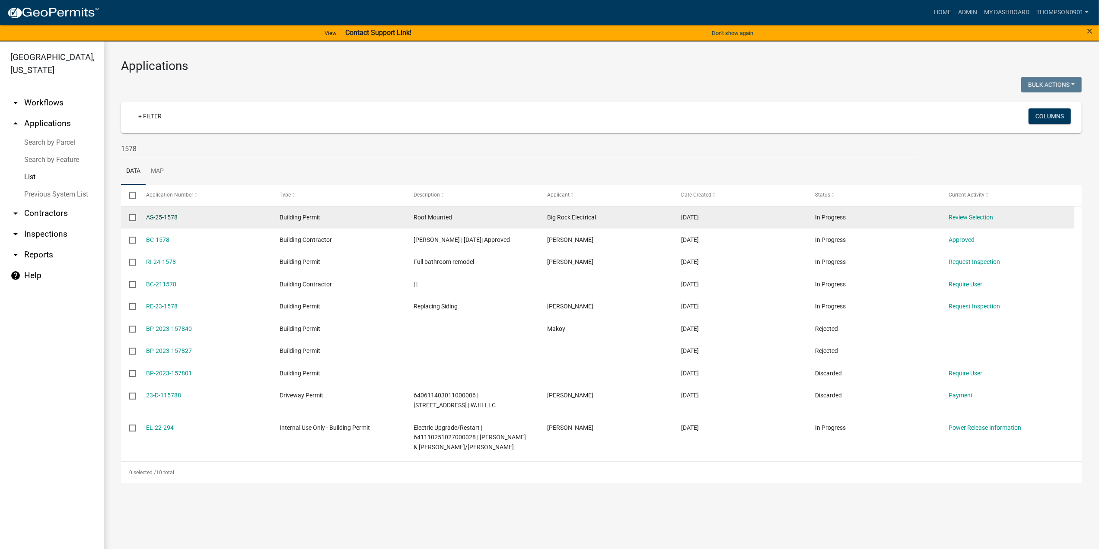
click at [156, 219] on link "AS-25-1578" at bounding box center [162, 217] width 32 height 7
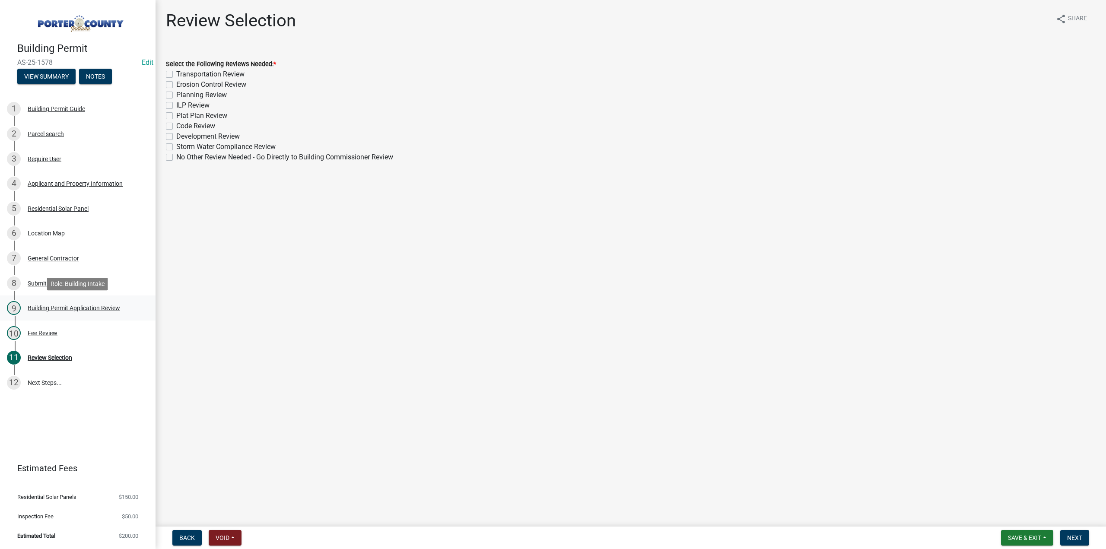
click at [67, 310] on div "Building Permit Application Review" at bounding box center [74, 308] width 92 height 6
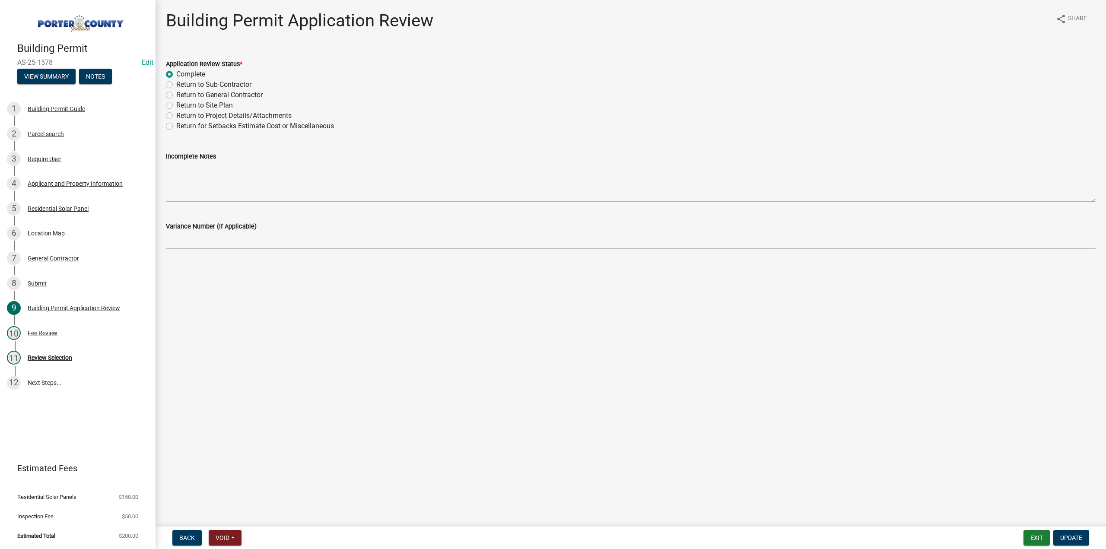
click at [176, 106] on label "Return to Site Plan" at bounding box center [204, 105] width 57 height 10
click at [176, 106] on input "Return to Site Plan" at bounding box center [179, 103] width 6 height 6
radio input "true"
click at [176, 117] on label "Return to Project Details/Attachments" at bounding box center [233, 116] width 115 height 10
click at [176, 116] on input "Return to Project Details/Attachments" at bounding box center [179, 114] width 6 height 6
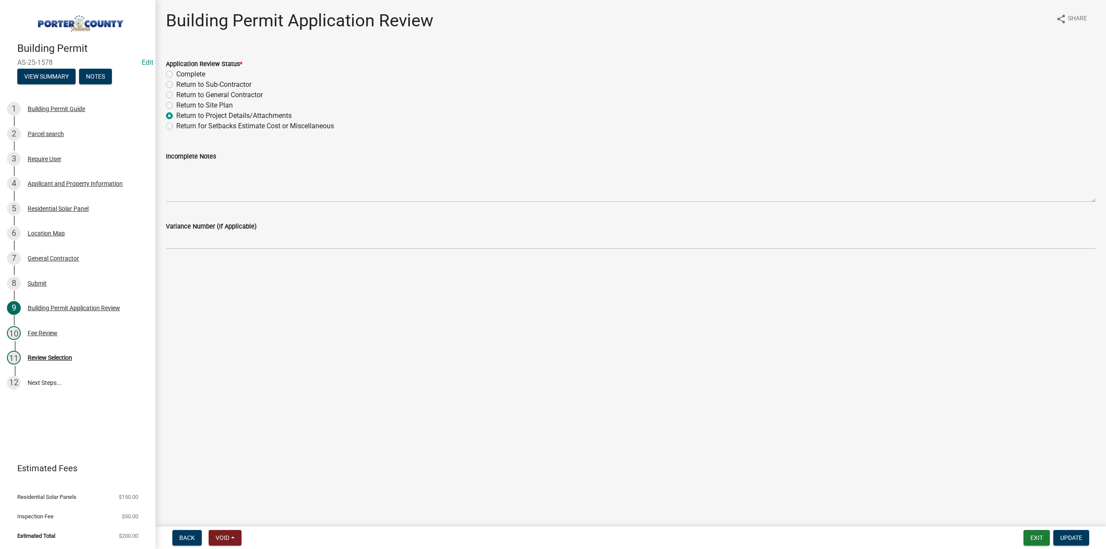
radio input "true"
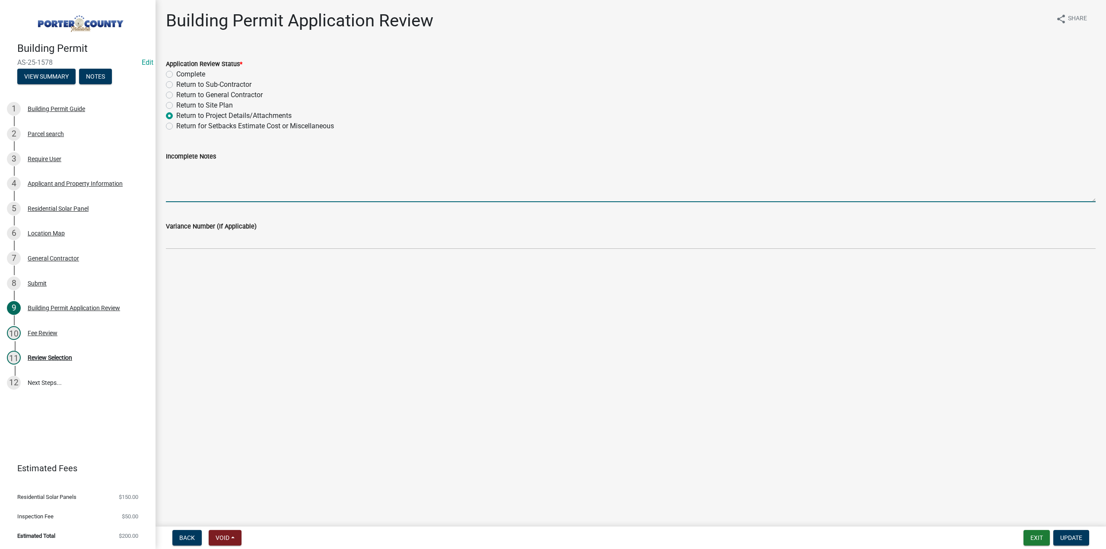
click at [187, 179] on textarea "Incomplete Notes" at bounding box center [631, 182] width 930 height 41
type textarea "The site plan and particularly Sheet PV-3 needs to be adjusted to indicate a 3 …"
drag, startPoint x: 1075, startPoint y: 539, endPoint x: 1007, endPoint y: 536, distance: 67.9
click at [1073, 536] on span "Update" at bounding box center [1071, 537] width 22 height 7
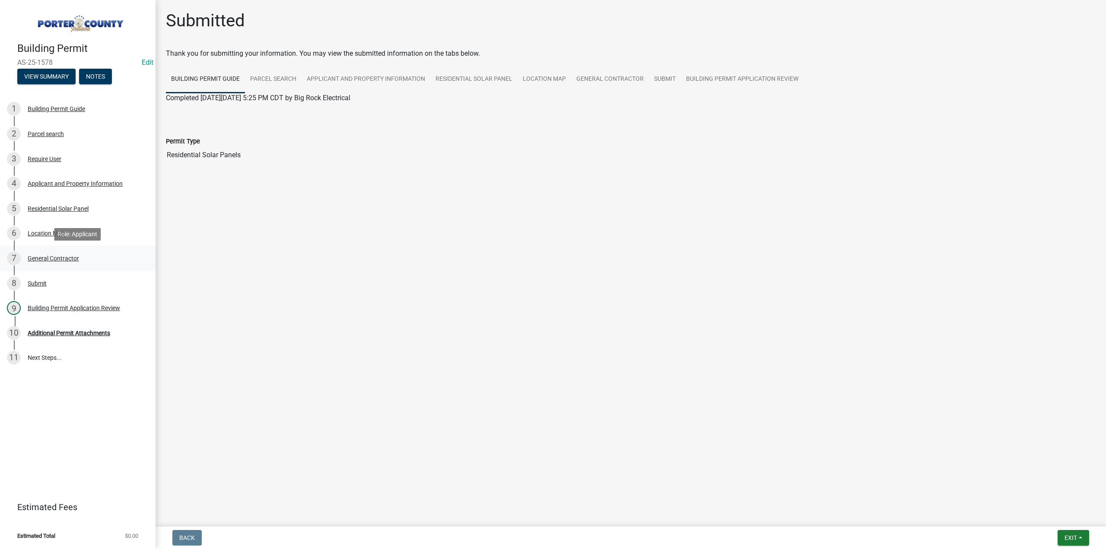
drag, startPoint x: 58, startPoint y: 259, endPoint x: 63, endPoint y: 265, distance: 7.6
click at [58, 259] on div "General Contractor" at bounding box center [53, 258] width 51 height 6
